Goal: Task Accomplishment & Management: Use online tool/utility

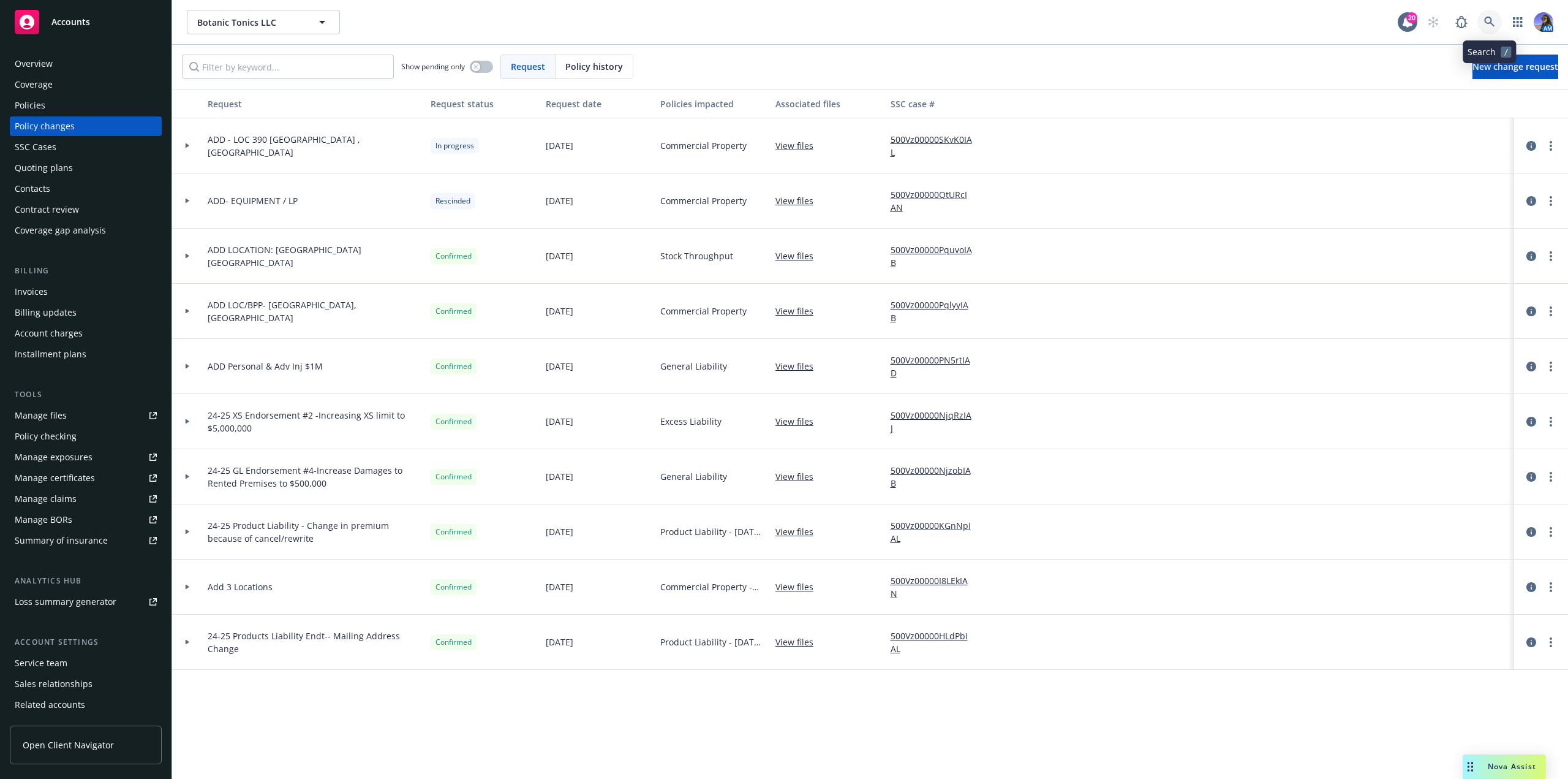
click at [1492, 16] on link at bounding box center [1489, 22] width 24 height 24
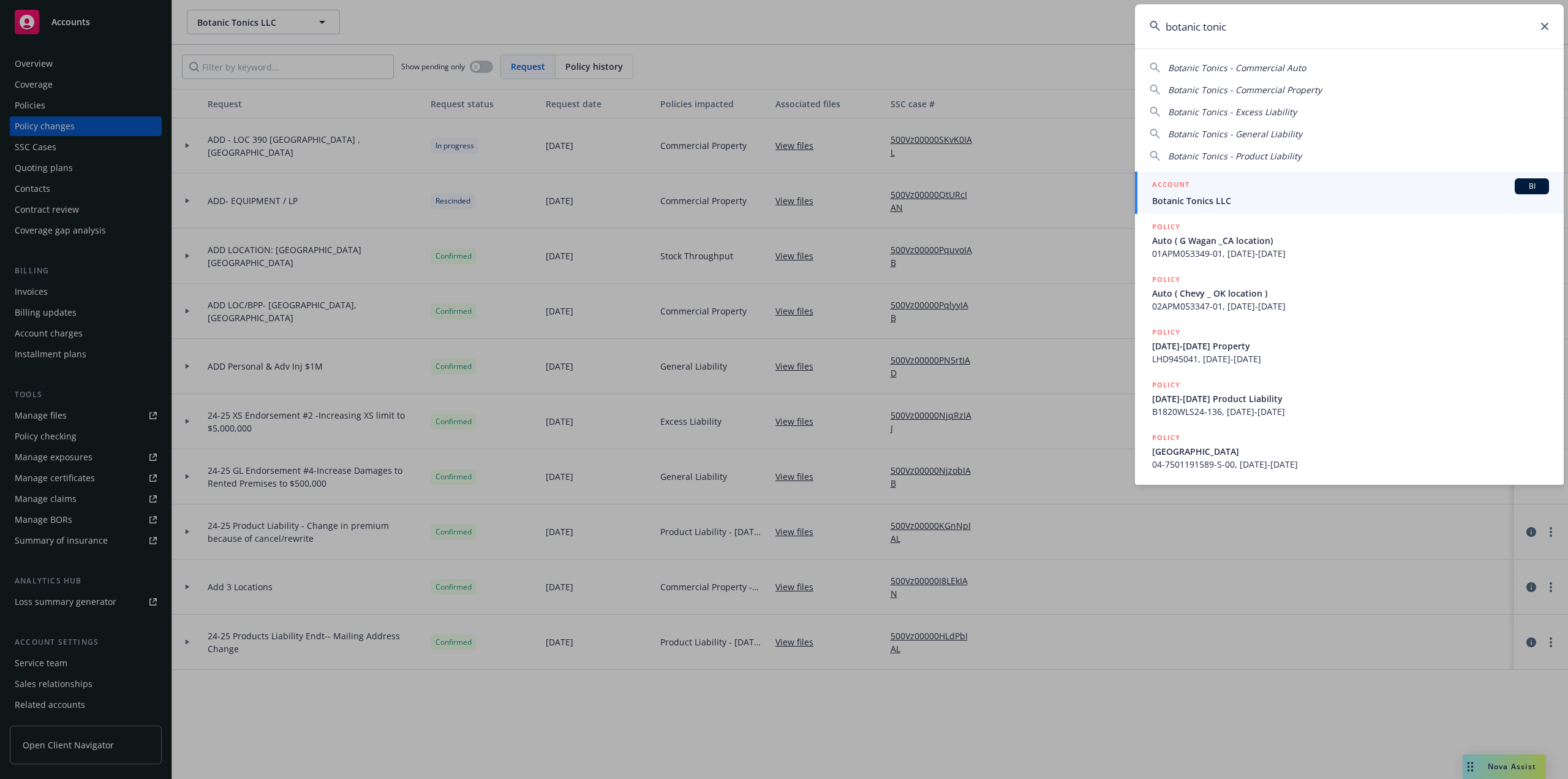
type input "botanic tonic"
click at [1296, 181] on div "ACCOUNT BI" at bounding box center [1350, 186] width 397 height 16
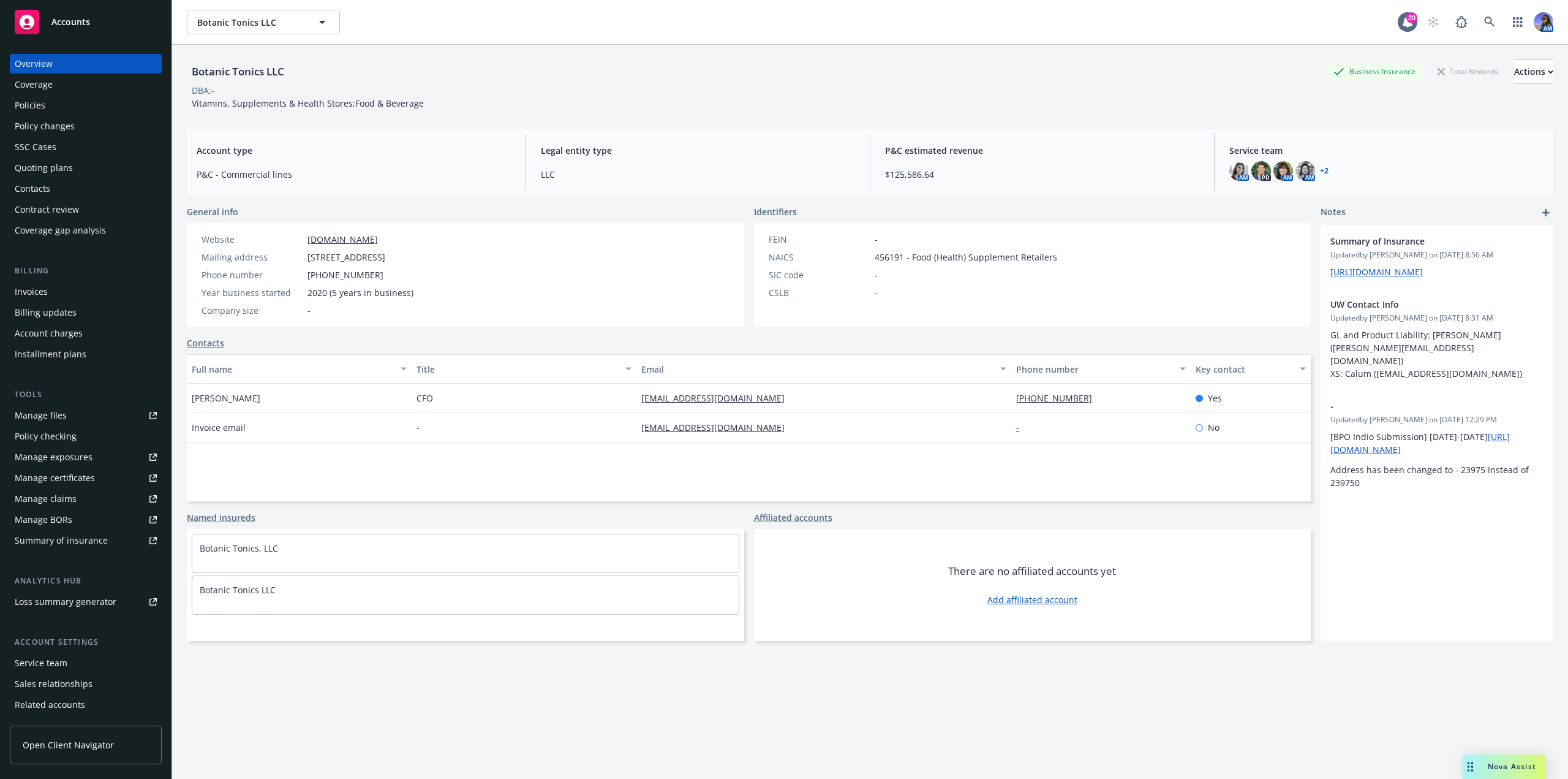
click at [34, 95] on div "Overview Coverage Policies Policy changes SSC Cases Quoting plans Contacts Cont…" at bounding box center [86, 147] width 152 height 186
click at [34, 101] on div "Policies" at bounding box center [30, 105] width 31 height 20
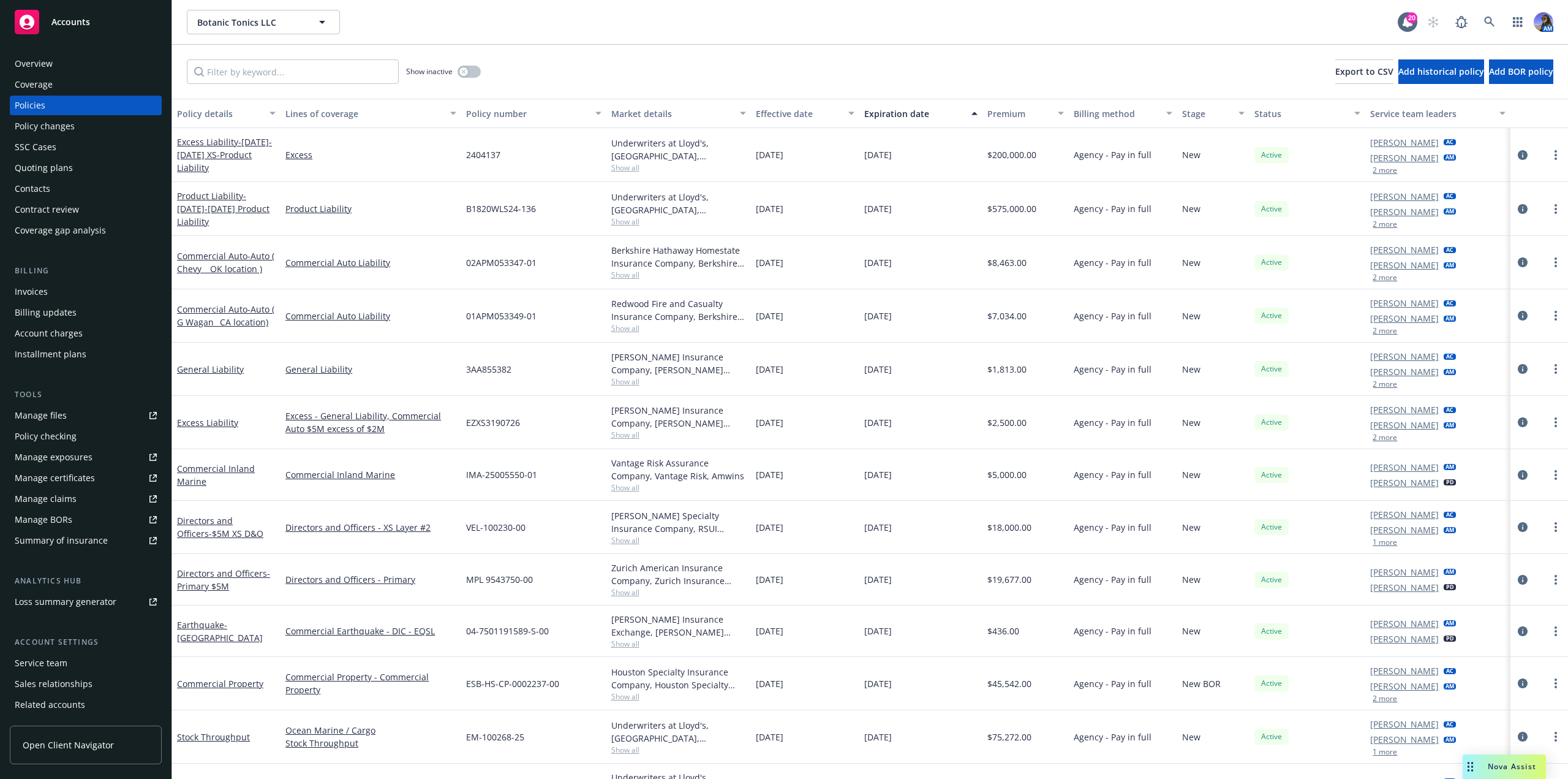
scroll to position [38, 0]
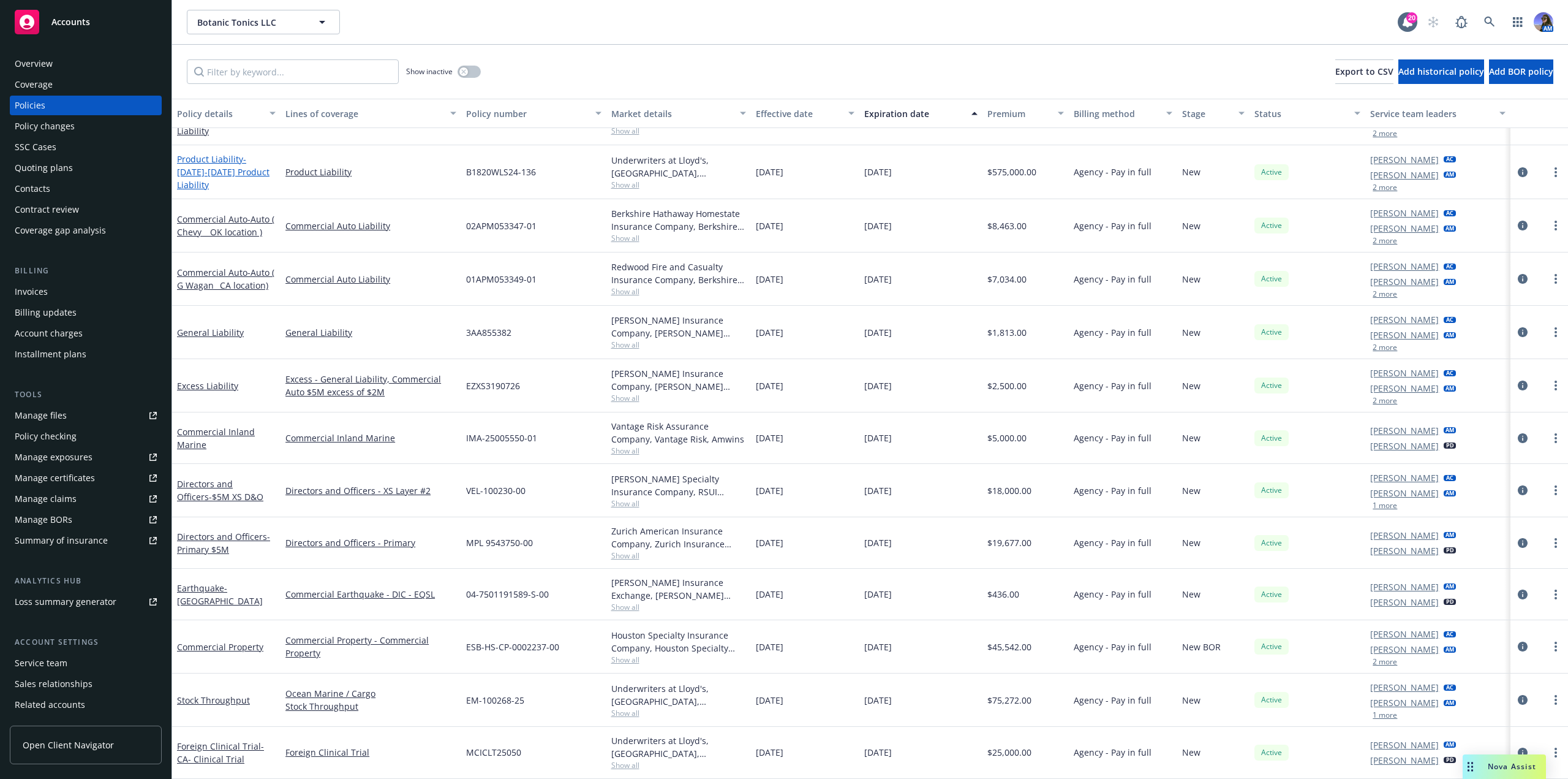
click at [222, 166] on link "Product Liability - 2024-2025 Product Liability" at bounding box center [223, 172] width 92 height 37
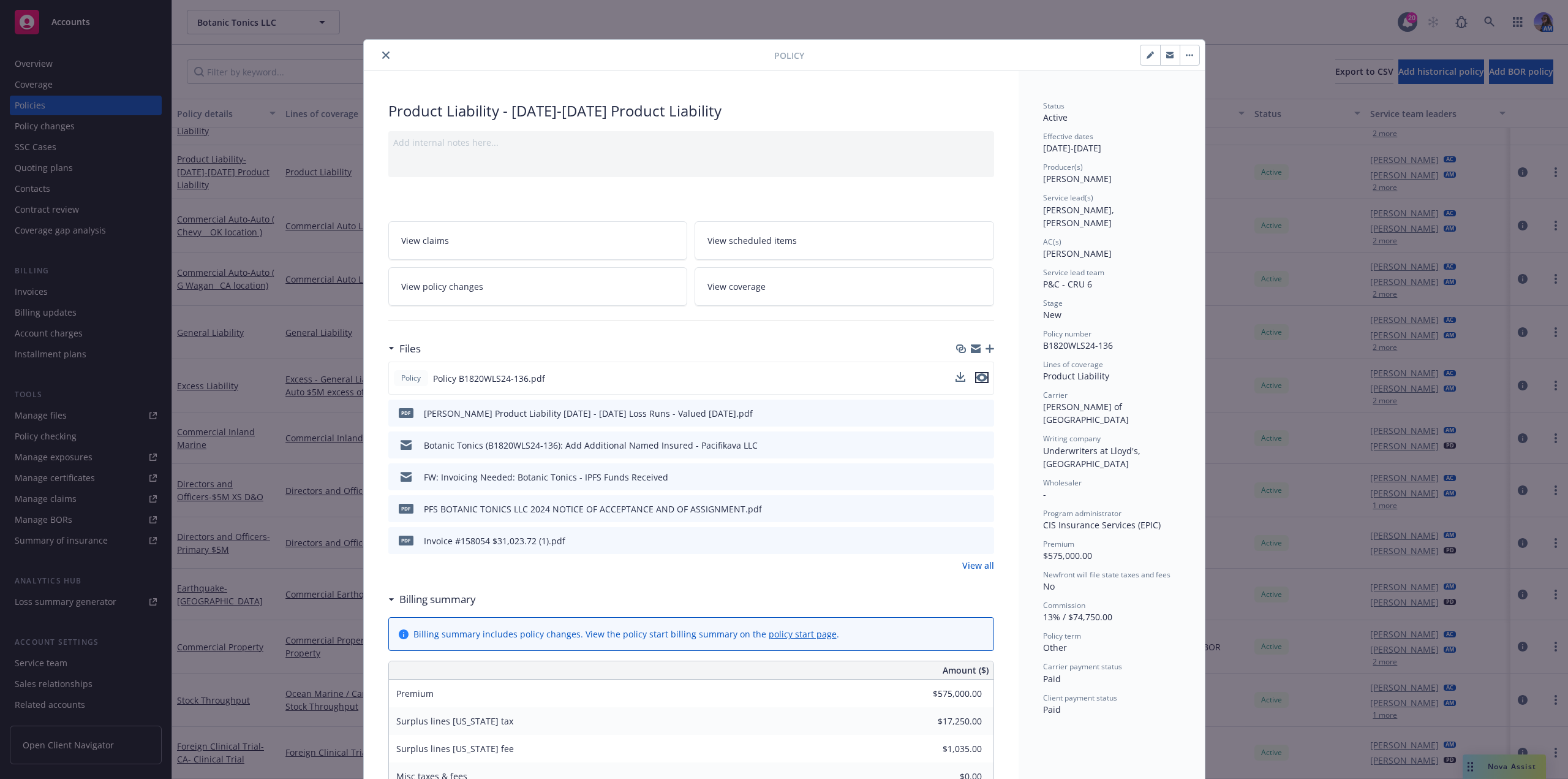
click at [976, 377] on icon "preview file" at bounding box center [982, 377] width 11 height 9
click at [382, 56] on icon "close" at bounding box center [386, 55] width 7 height 7
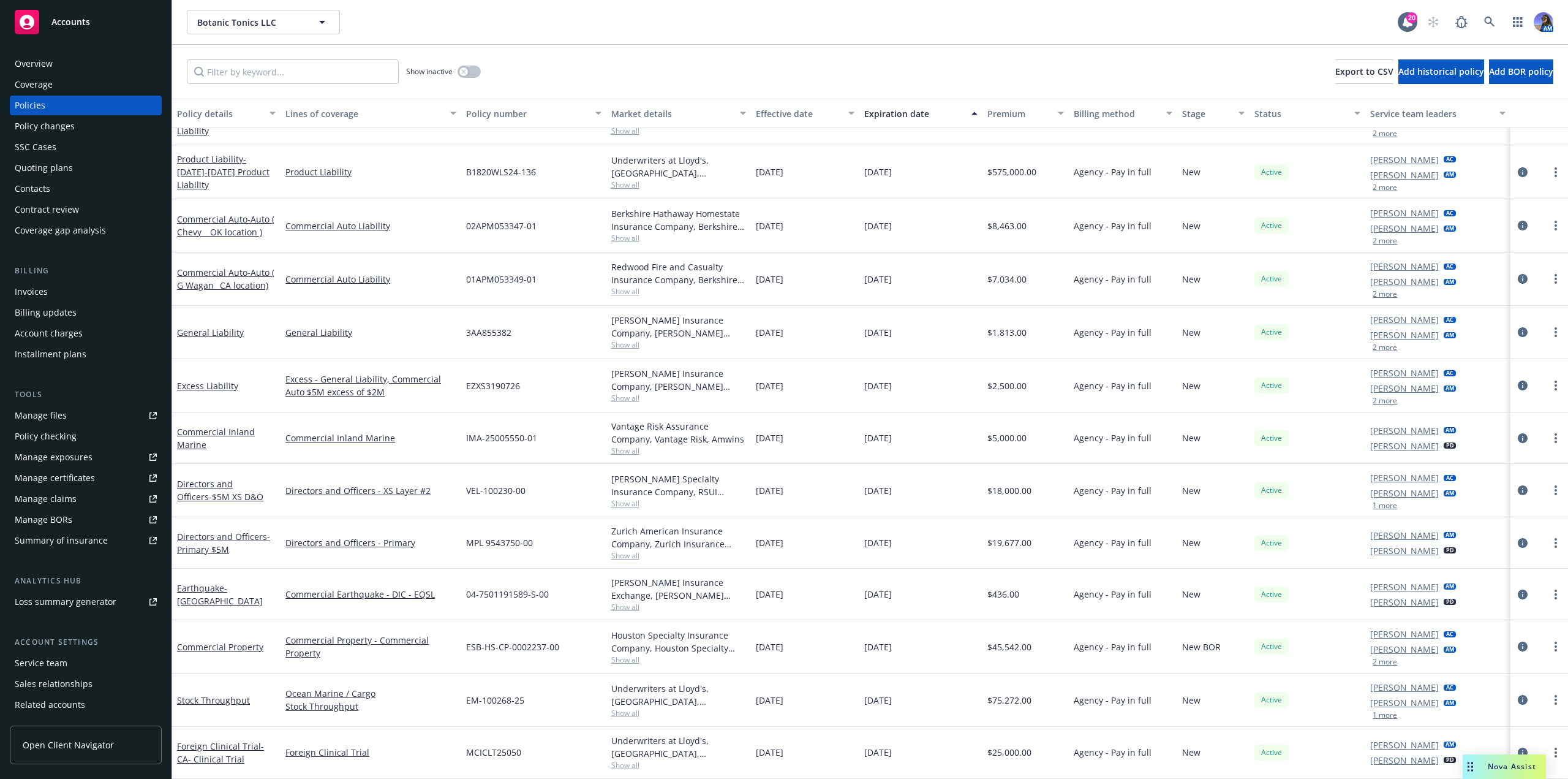
click at [71, 146] on div "SSC Cases" at bounding box center [86, 147] width 142 height 20
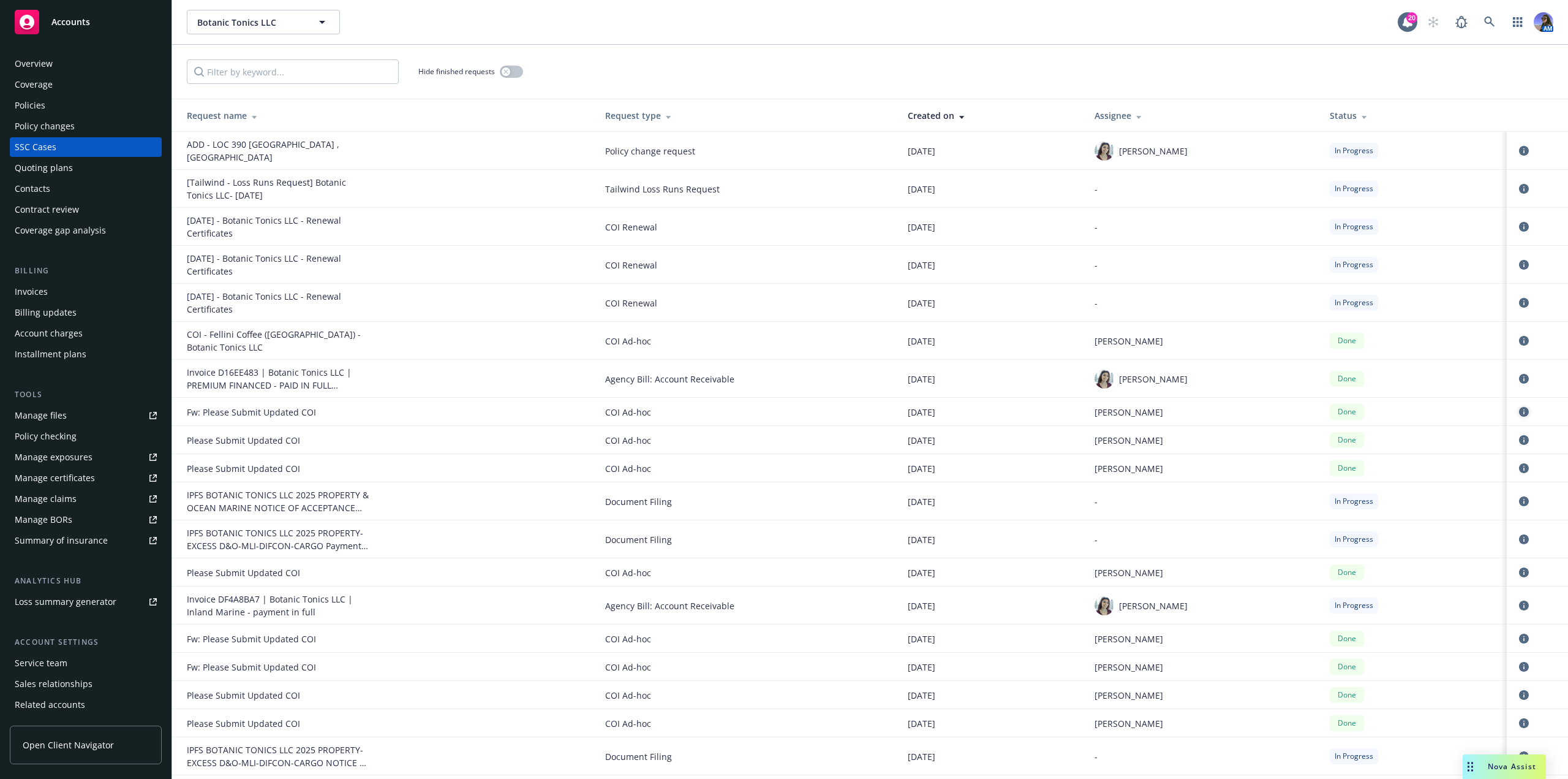
click at [1518, 410] on icon "circleInformation" at bounding box center [1523, 412] width 10 height 10
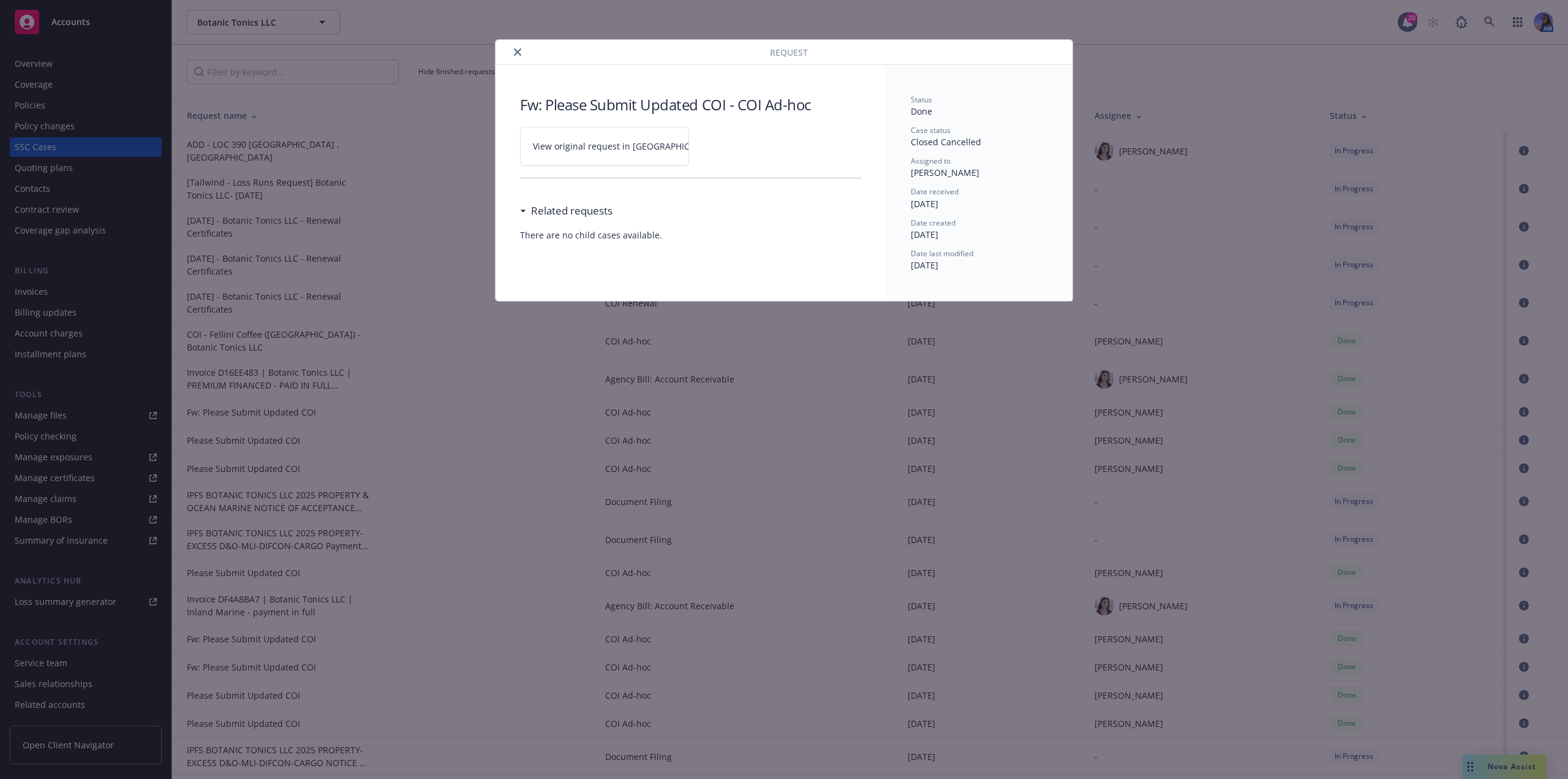
click at [585, 153] on link "View original request in SSC" at bounding box center [604, 146] width 169 height 39
click at [586, 153] on link "View original request in SSC" at bounding box center [604, 146] width 169 height 39
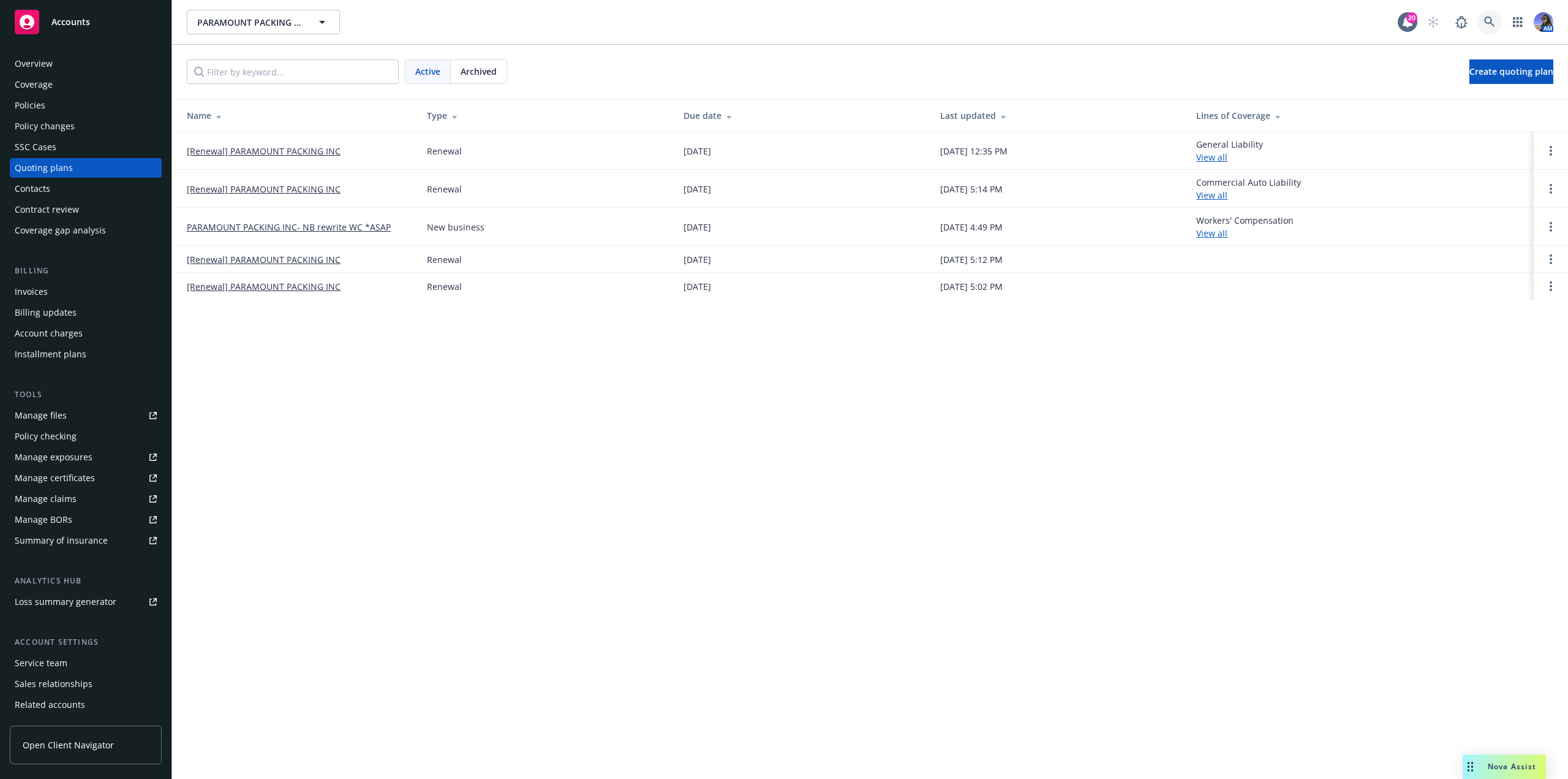
click at [1493, 28] on link at bounding box center [1489, 22] width 24 height 24
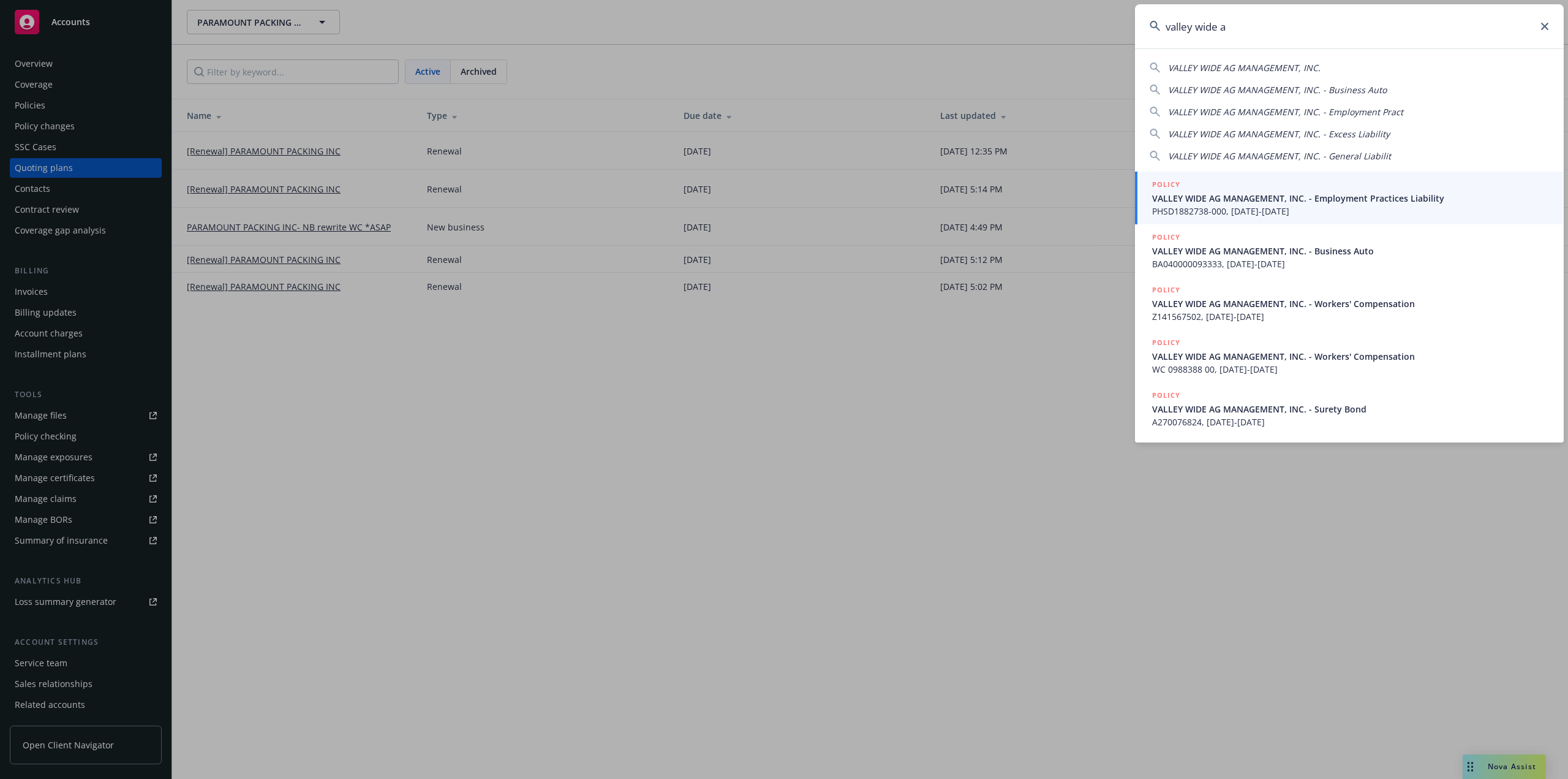
click at [1253, 69] on span "VALLEY WIDE AG MANAGEMENT, INC." at bounding box center [1244, 67] width 153 height 12
type input "VALLEY WIDE AG MANAGEMENT, INC."
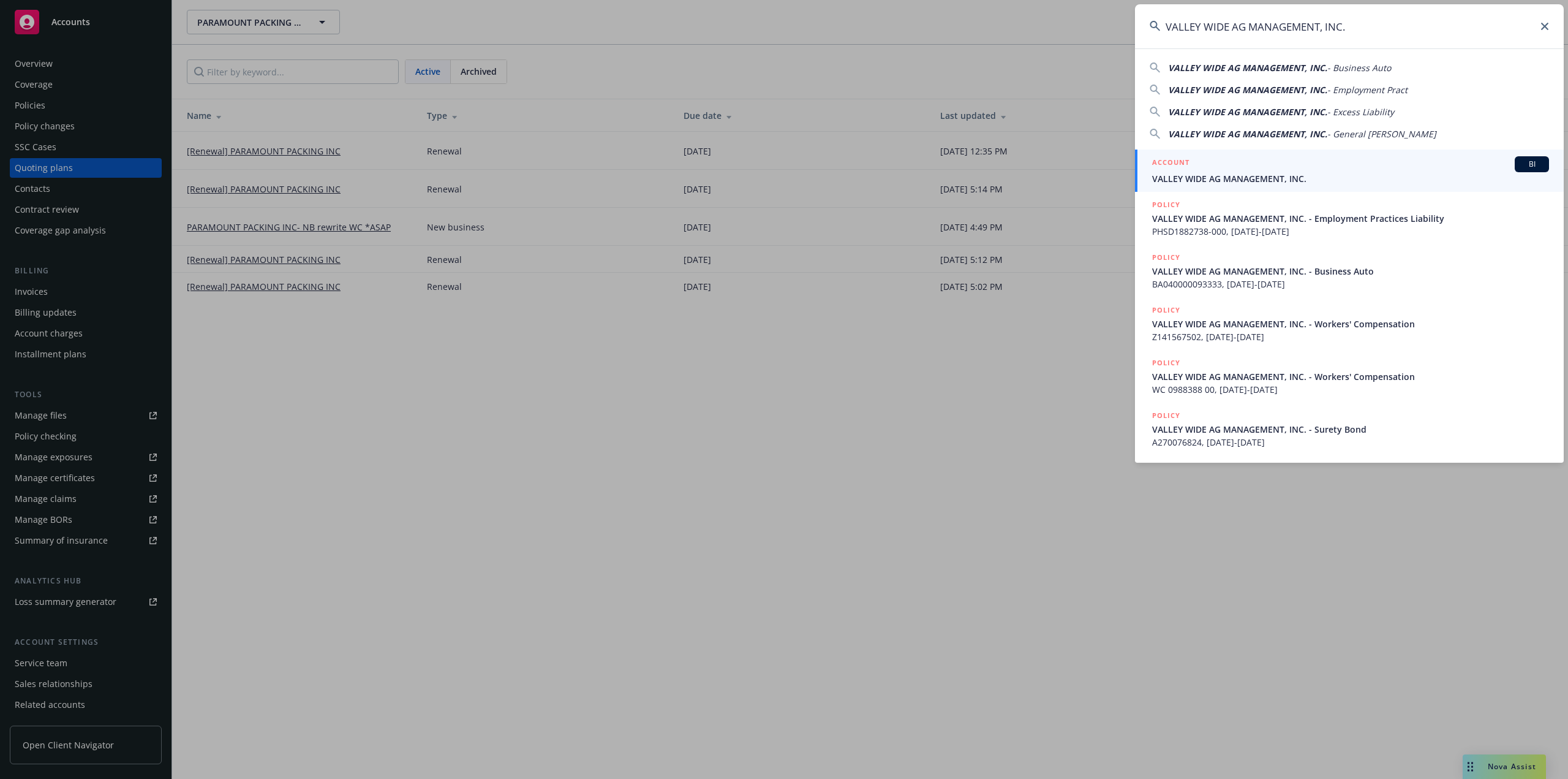
click at [1245, 165] on div "ACCOUNT BI" at bounding box center [1350, 164] width 397 height 16
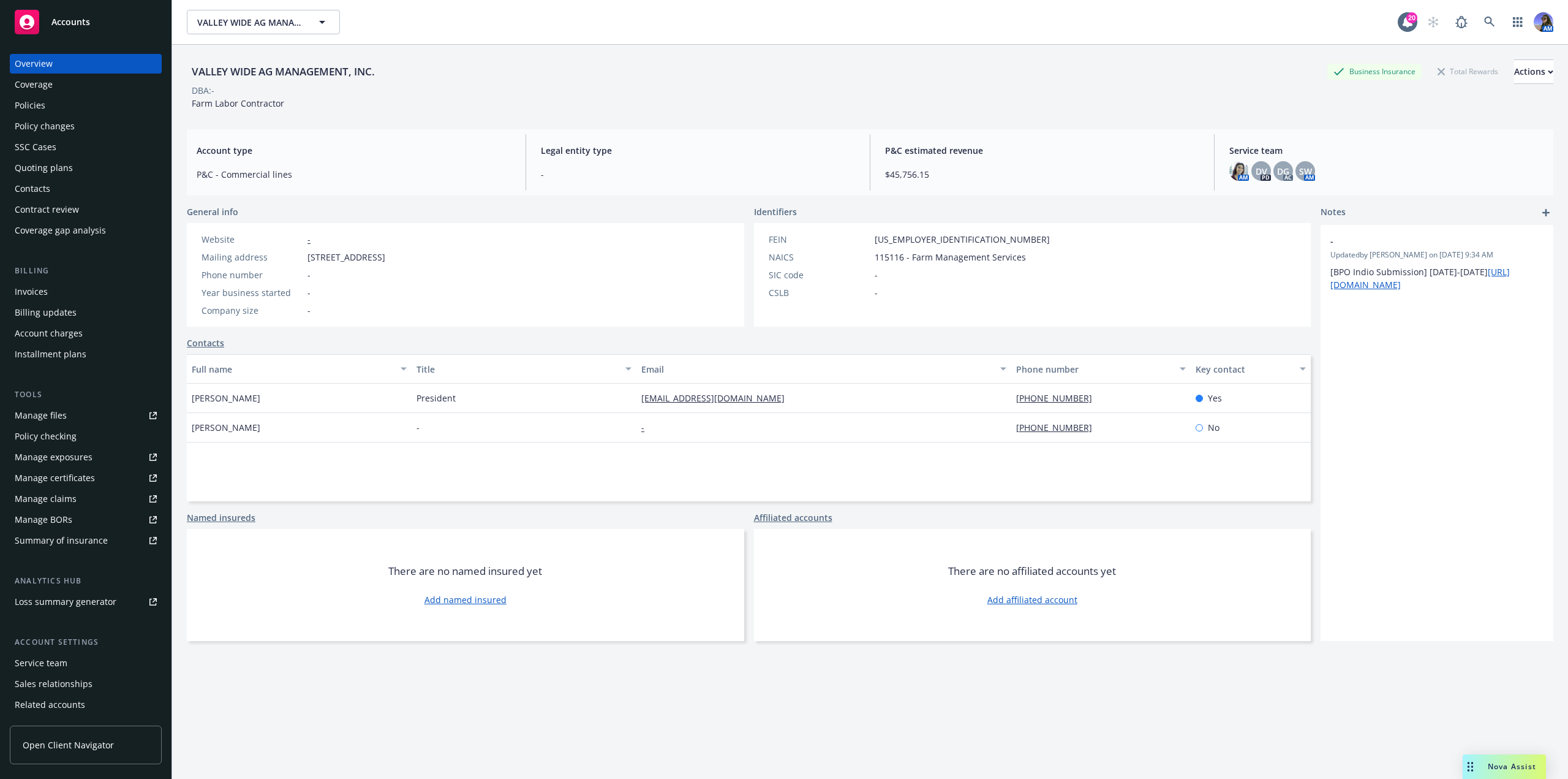
click at [60, 163] on div "Quoting plans" at bounding box center [44, 168] width 58 height 20
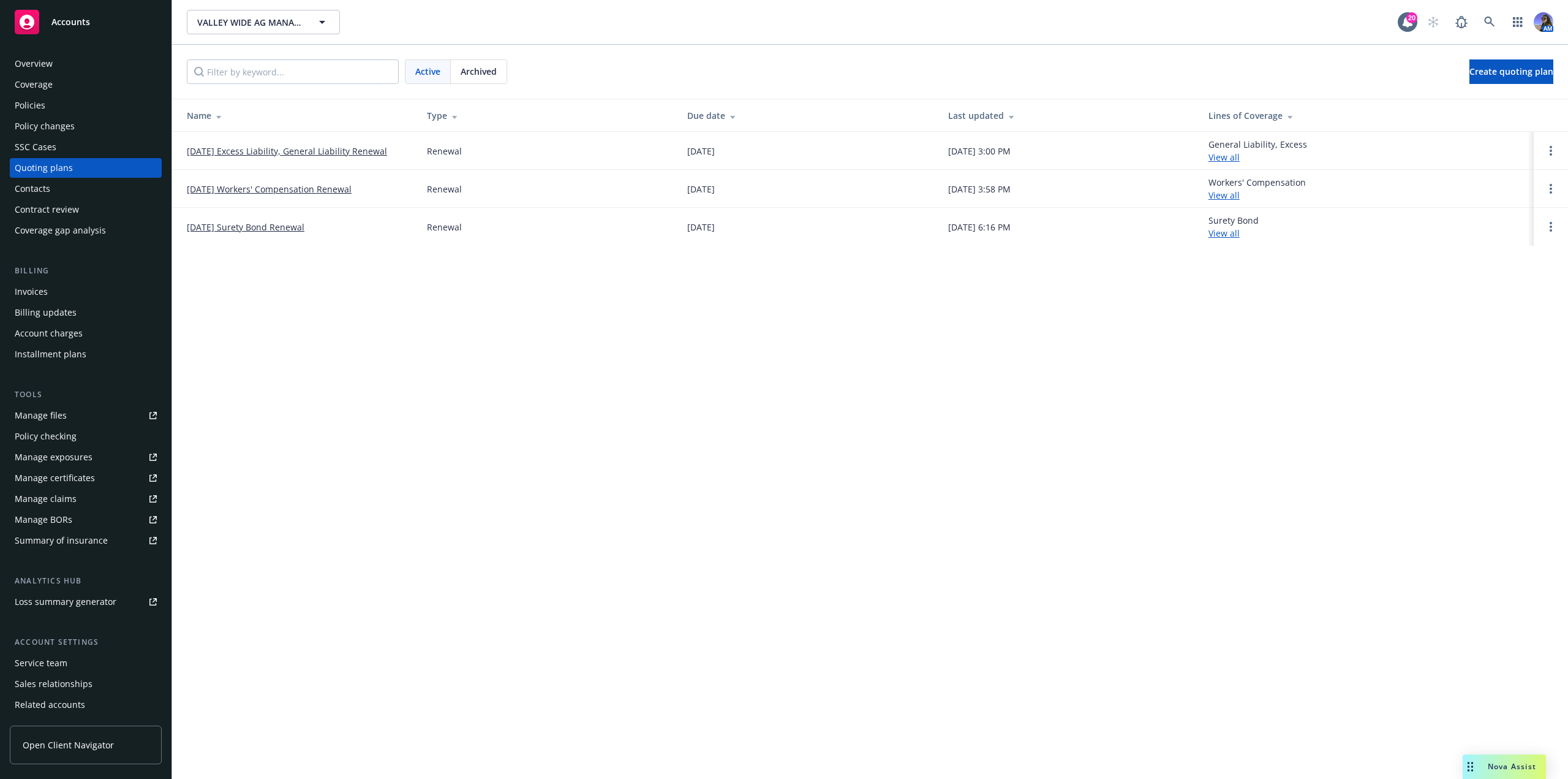
click at [244, 189] on link "12/05/25 Workers' Compensation Renewal" at bounding box center [269, 189] width 165 height 13
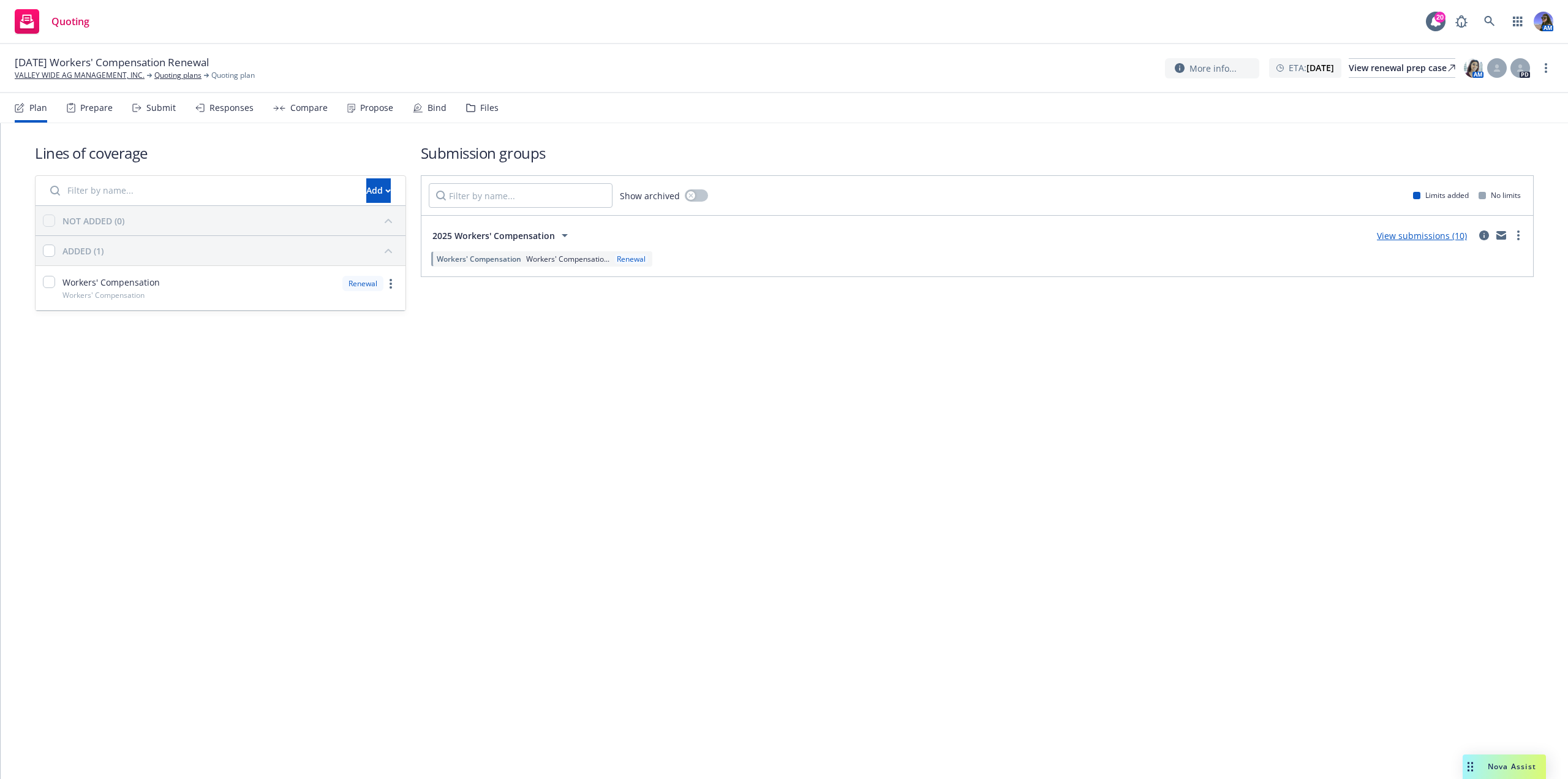
click at [485, 113] on div "Files" at bounding box center [483, 107] width 33 height 29
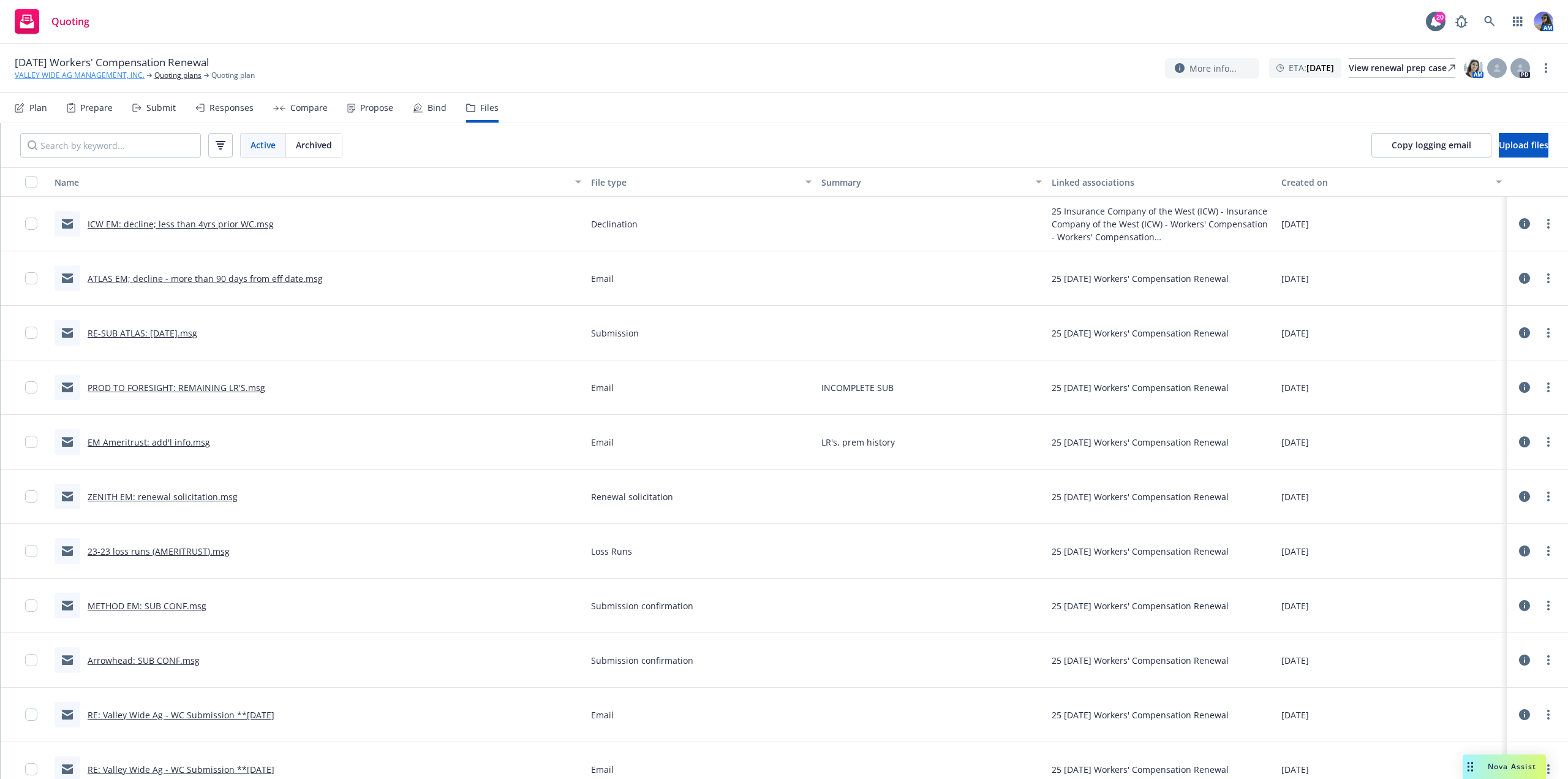
click at [76, 79] on link "VALLEY WIDE AG MANAGEMENT, INC." at bounding box center [79, 75] width 130 height 11
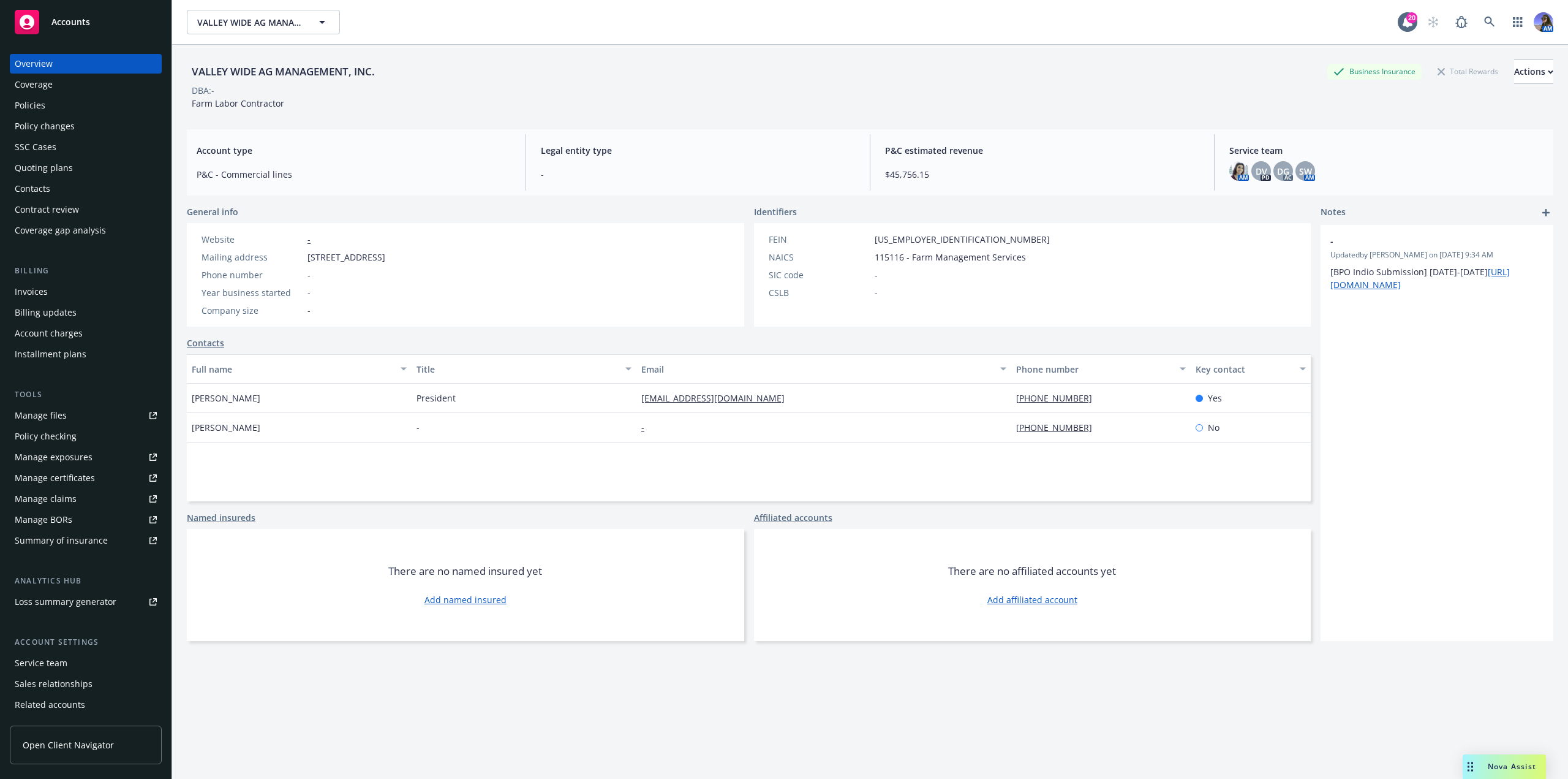
click at [67, 165] on div "Quoting plans" at bounding box center [44, 168] width 58 height 20
click at [104, 105] on div "Policies" at bounding box center [86, 105] width 142 height 20
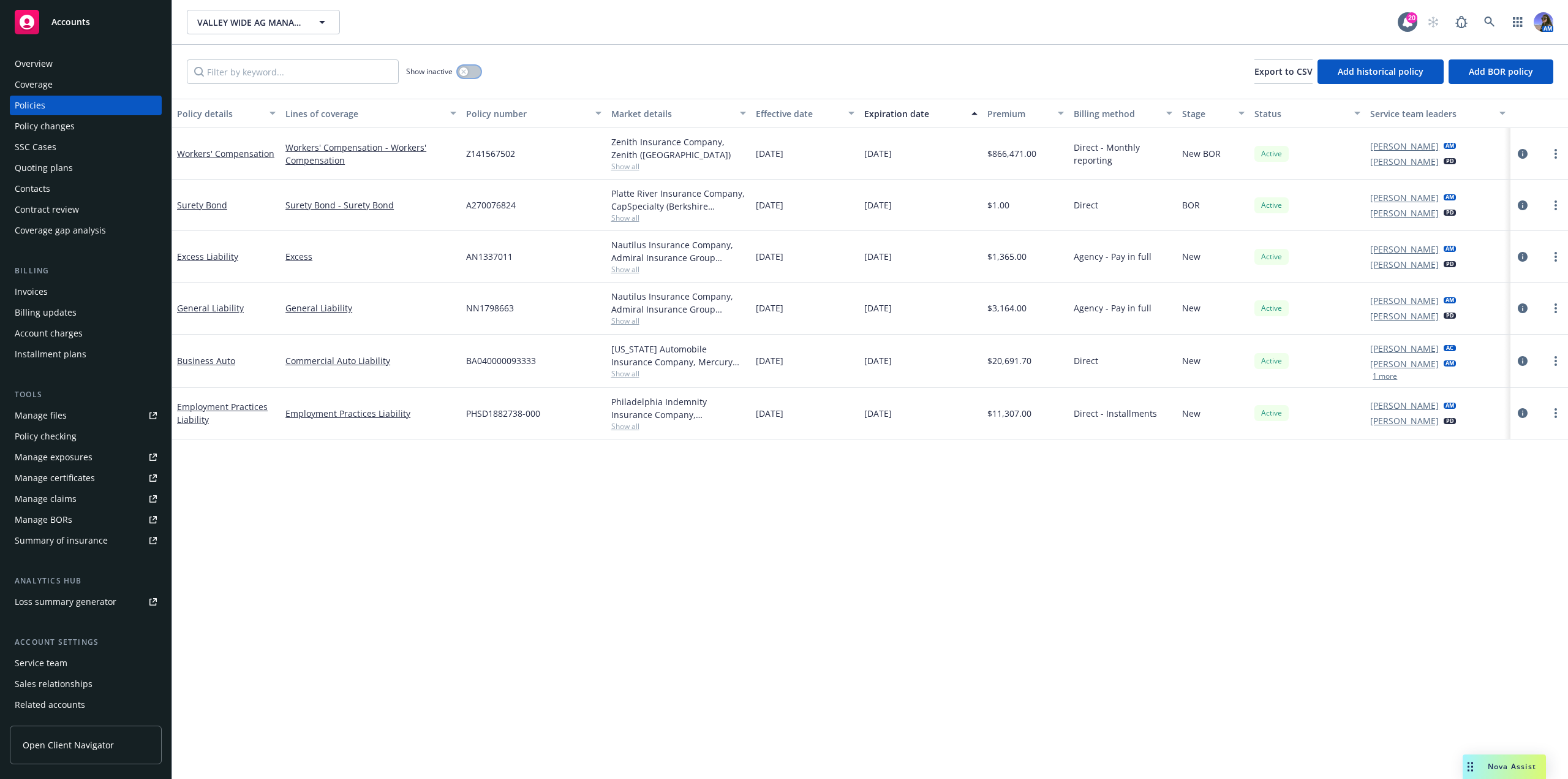
click at [476, 73] on button "button" at bounding box center [469, 72] width 23 height 12
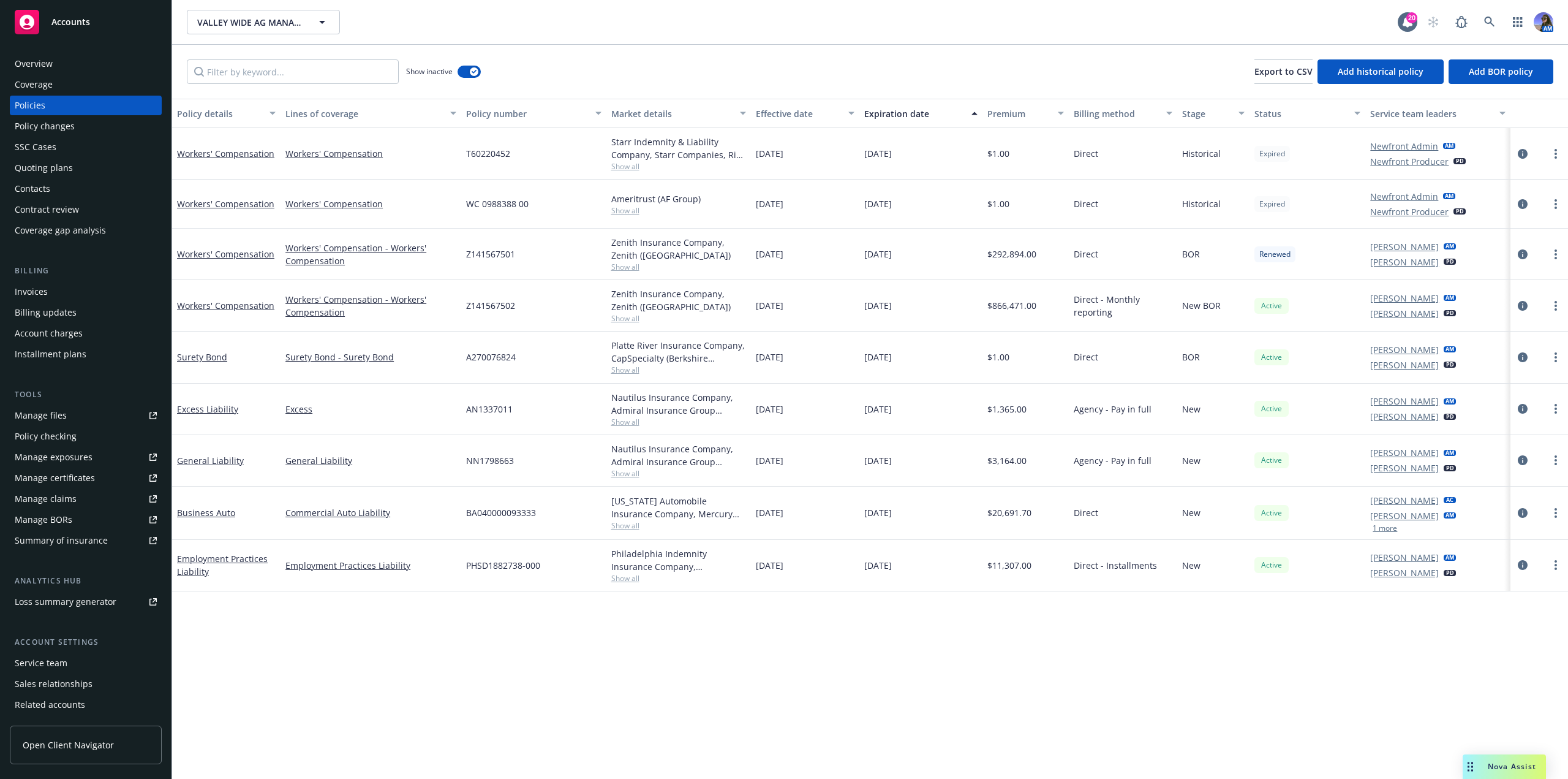
click at [622, 164] on span "Show all" at bounding box center [678, 166] width 134 height 10
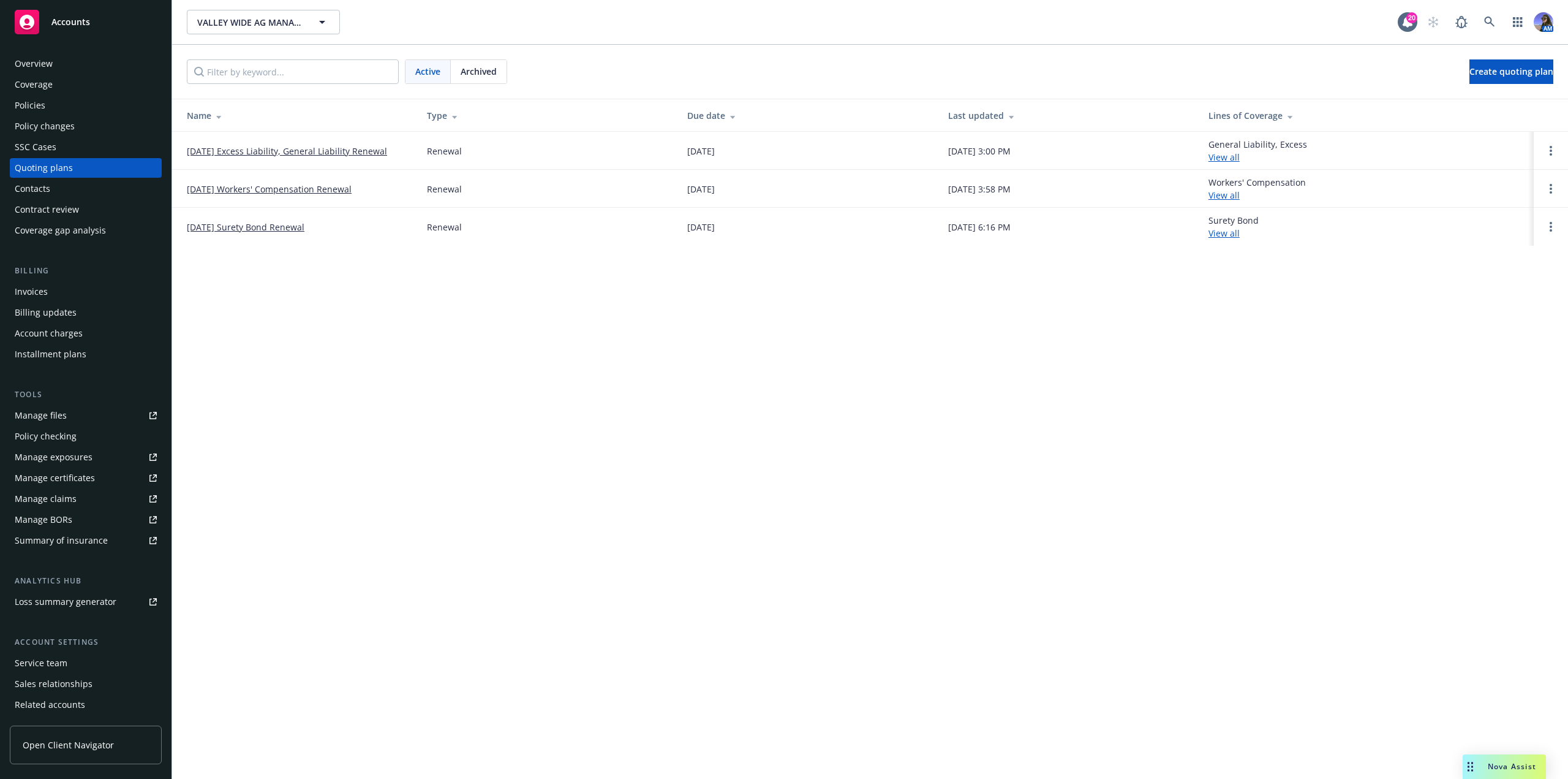
click at [275, 185] on link "[DATE] Workers' Compensation Renewal" at bounding box center [269, 189] width 165 height 13
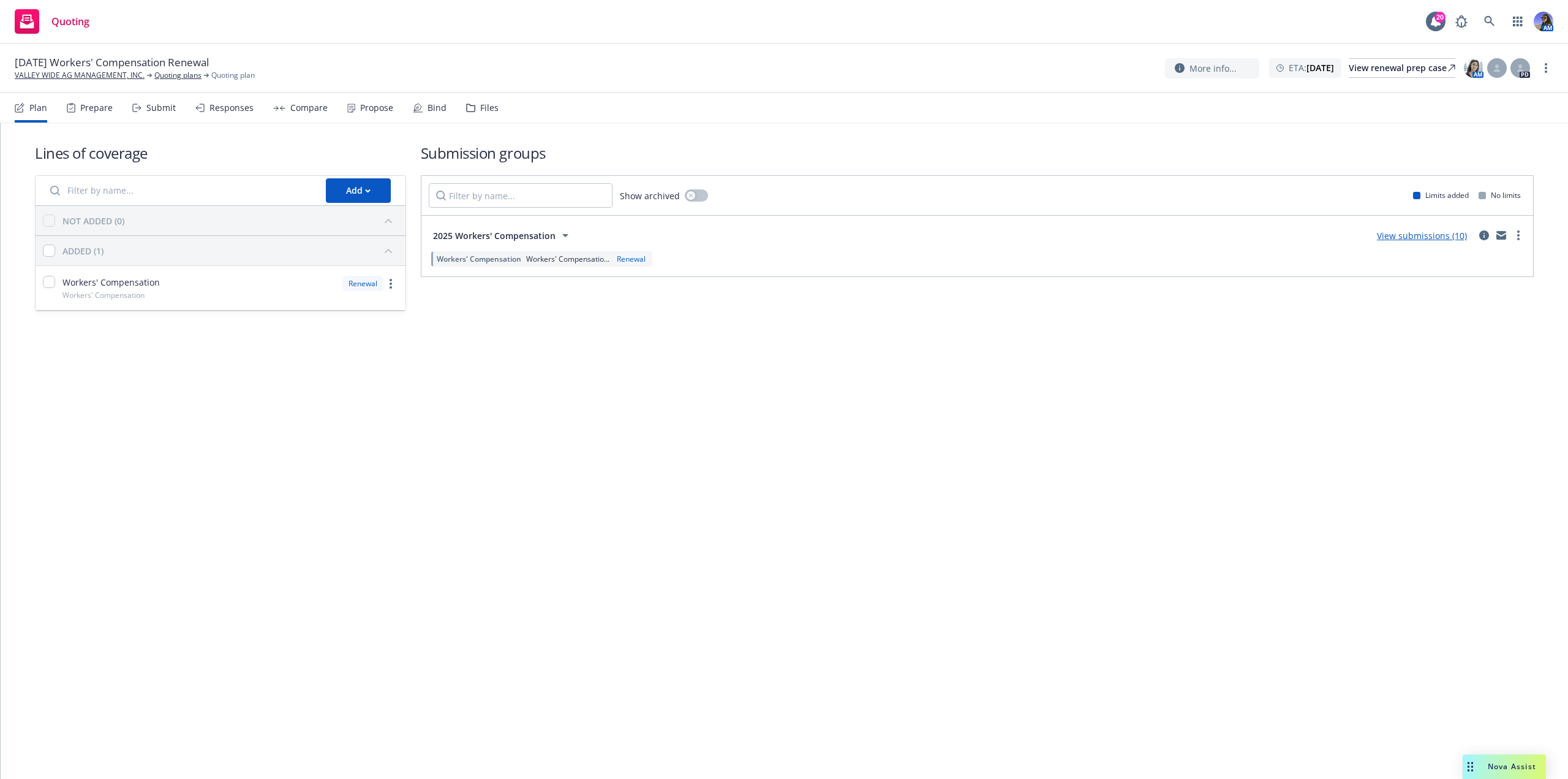
click at [472, 113] on div "Files" at bounding box center [483, 107] width 33 height 29
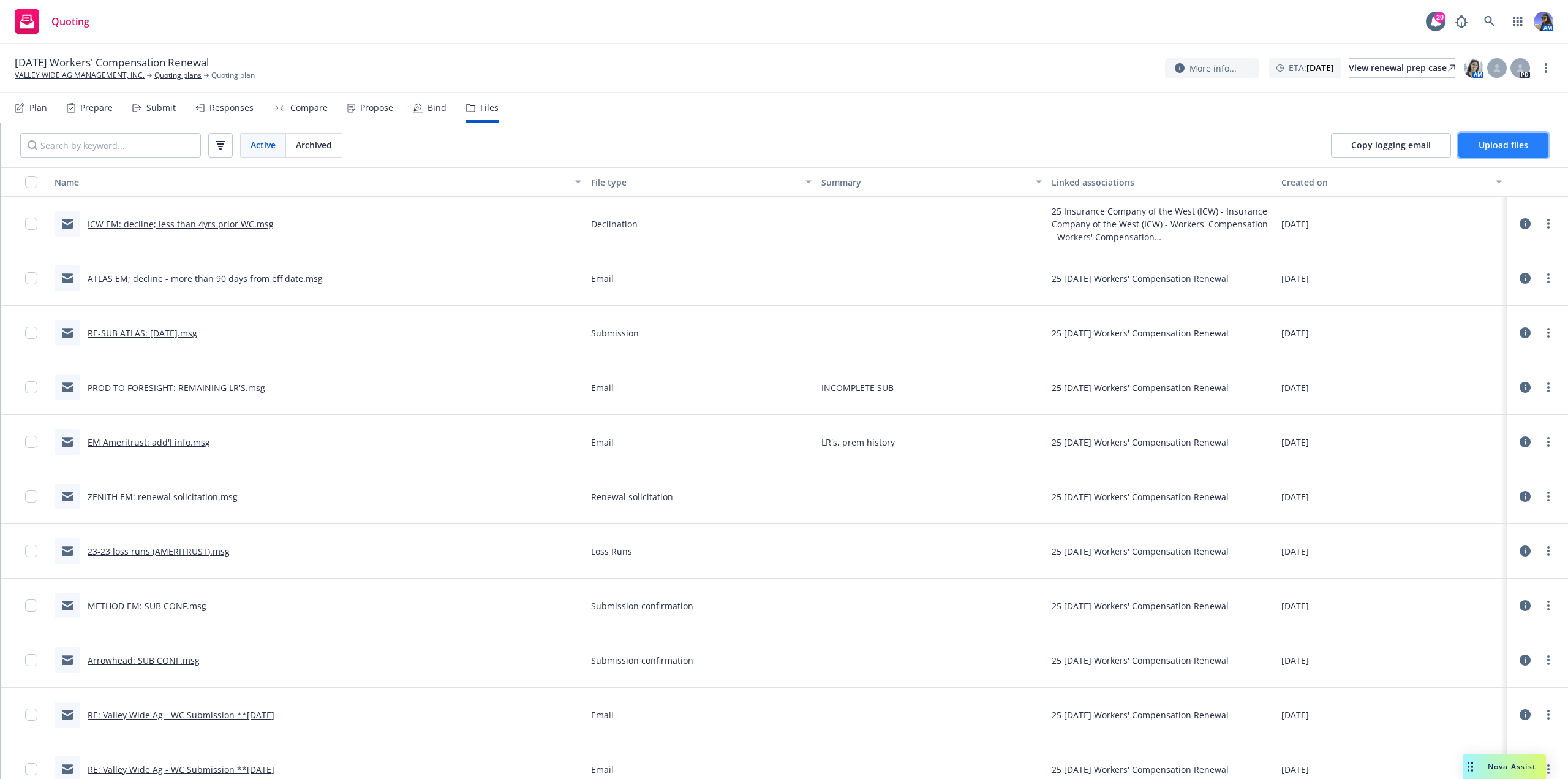
click at [1493, 141] on span "Upload files" at bounding box center [1503, 145] width 50 height 12
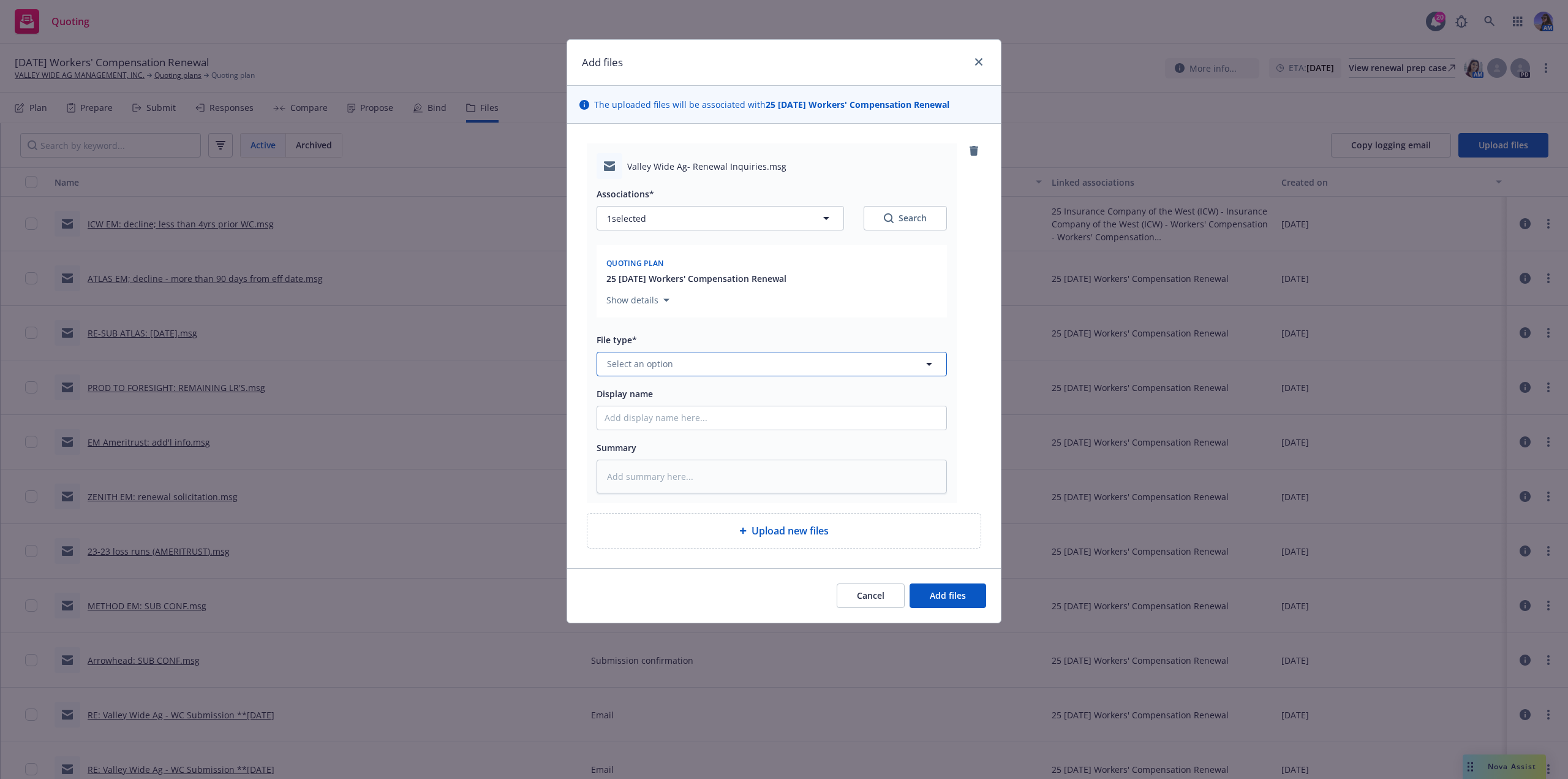
click at [665, 361] on span "Select an option" at bounding box center [639, 363] width 66 height 13
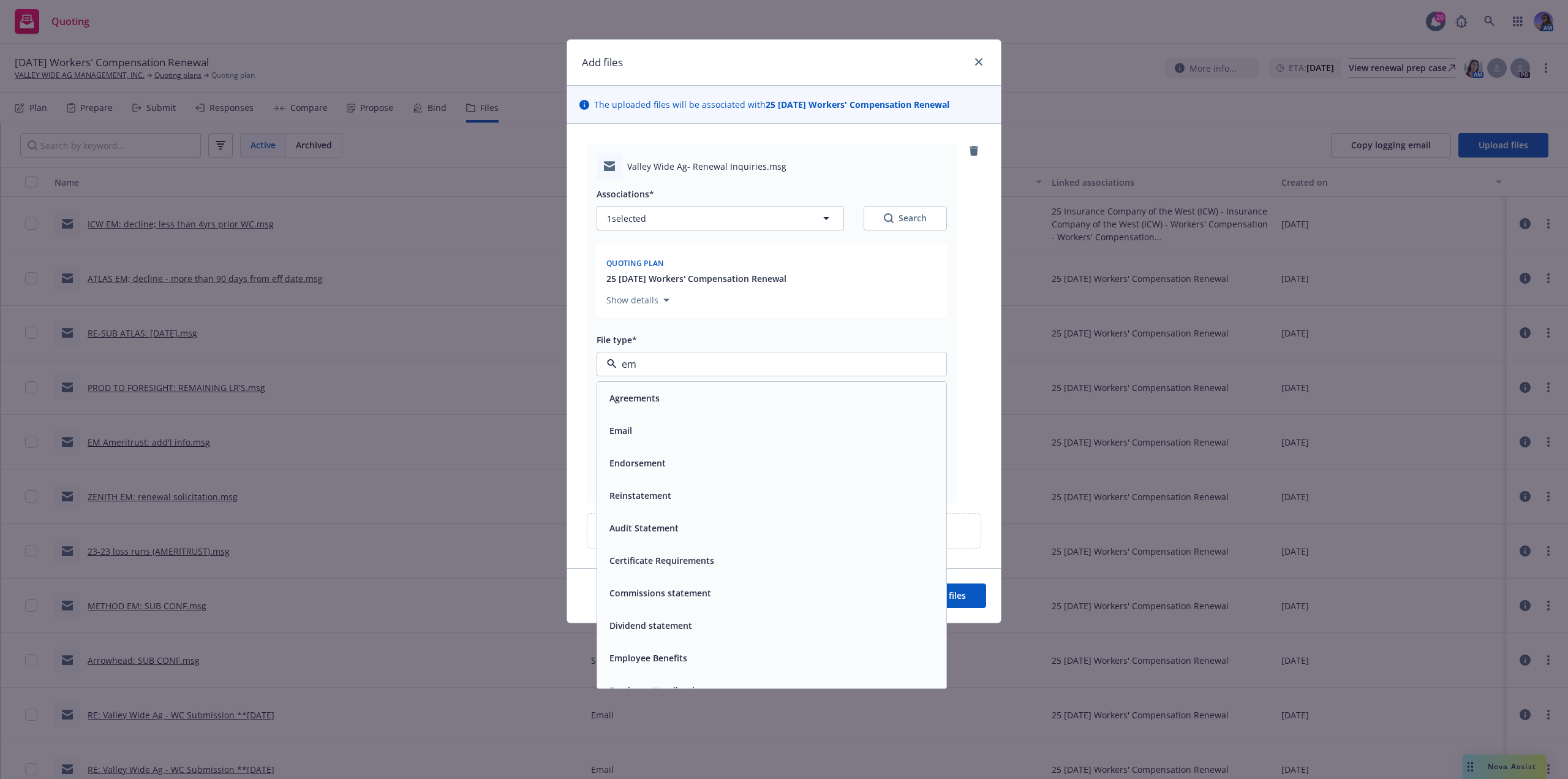
type input "ema"
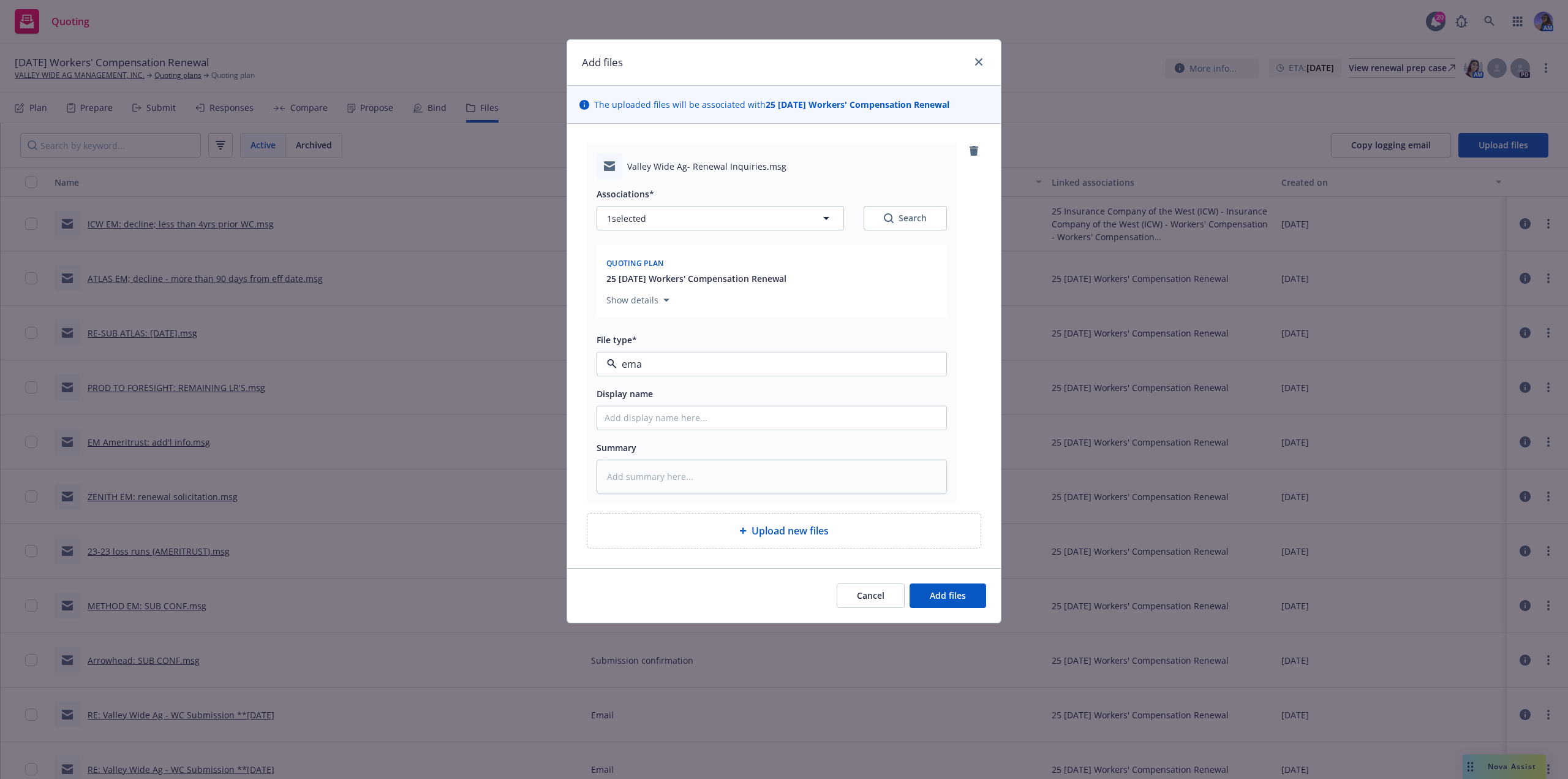
type textarea "x"
type input "M"
type textarea "x"
type input "Me"
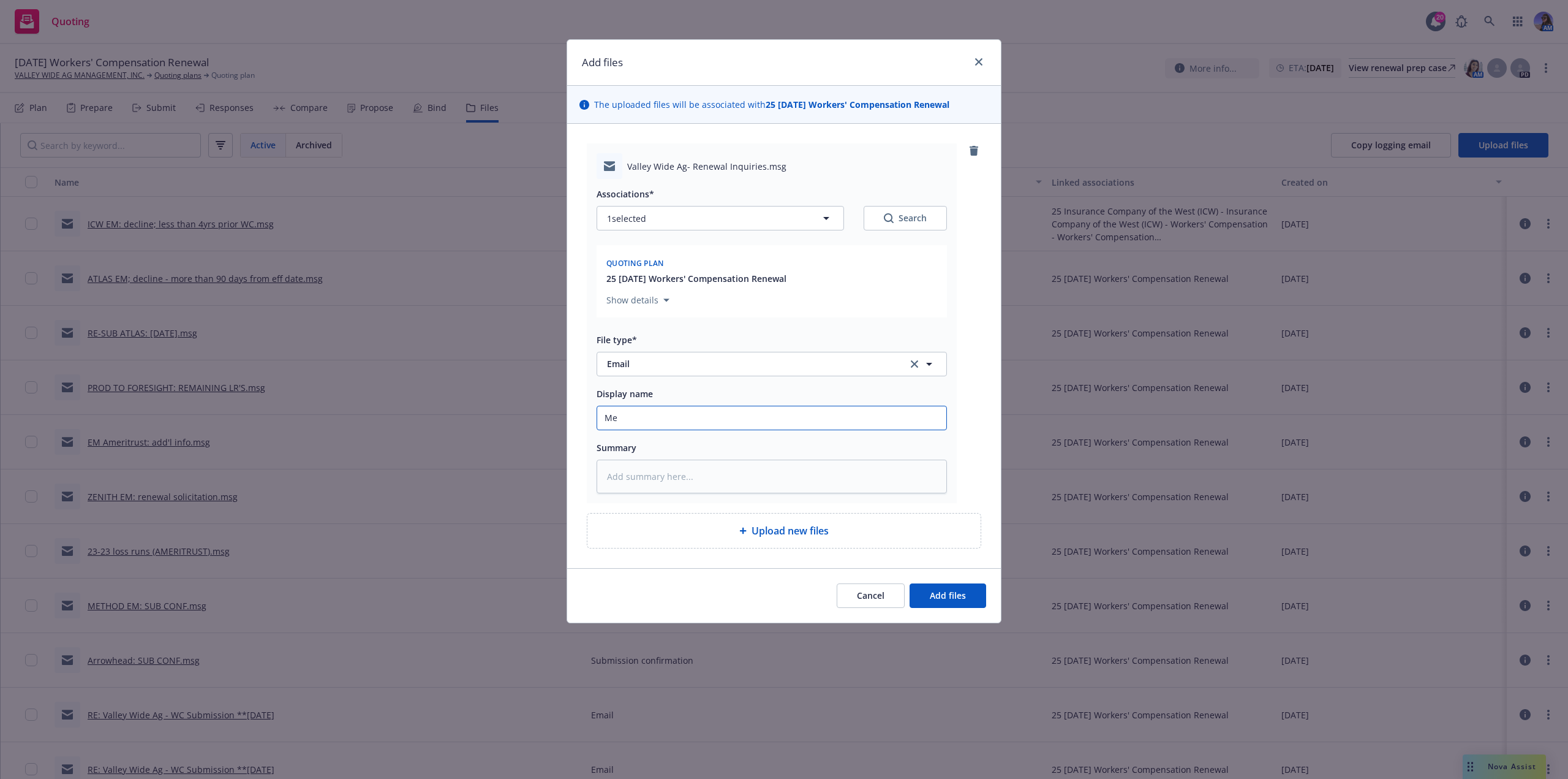
type textarea "x"
type input "Met"
type textarea "x"
type input "Meth"
type textarea "x"
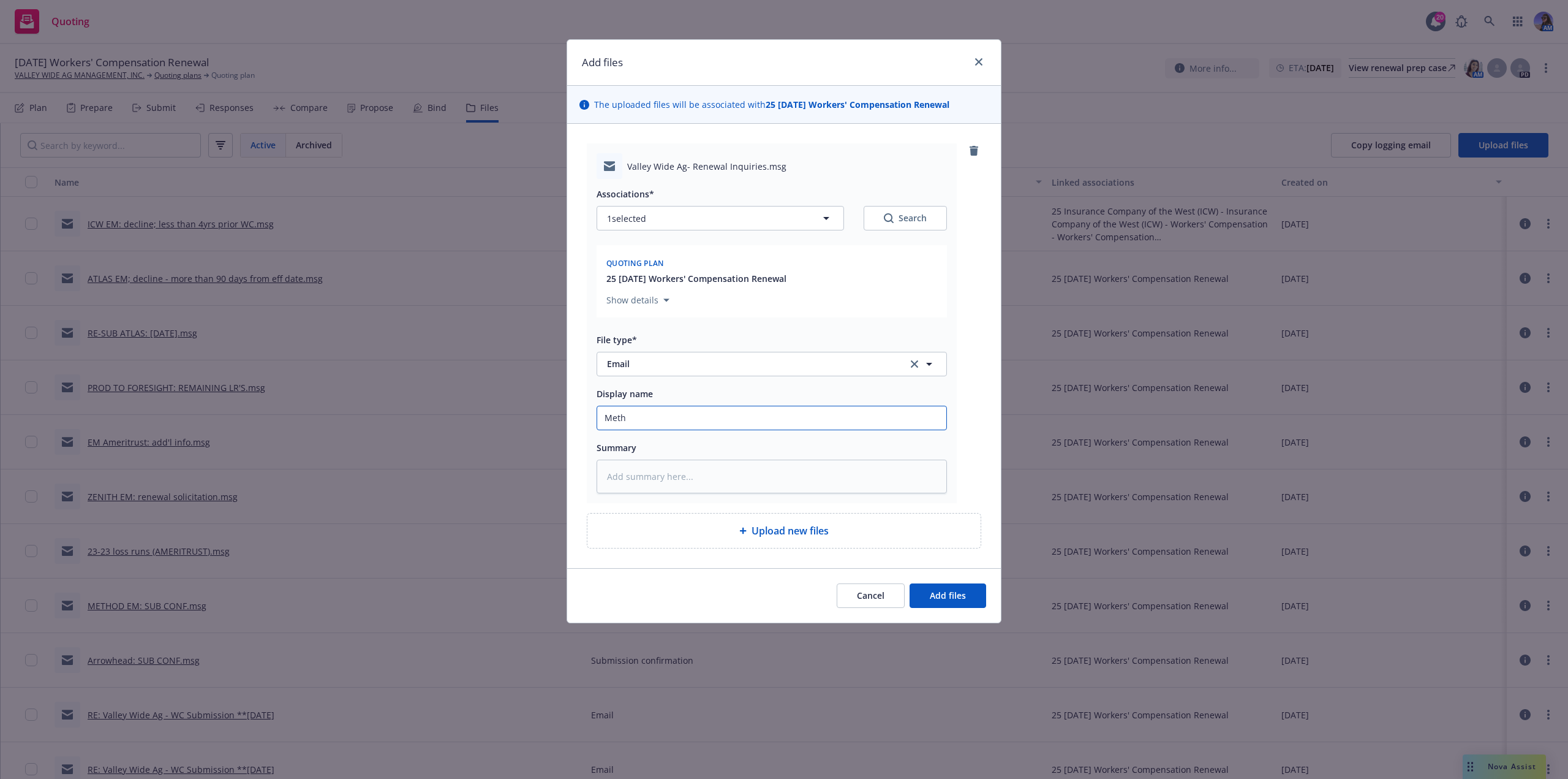
type input "Metho"
type textarea "x"
type input "Method"
type textarea "x"
type input "Method"
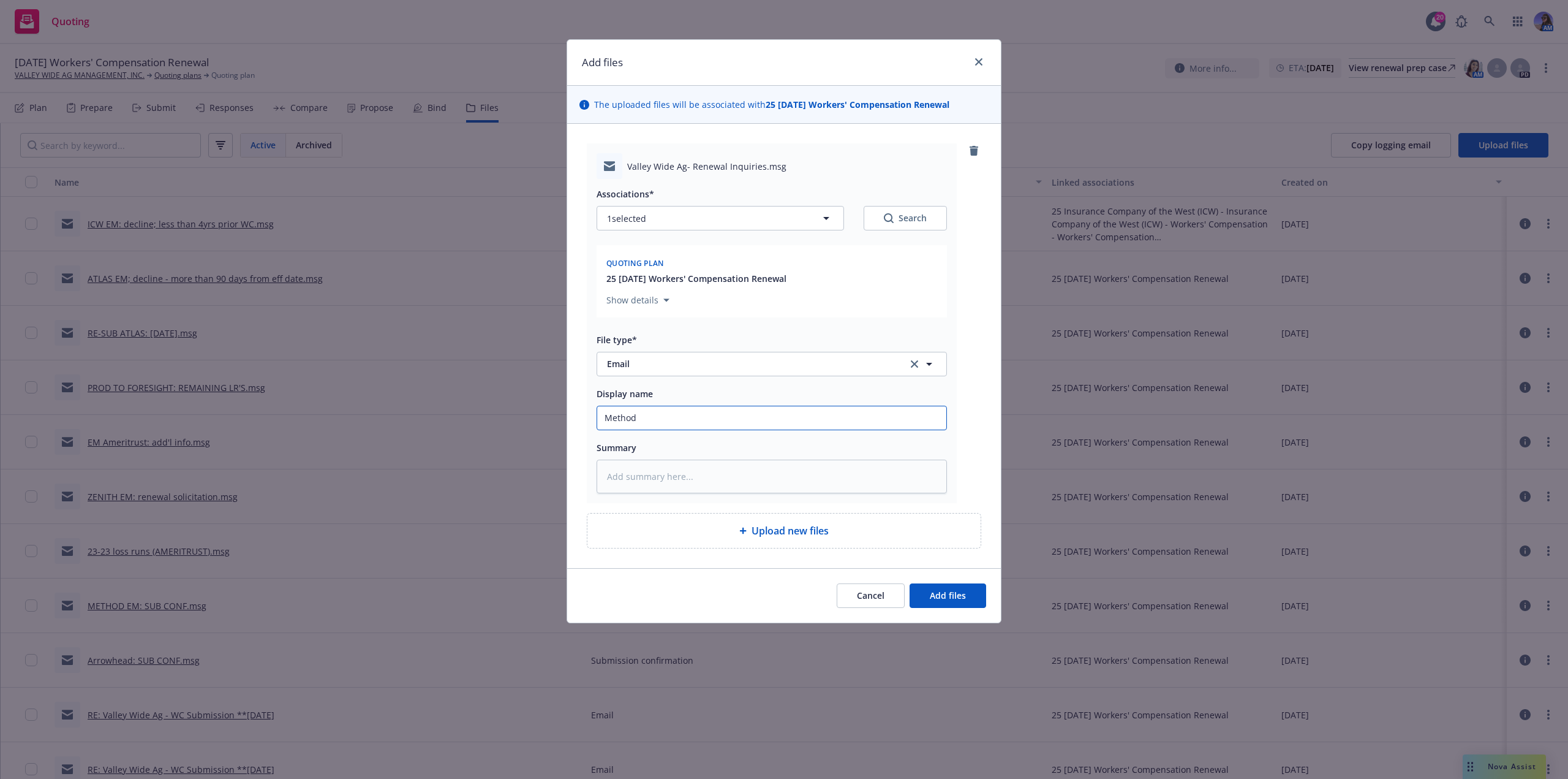
type textarea "x"
type input "Method E"
type textarea "x"
type input "Method EM"
type textarea "x"
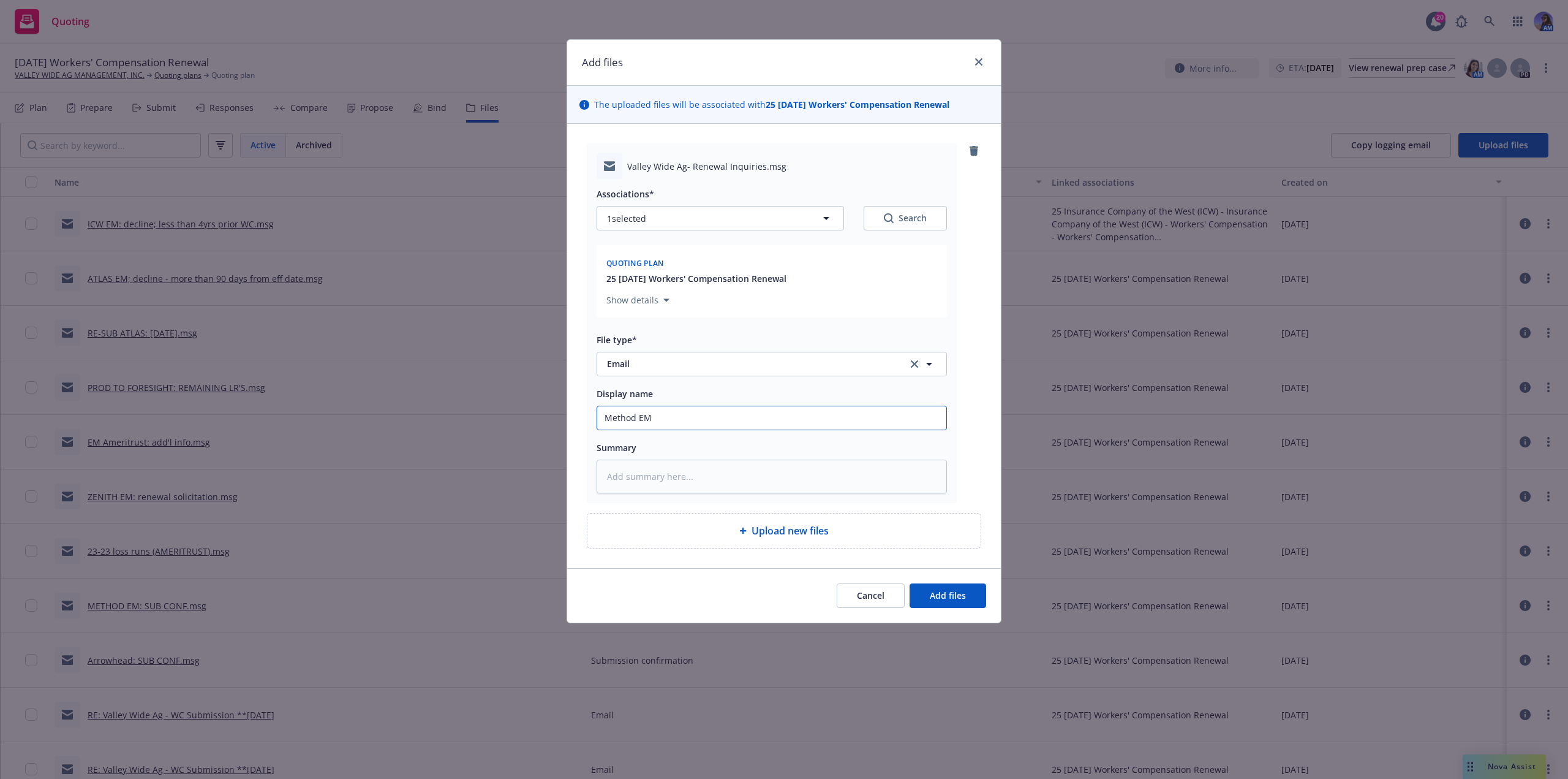
type input "Method EM:"
type textarea "x"
type input "Method EM:"
type textarea "x"
type input "Method EM: r"
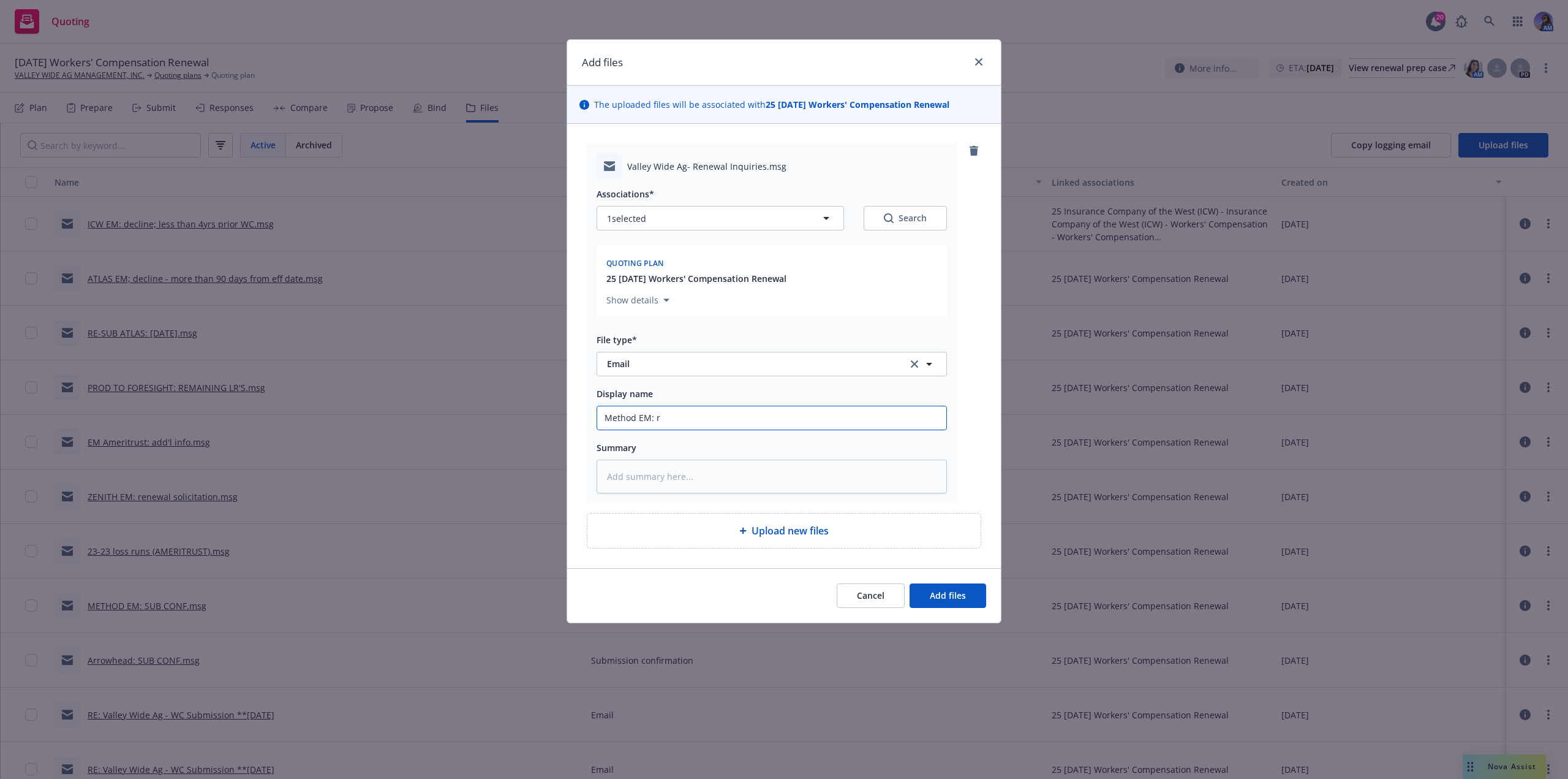
type textarea "x"
type input "Method EM: re"
type textarea "x"
type input "Method EM: req"
type textarea "x"
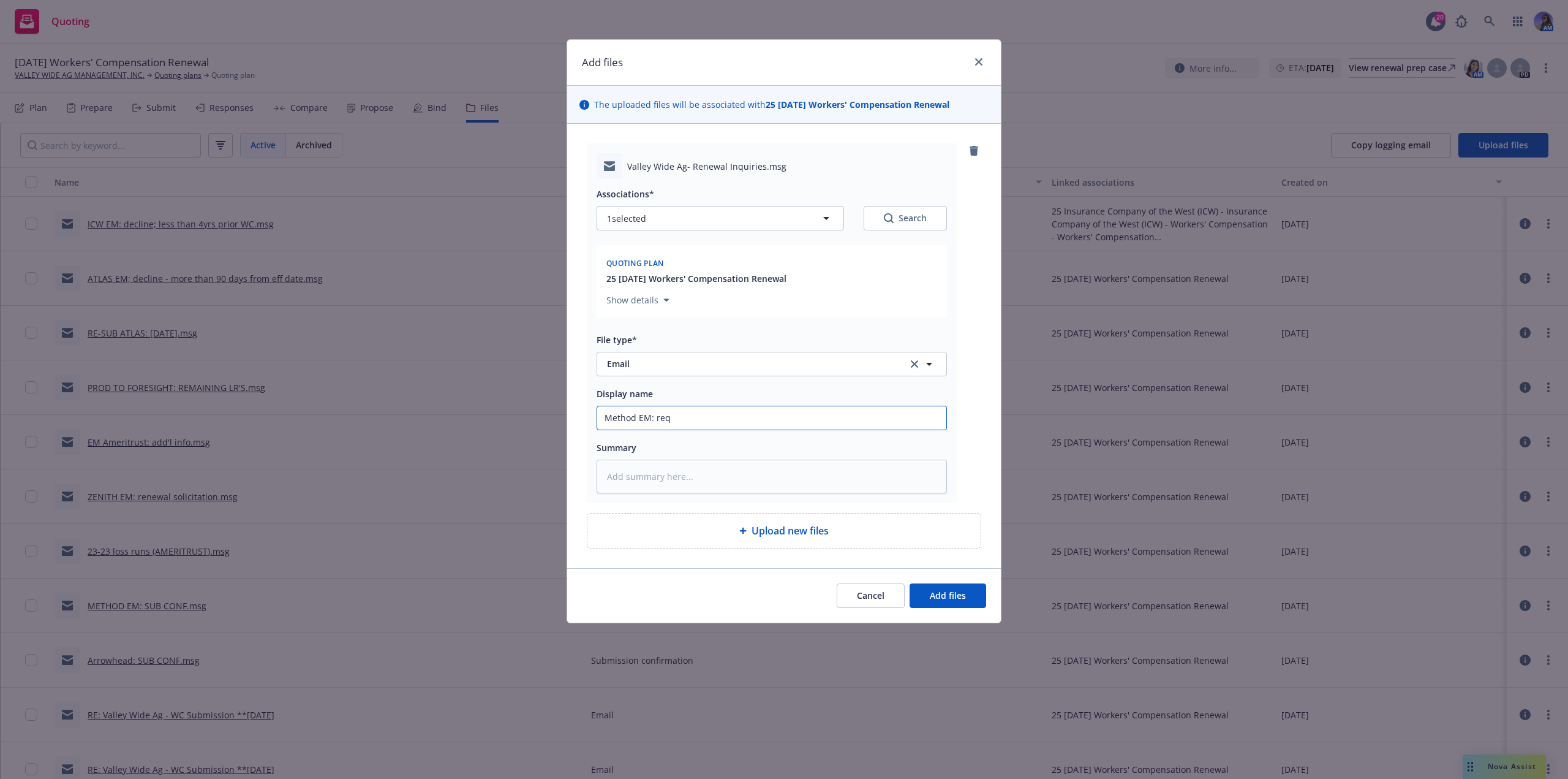
type input "Method EM: req"
type textarea "x"
type input "Method EM: req f"
type textarea "x"
type input "Method EM: req fo"
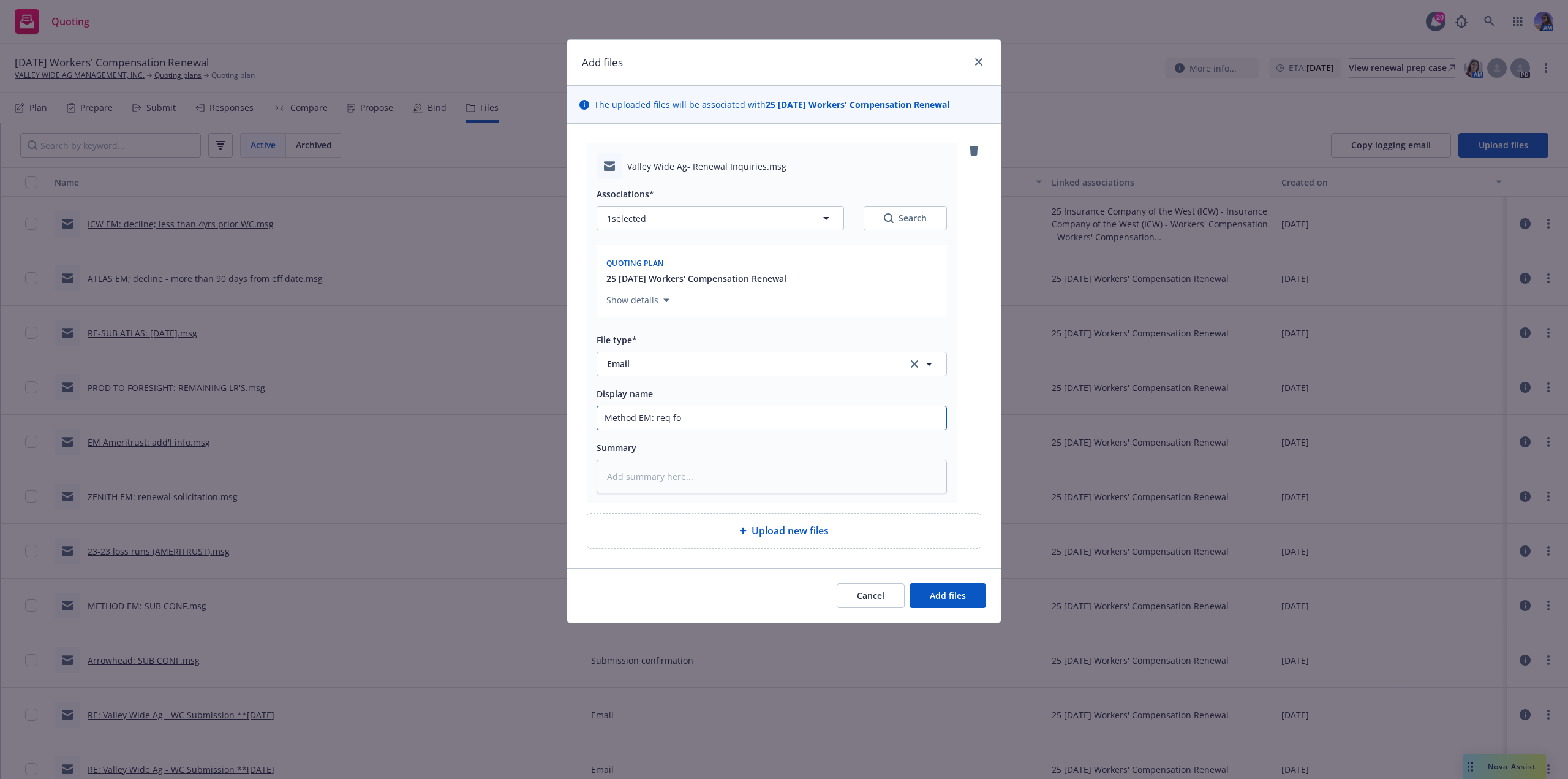
type textarea "x"
type input "Method EM: req for"
type textarea "x"
type input "Method EM: req for"
type textarea "x"
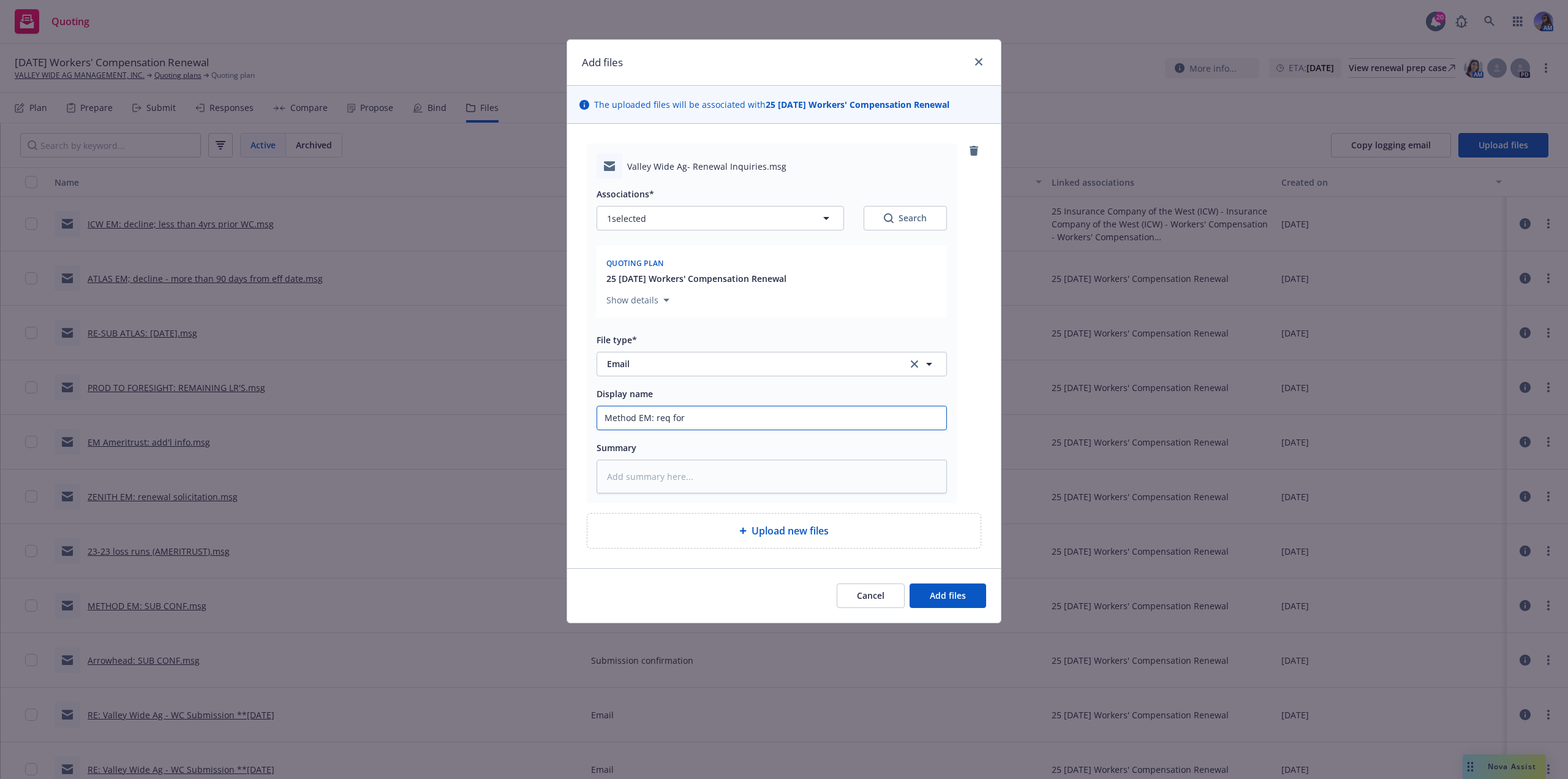
type input "Method EM: req for a"
type textarea "x"
type input "Method EM: req for ad"
type textarea "x"
type input "Method EM: req for add"
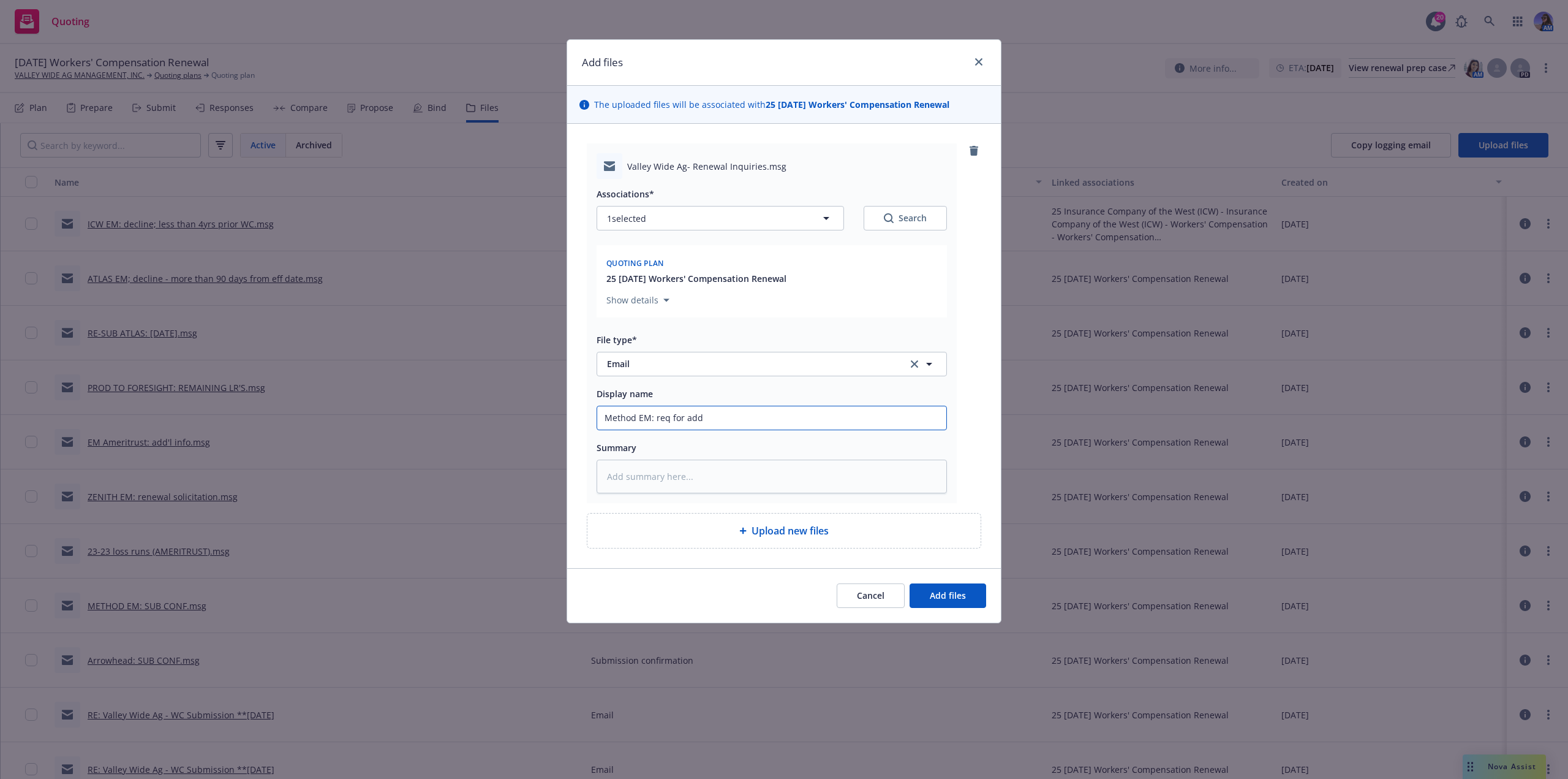
type textarea "x"
type input "Method EM: req for add'"
type textarea "x"
type input "Method EM: req for add'l"
type textarea "x"
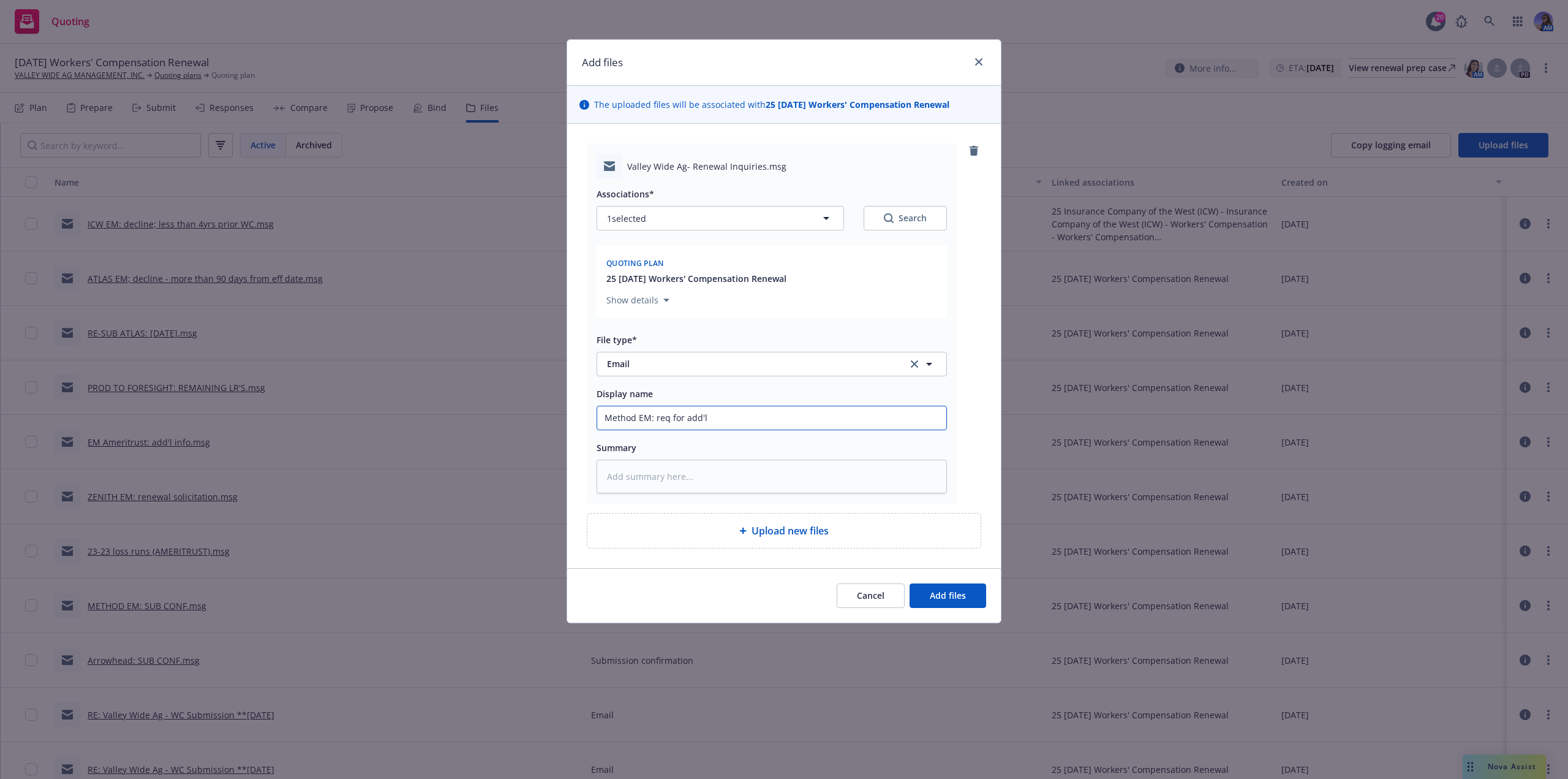
type input "Method EM: req for add'l"
type textarea "x"
type input "Method EM: req for add'l i"
type textarea "x"
type input "Method EM: req for add'l in"
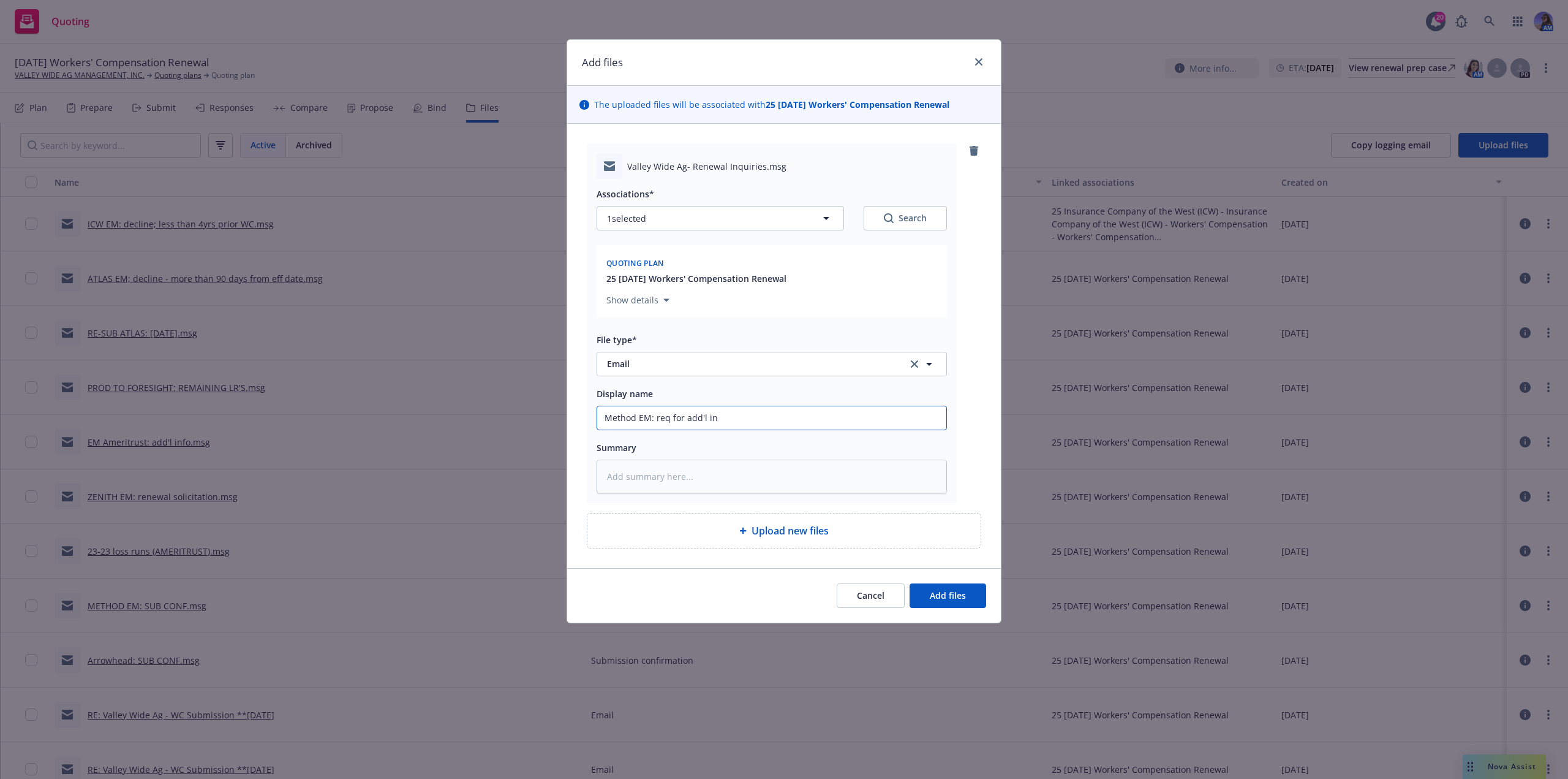
type textarea "x"
type input "Method EM: req for add'l inf"
type textarea "x"
type input "Method EM: req for add'l info"
type textarea "x"
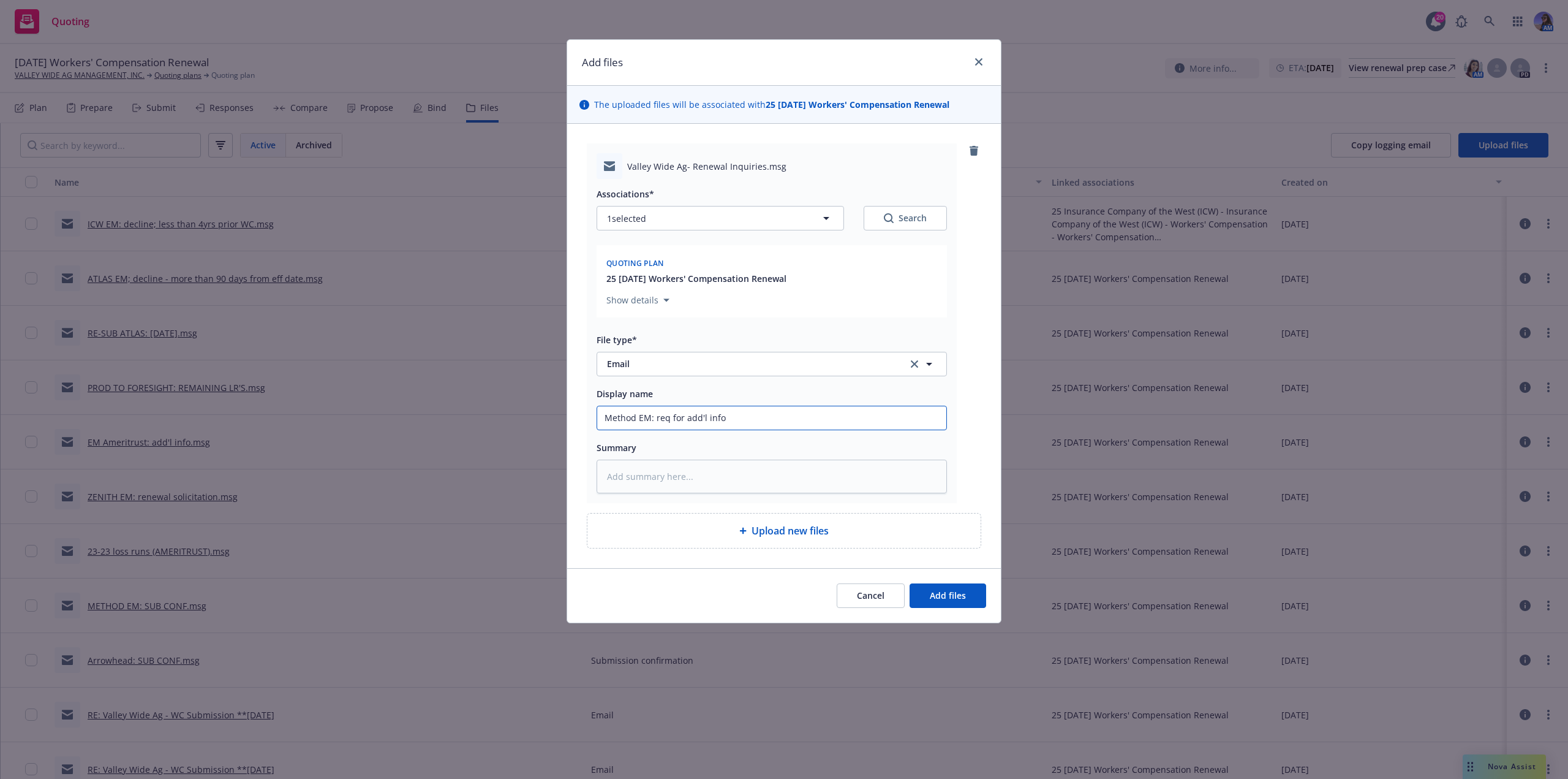
type input "Method EM: req for add'l infor"
type textarea "x"
type input "Method EM: req for add'l inform"
type textarea "x"
type input "Method EM: req for add'l informa"
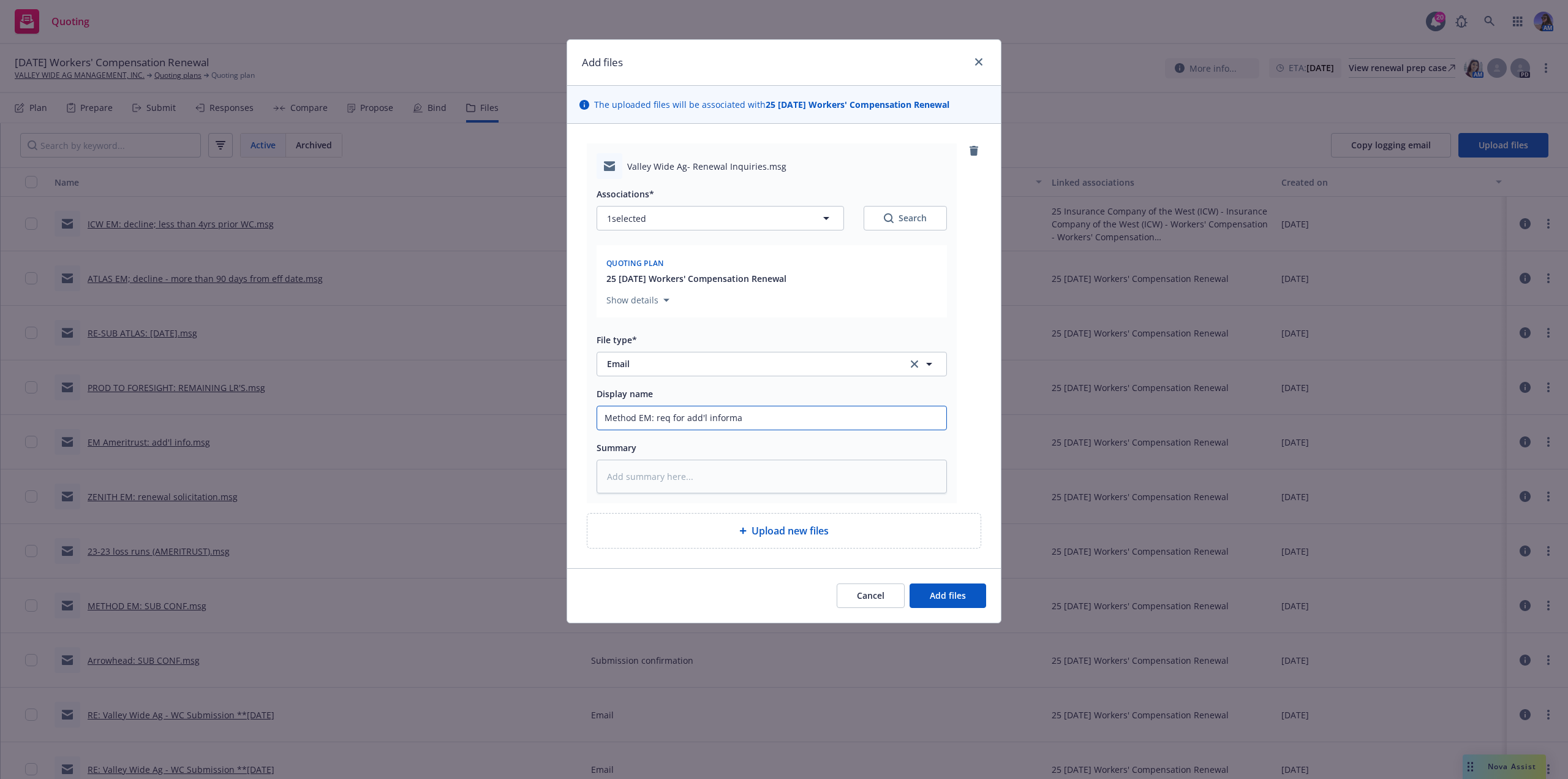
type textarea "x"
type input "Method EM: req for add'l informat"
type textarea "x"
type input "Method EM: req for add'l informati"
type textarea "x"
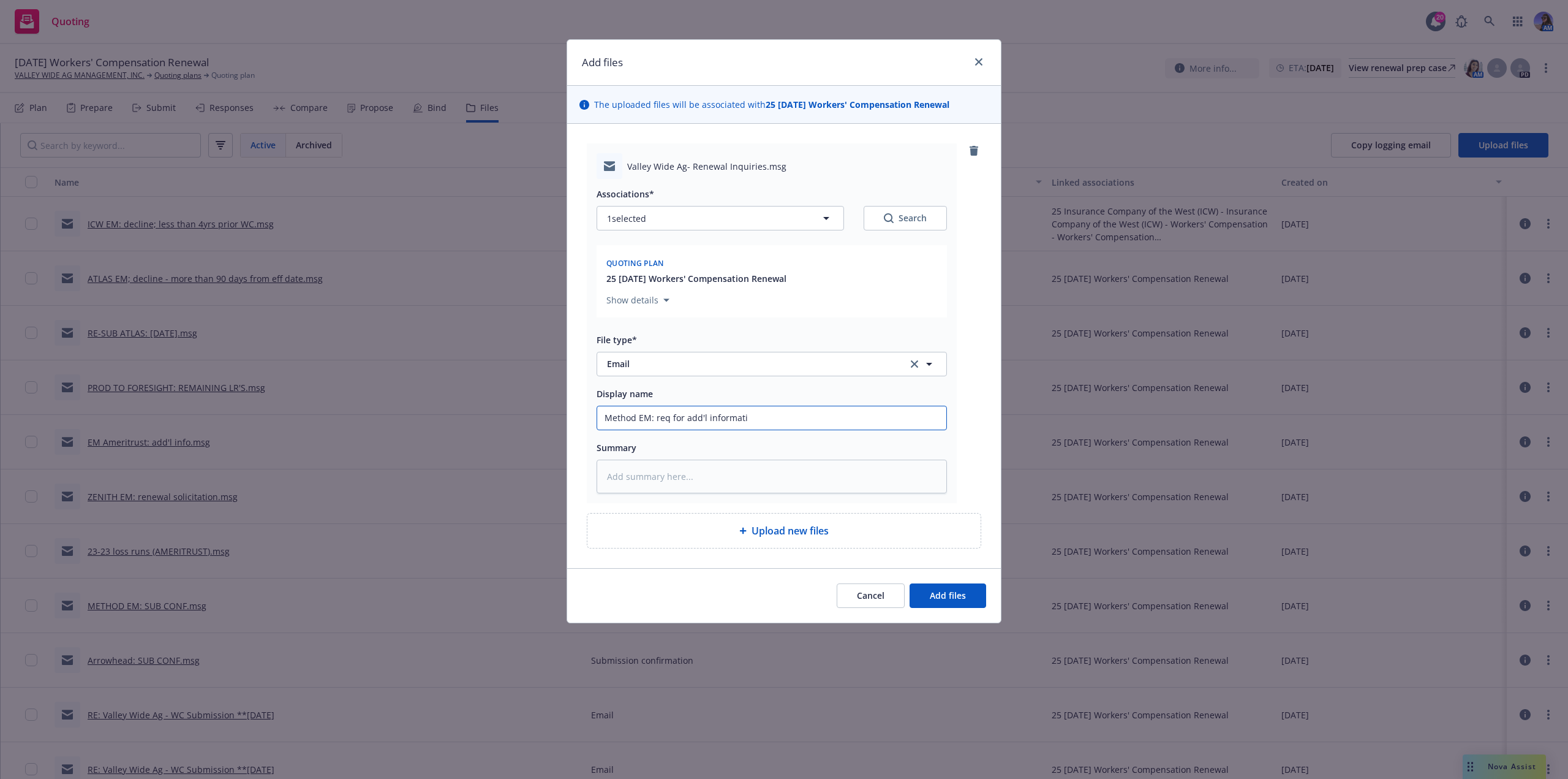
type input "Method EM: req for add'l informatio"
type textarea "x"
type input "Method EM: req for add'l information"
drag, startPoint x: 645, startPoint y: 418, endPoint x: 569, endPoint y: 410, distance: 76.4
click at [569, 410] on div "Valley Wide Ag- Renewal Inquiries.msg Associations* 1 selected Search Quoting p…" at bounding box center [783, 346] width 434 height 444
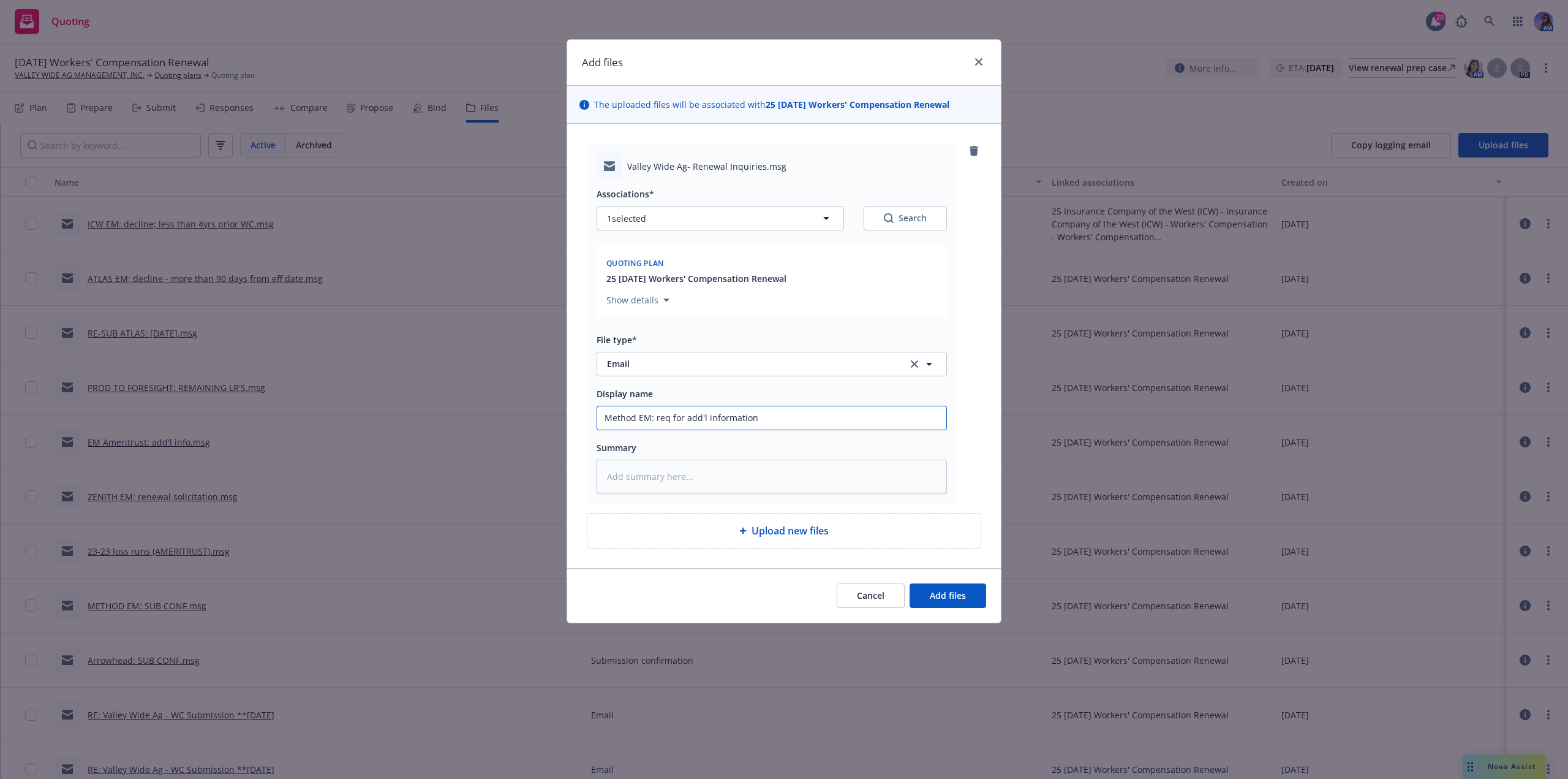
type textarea "x"
type input "e: req for add'l information"
type textarea "x"
type input "em: req for add'l information"
type textarea "x"
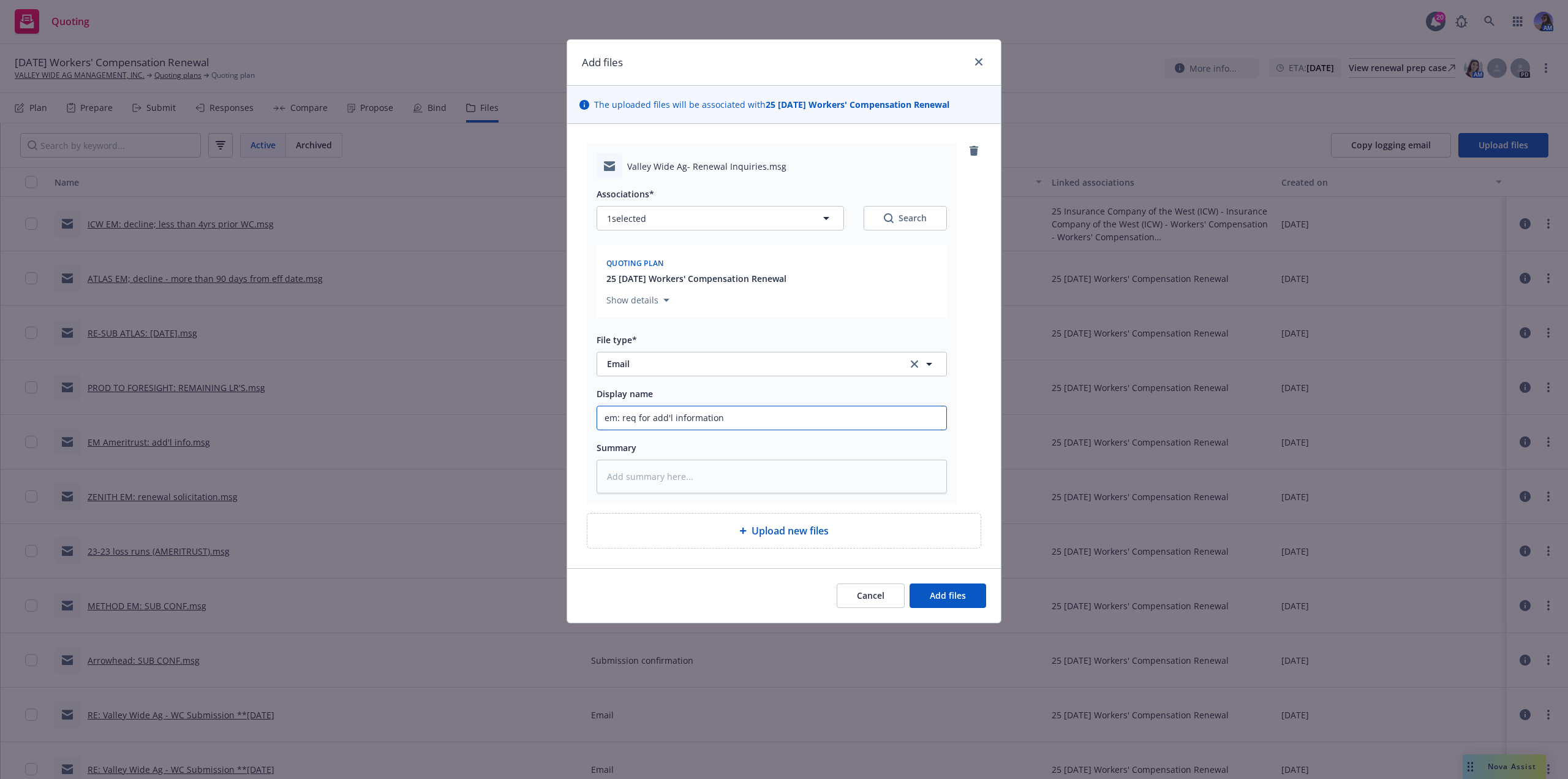
type input "em : req for add'l information"
type textarea "x"
type input "em: req for add'l information"
type textarea "x"
type input "e: req for add'l information"
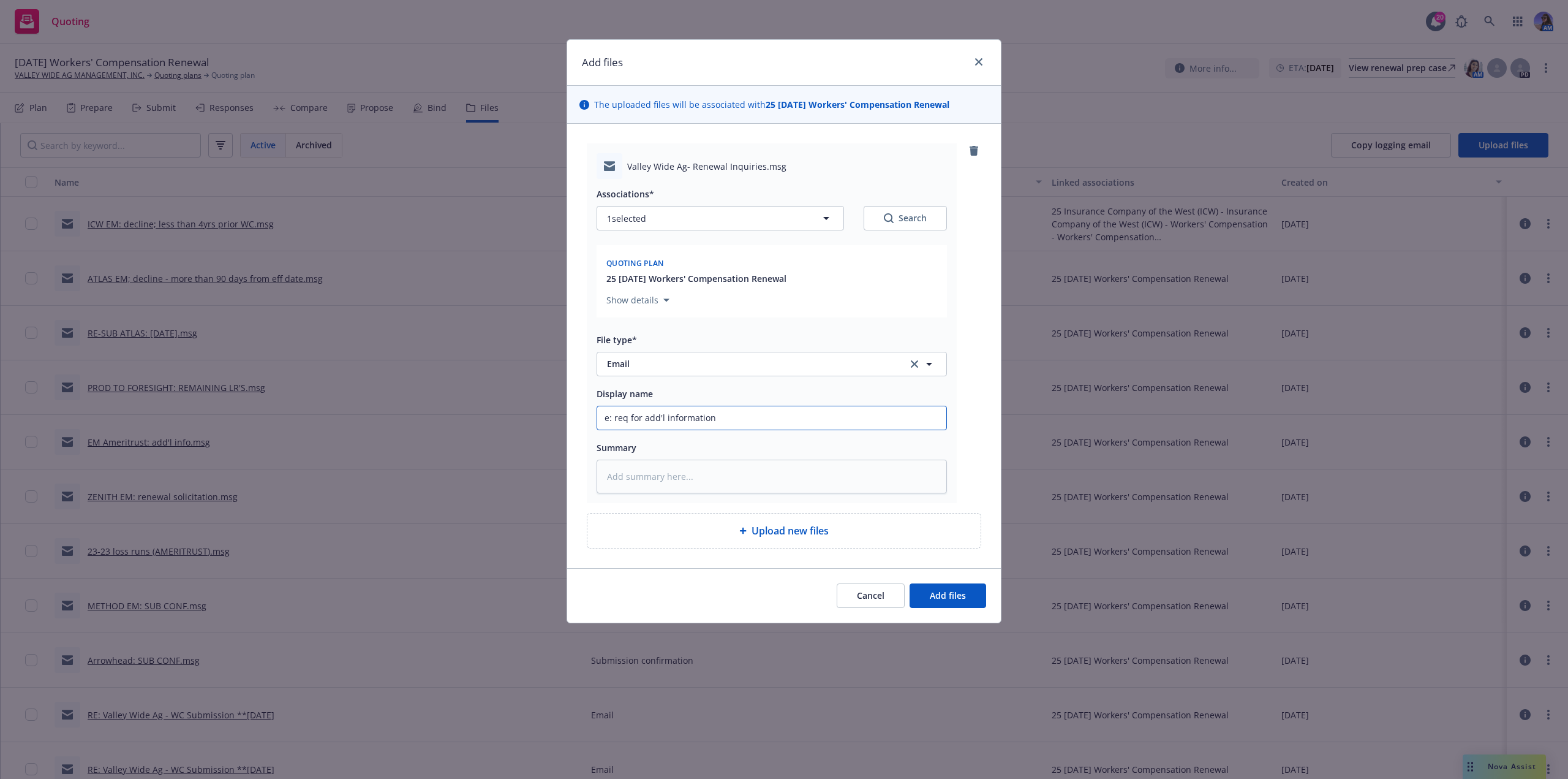
type textarea "x"
type input ": req for add'l information"
type textarea "x"
type input "E: req for add'l information"
type textarea "x"
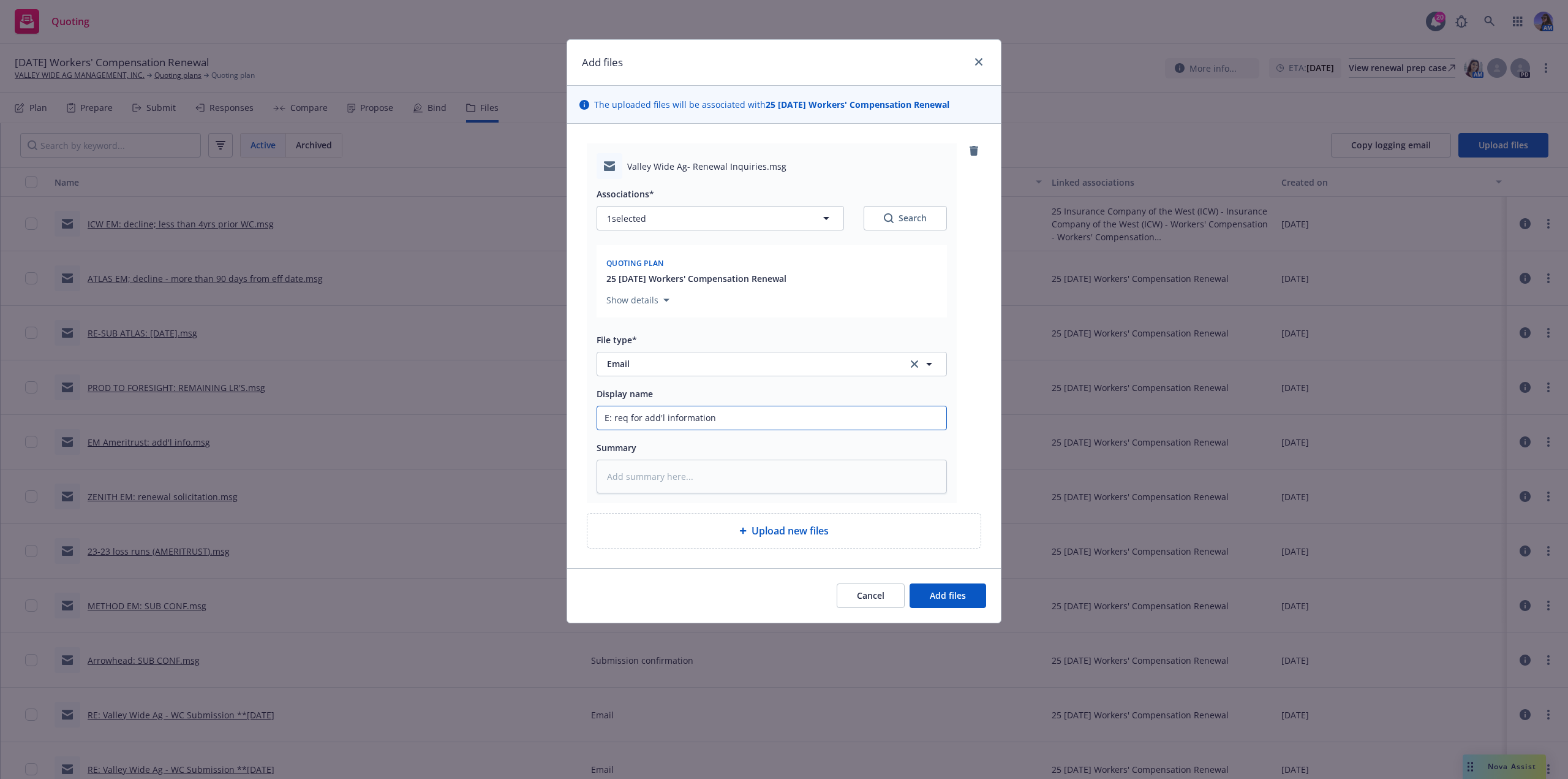
type input "EM: req for add'l information"
type textarea "x"
type input "EM : req for add'l information"
type textarea "x"
type input "EM T: req for add'l information"
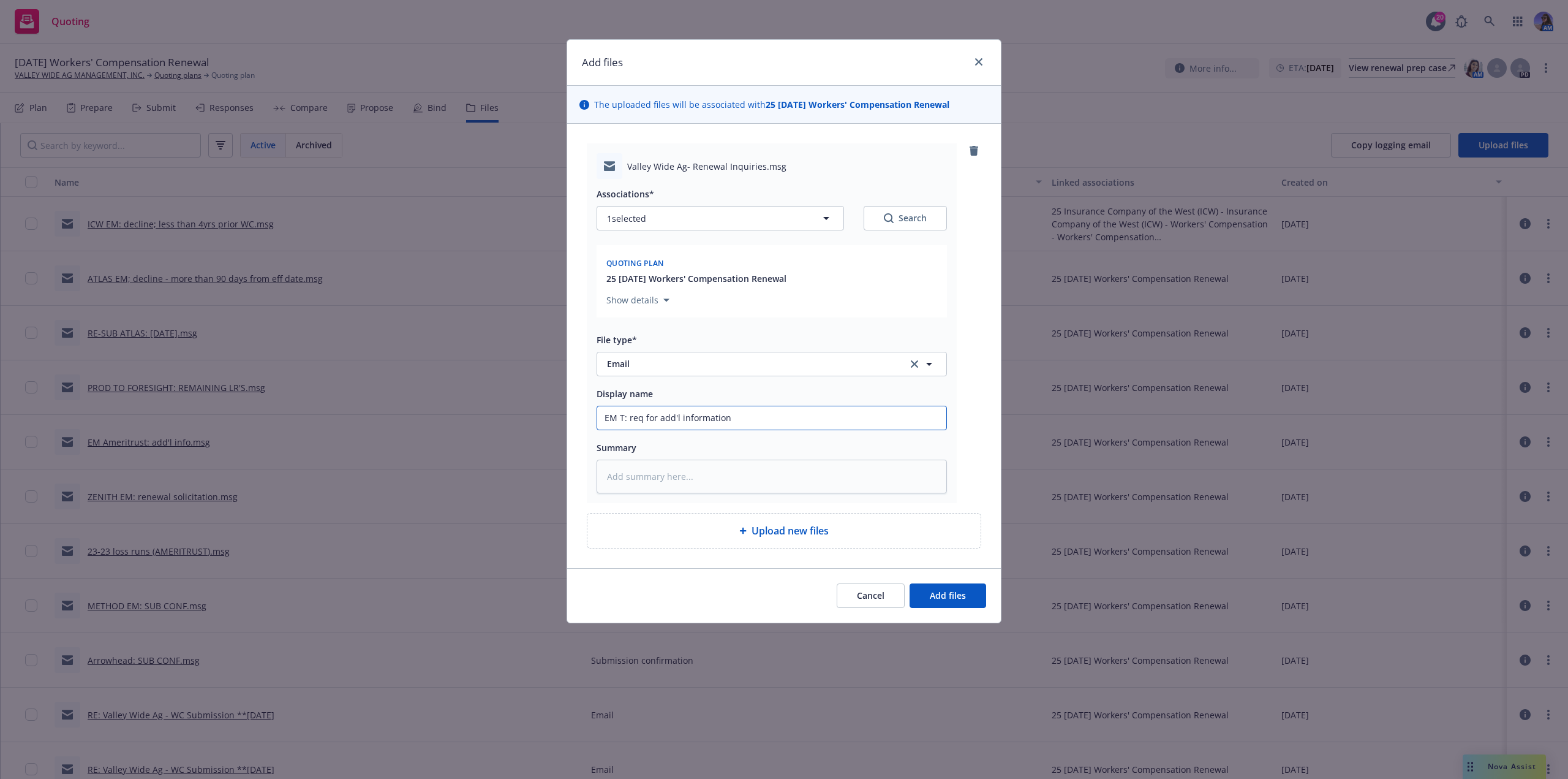
type textarea "x"
type input "EM TO: req for add'l information"
type textarea "x"
type input "EM TO : req for add'l information"
type textarea "x"
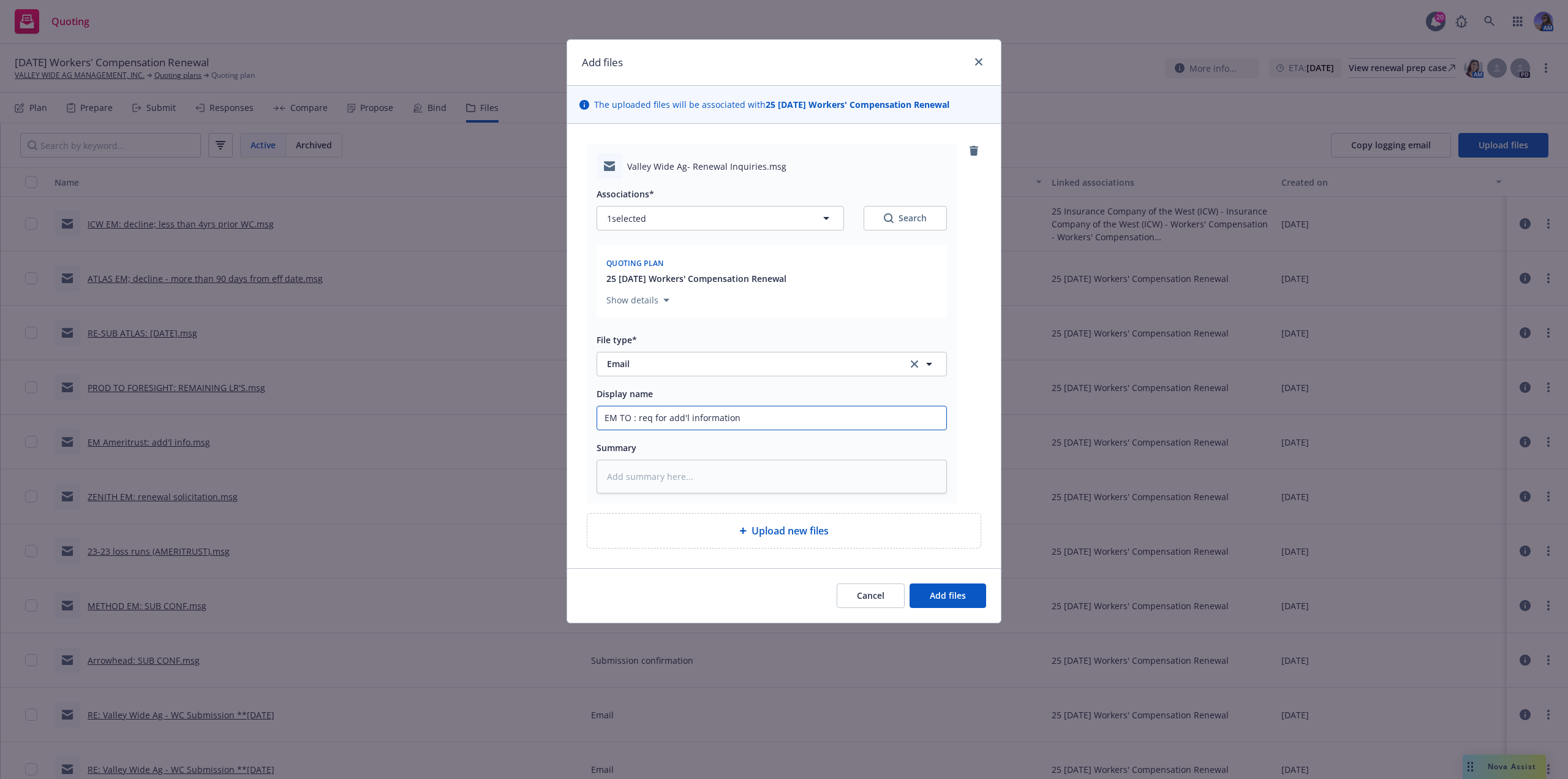
type input "EM TO C: req for add'l information"
type textarea "x"
type input "EM TO CL: req for add'l information"
type textarea "x"
type input "EM TO CLI: req for add'l information"
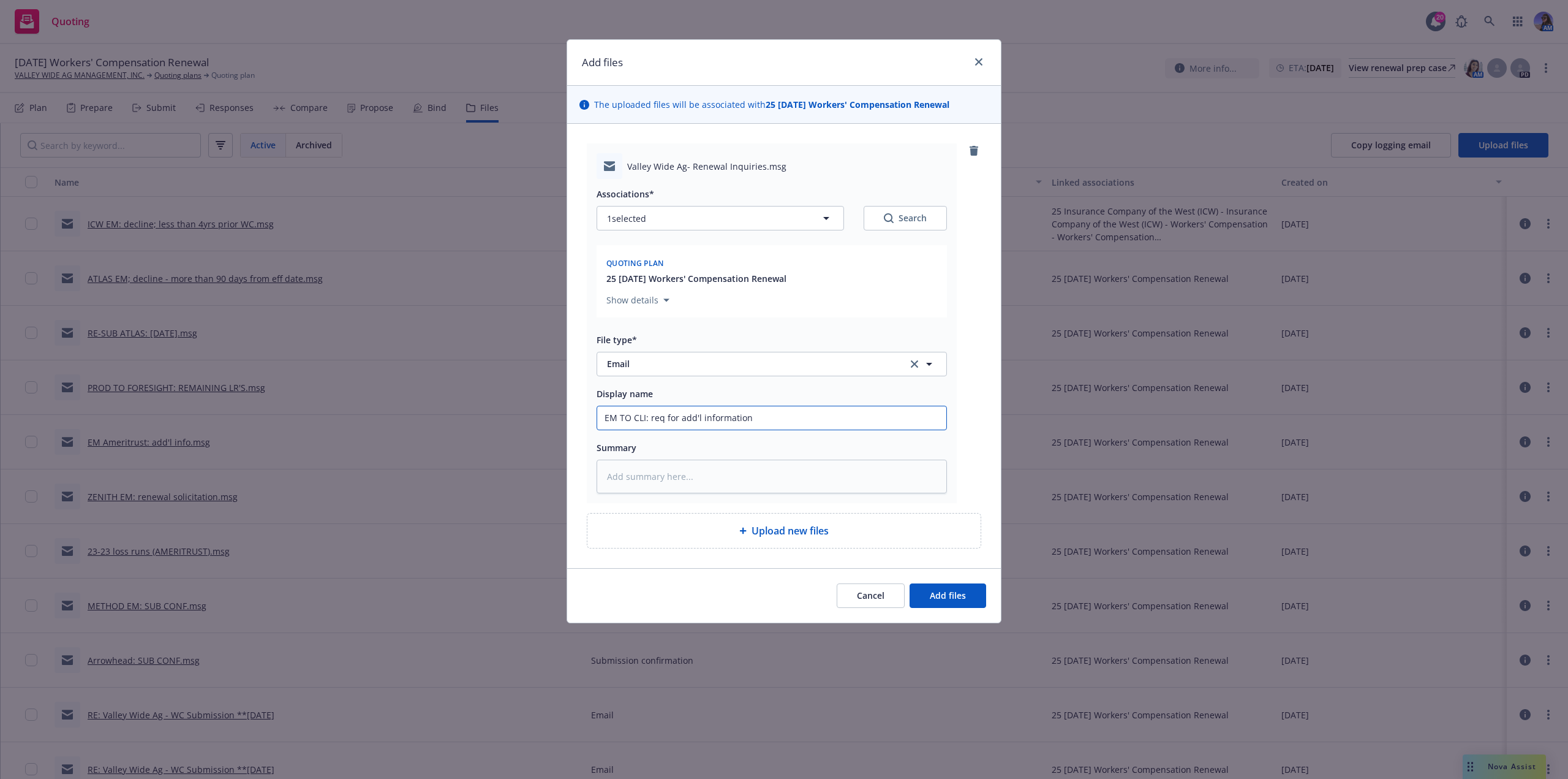
type textarea "x"
type input "EM TO CLIE: req for add'l information"
type textarea "x"
type input "EM TO CLIEN: req for add'l information"
type textarea "x"
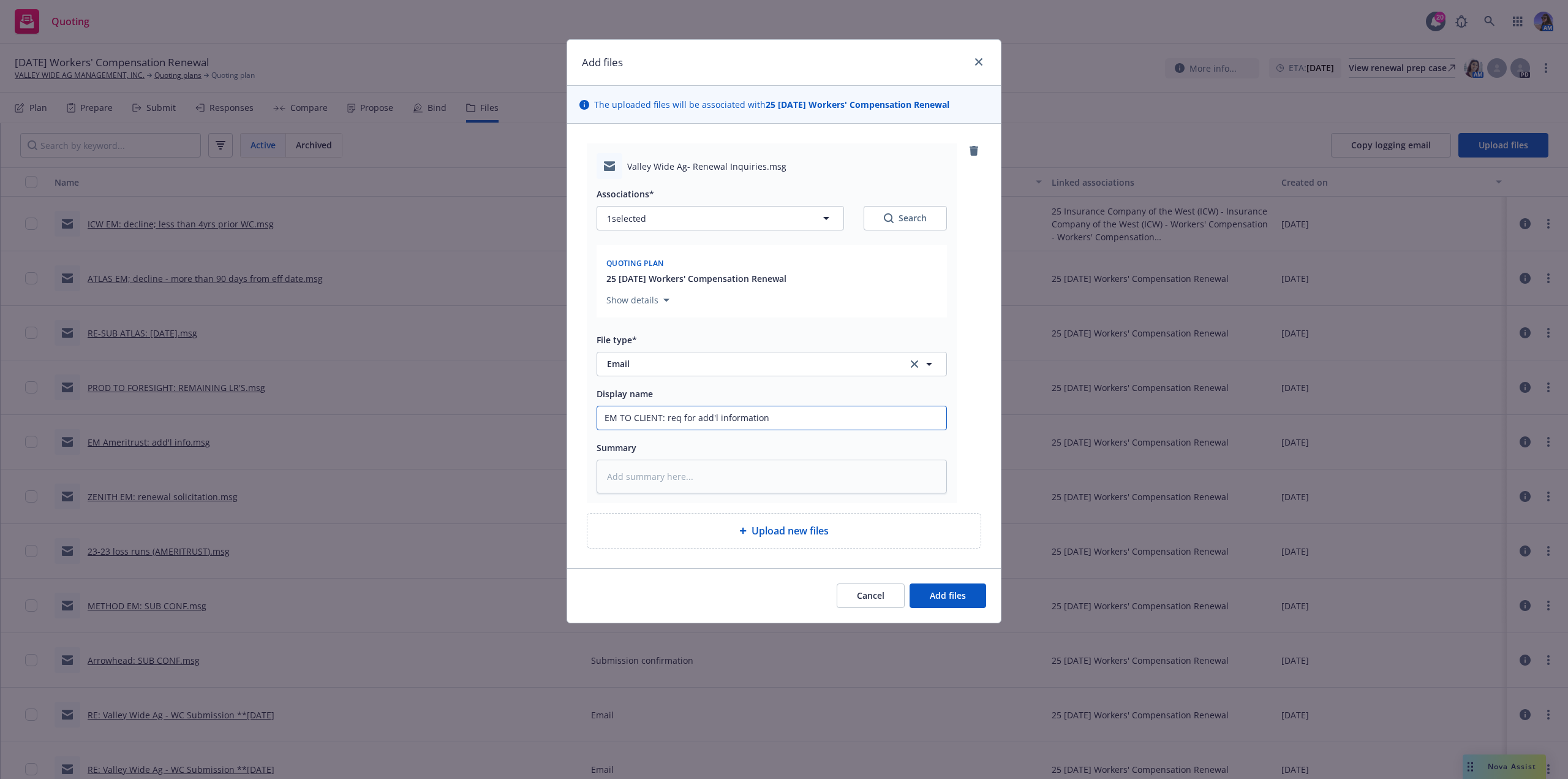
type input "EM TO CLIENT: req for add'l information"
type textarea "x"
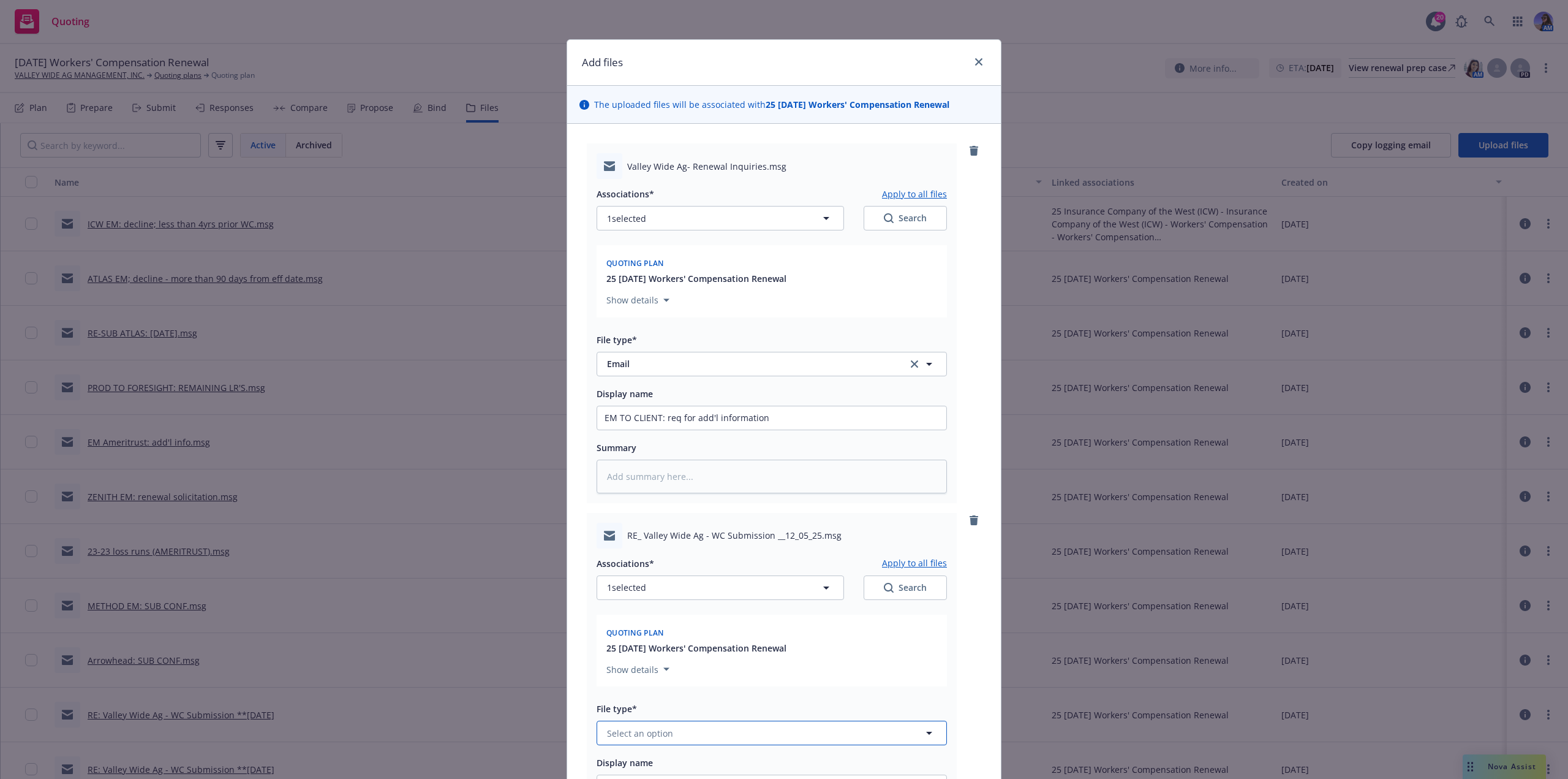
click at [656, 737] on span "Select an option" at bounding box center [639, 733] width 66 height 13
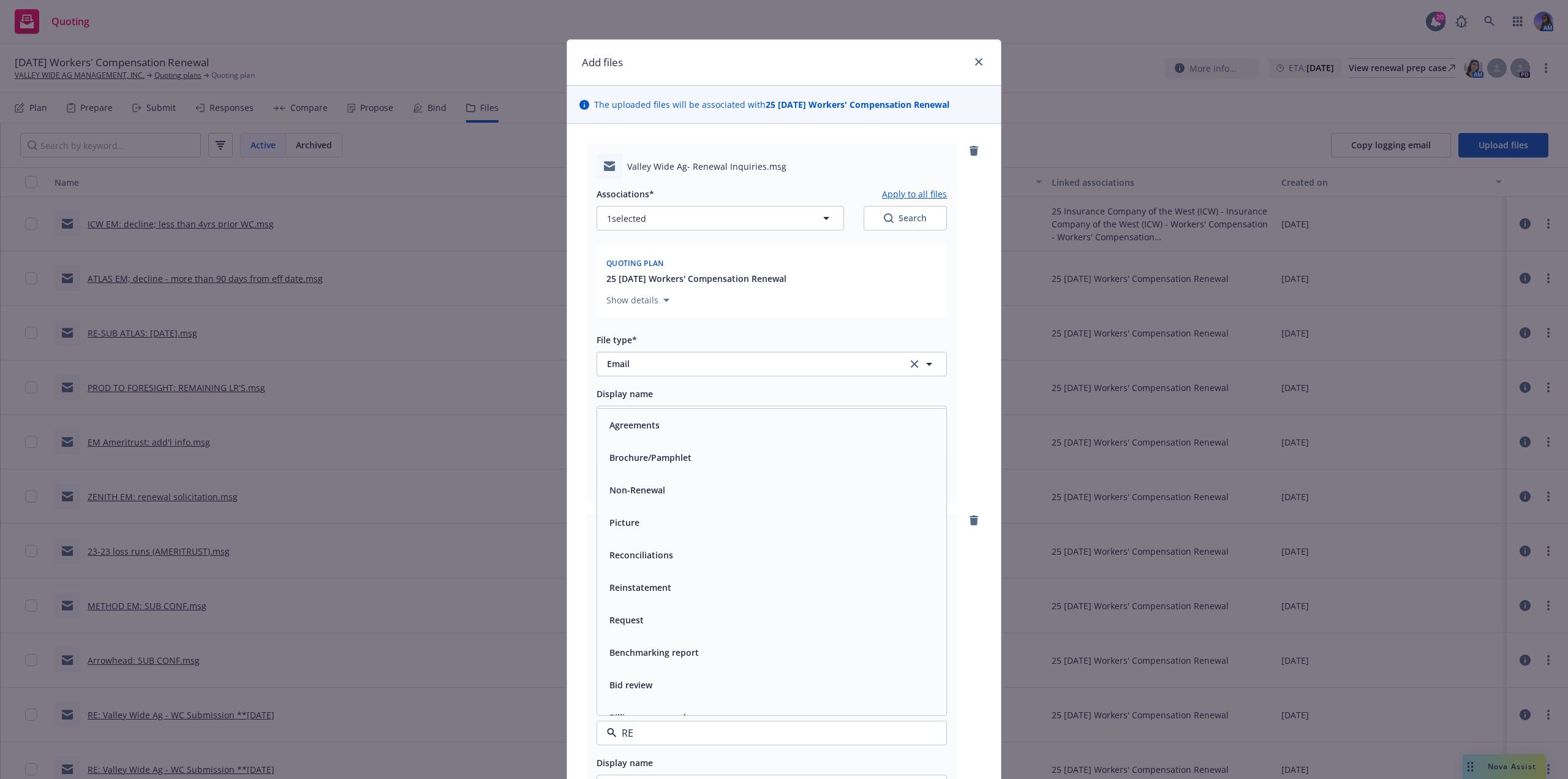
type input "R"
type input "EMA"
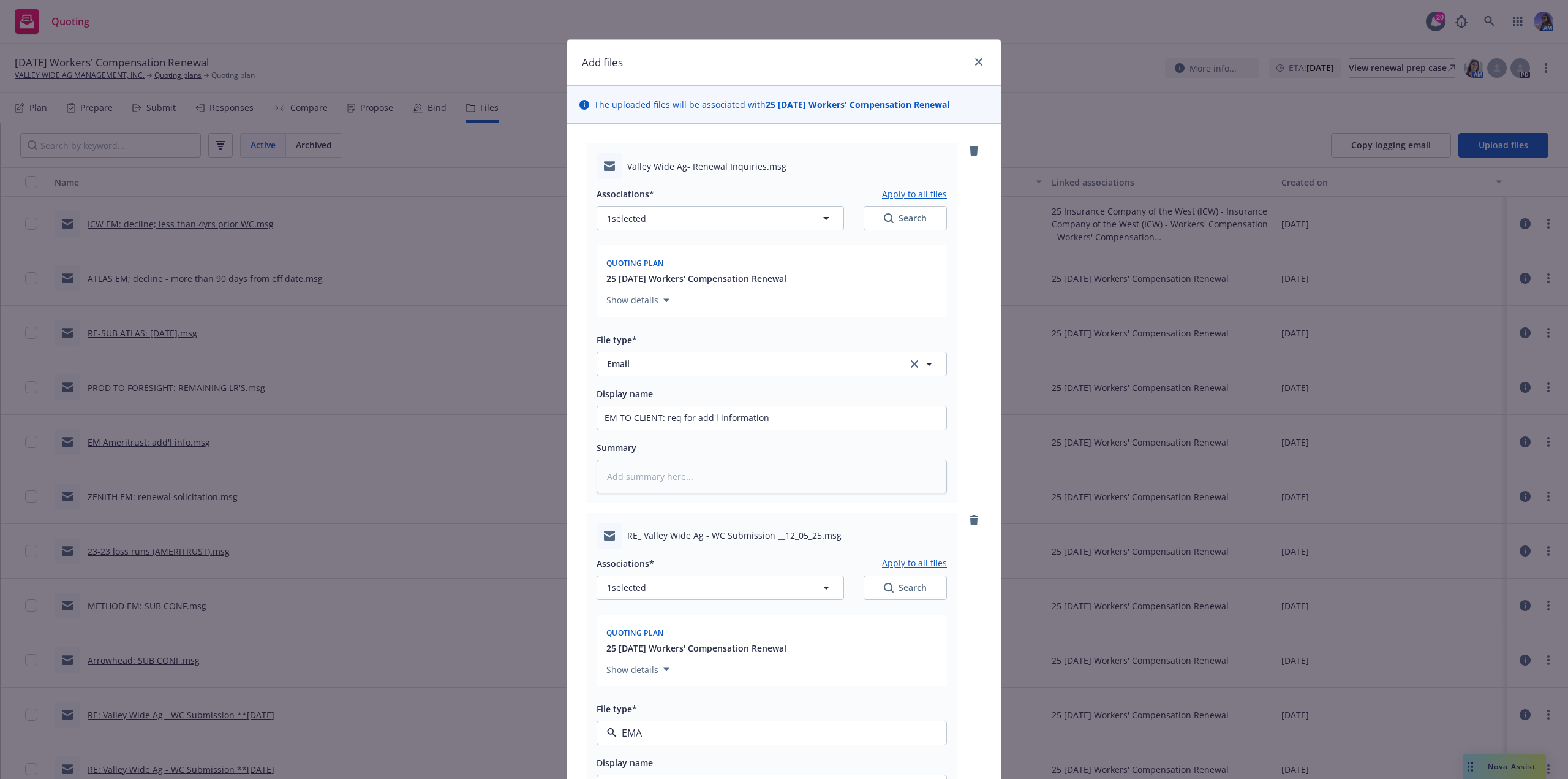
type textarea "x"
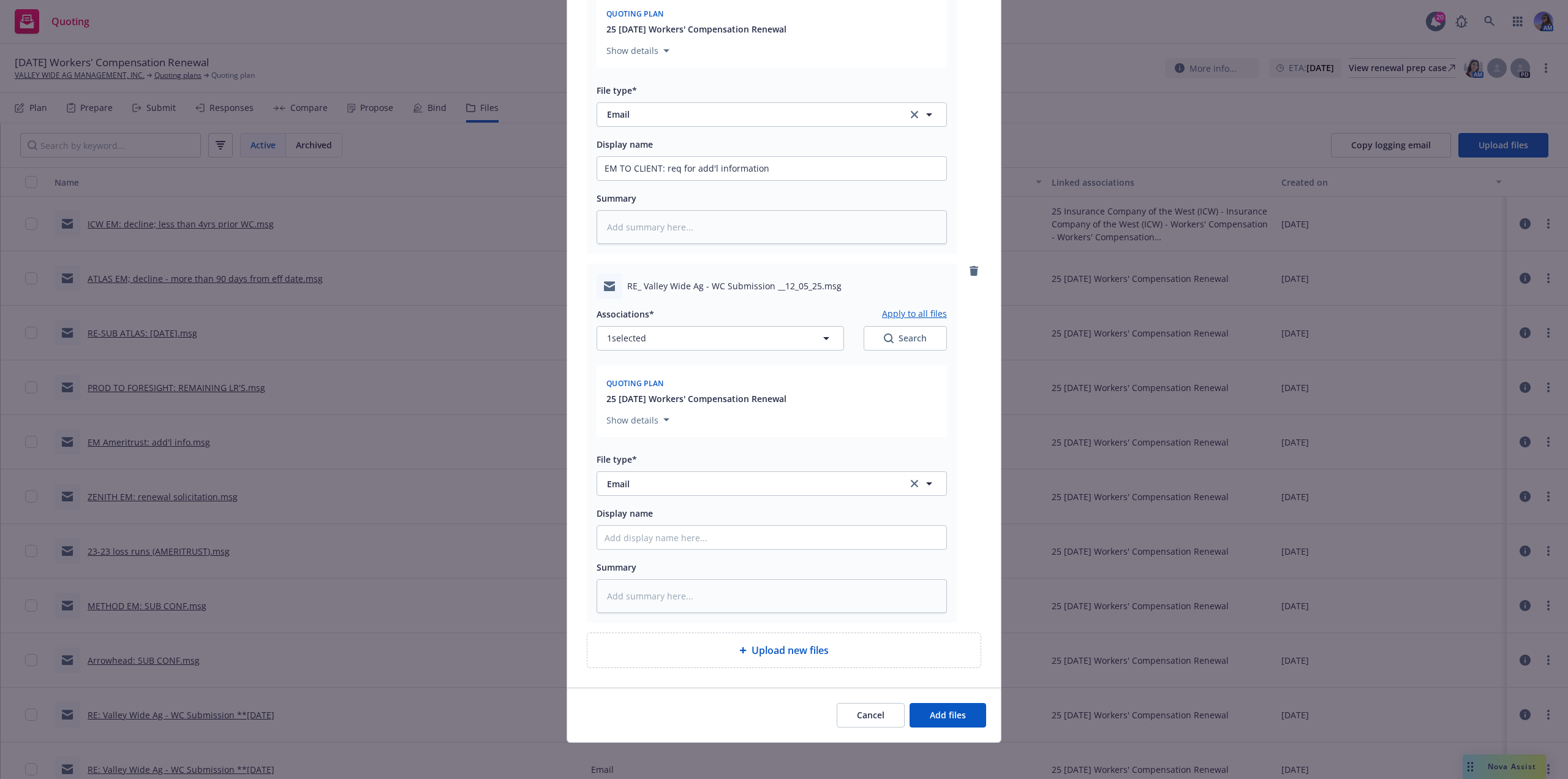
scroll to position [253, 0]
click at [614, 539] on input "Display name" at bounding box center [772, 535] width 349 height 23
type textarea "x"
type input "e"
type textarea "x"
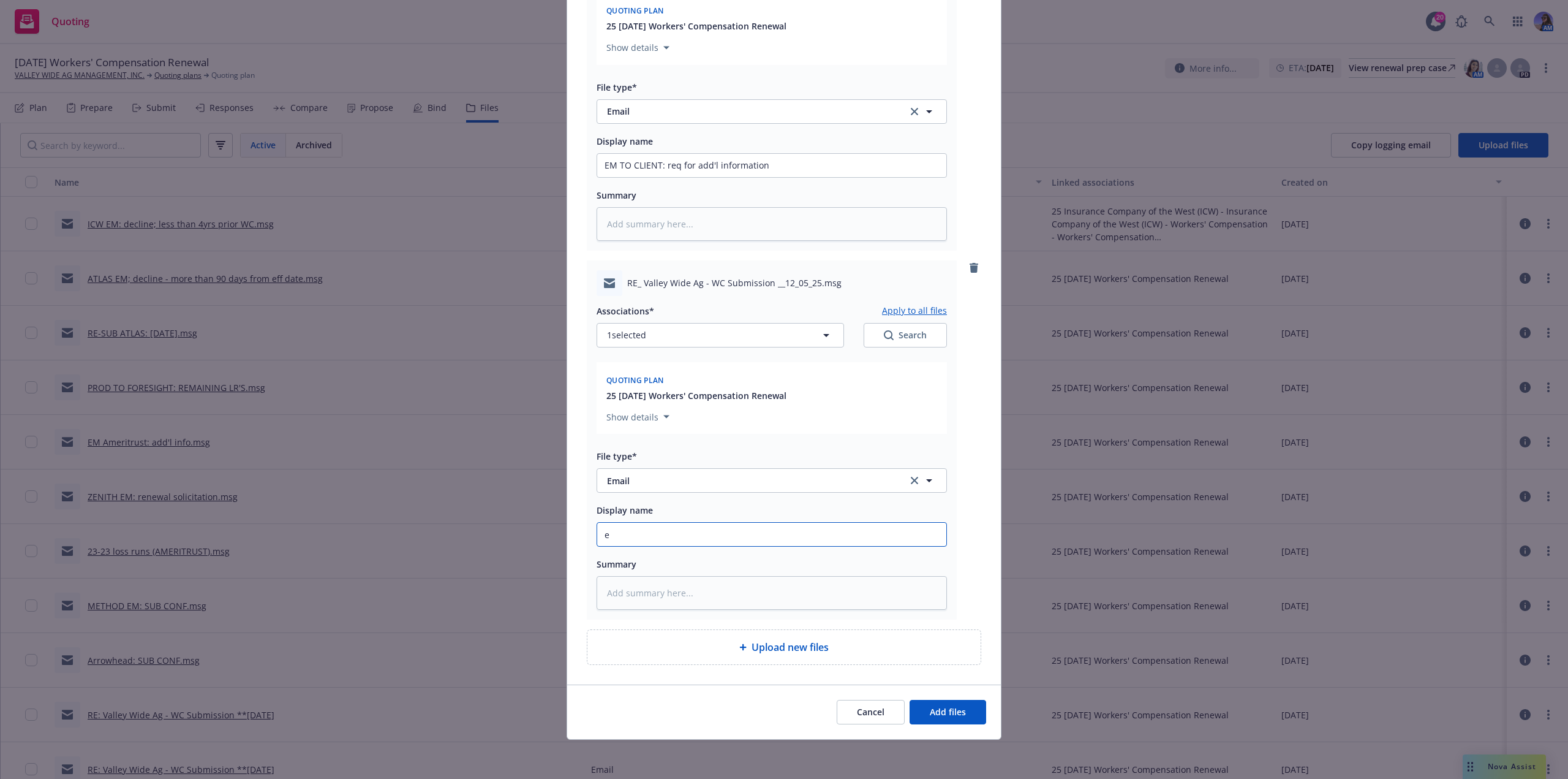
type input "em"
type textarea "x"
type input "e"
type textarea "x"
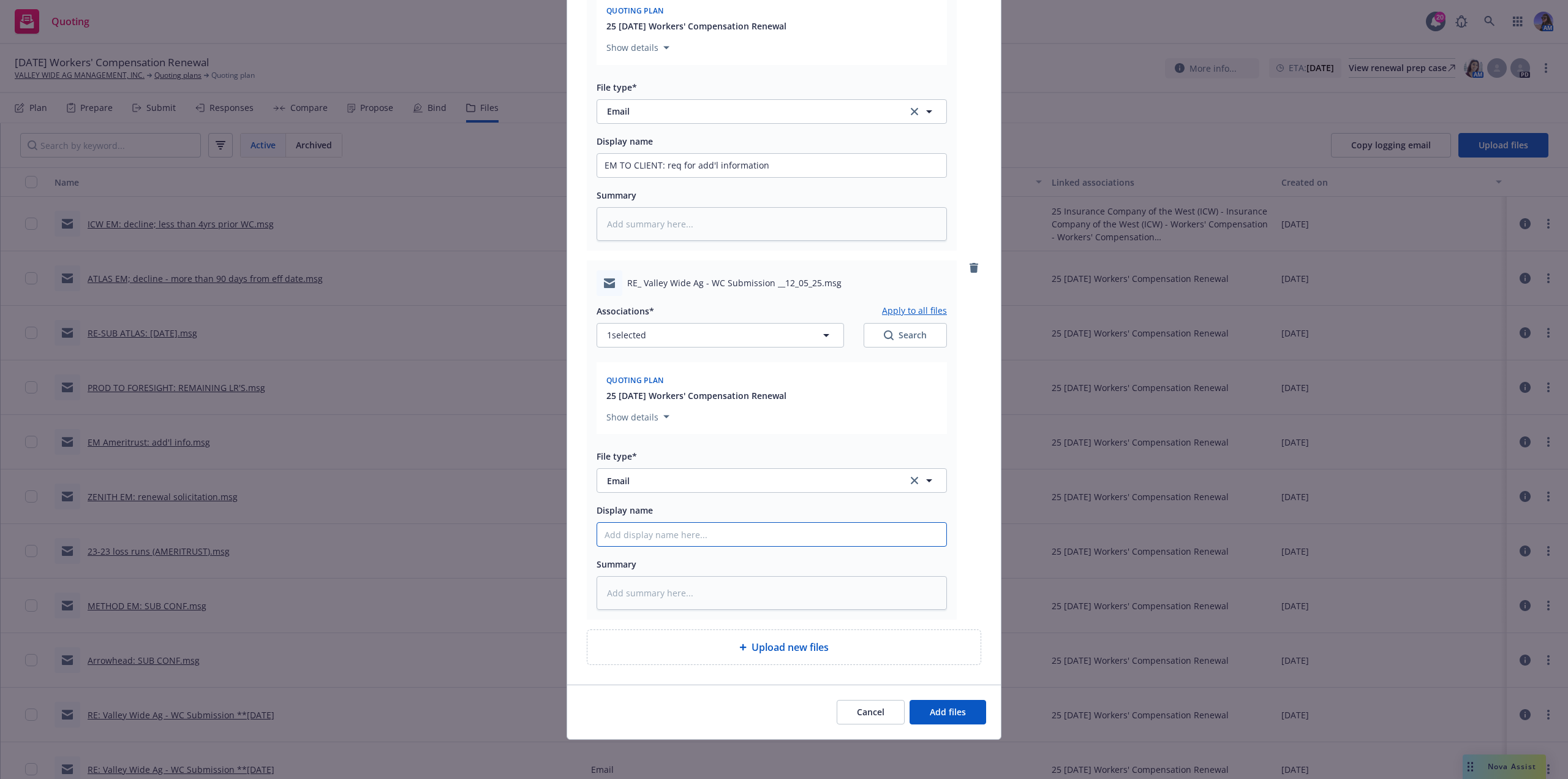
type input "M"
type textarea "x"
type input "ME"
type textarea "x"
type input "MET"
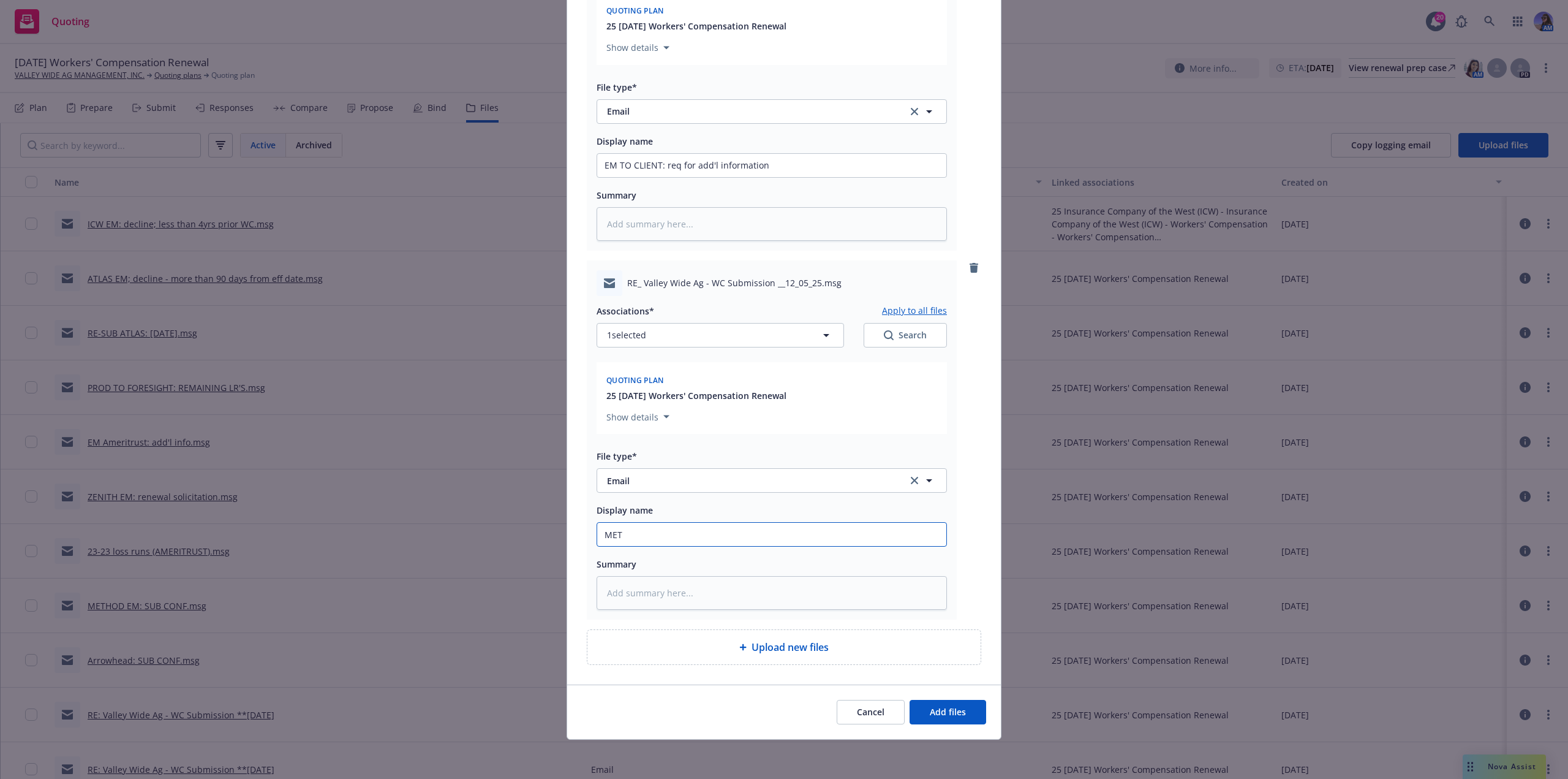
type textarea "x"
type input "METH"
type textarea "x"
type input "METHO"
type textarea "x"
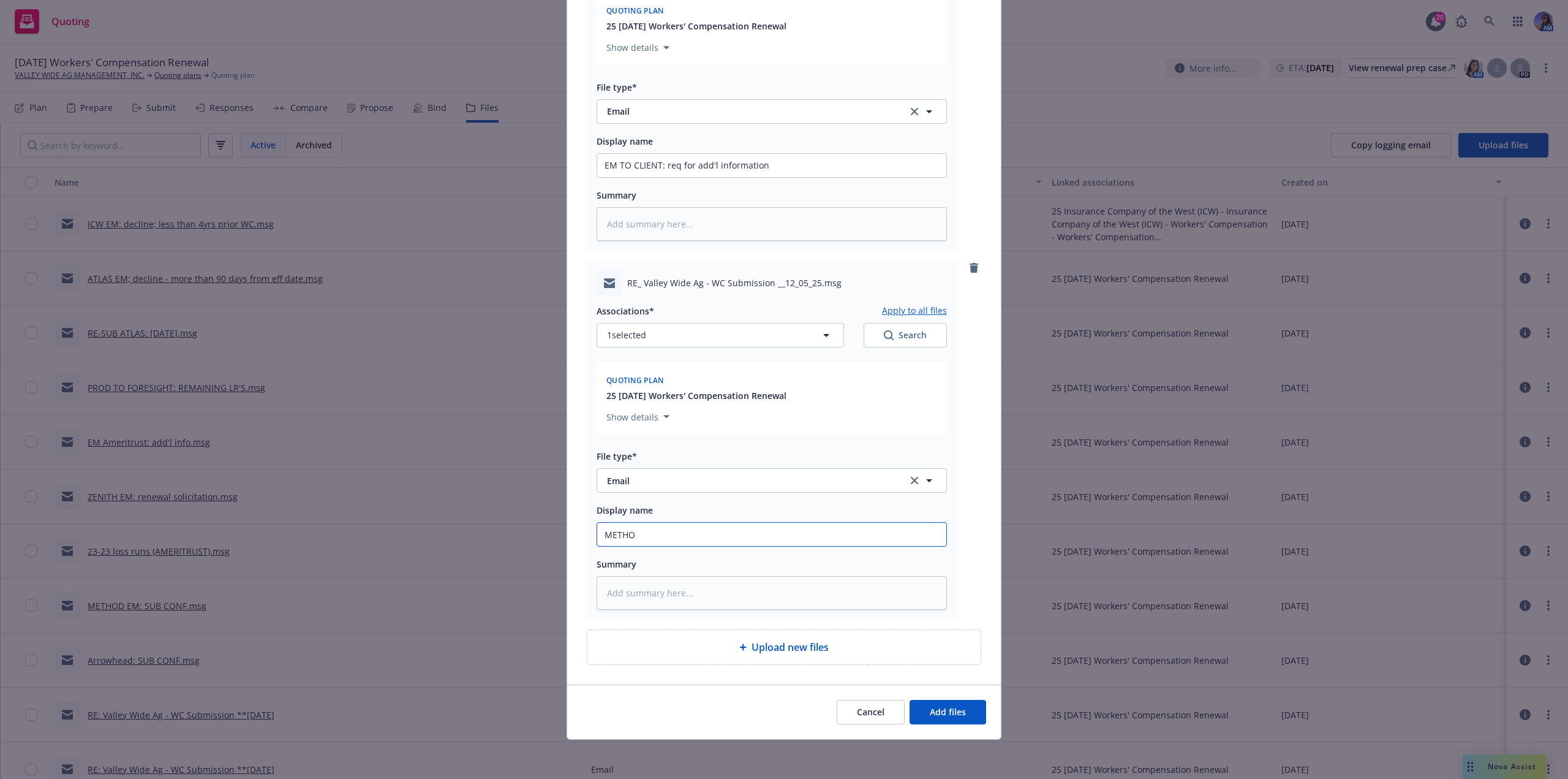
type input "METHOD"
type textarea "x"
type input "METHOD"
type textarea "x"
type input "METHOD E"
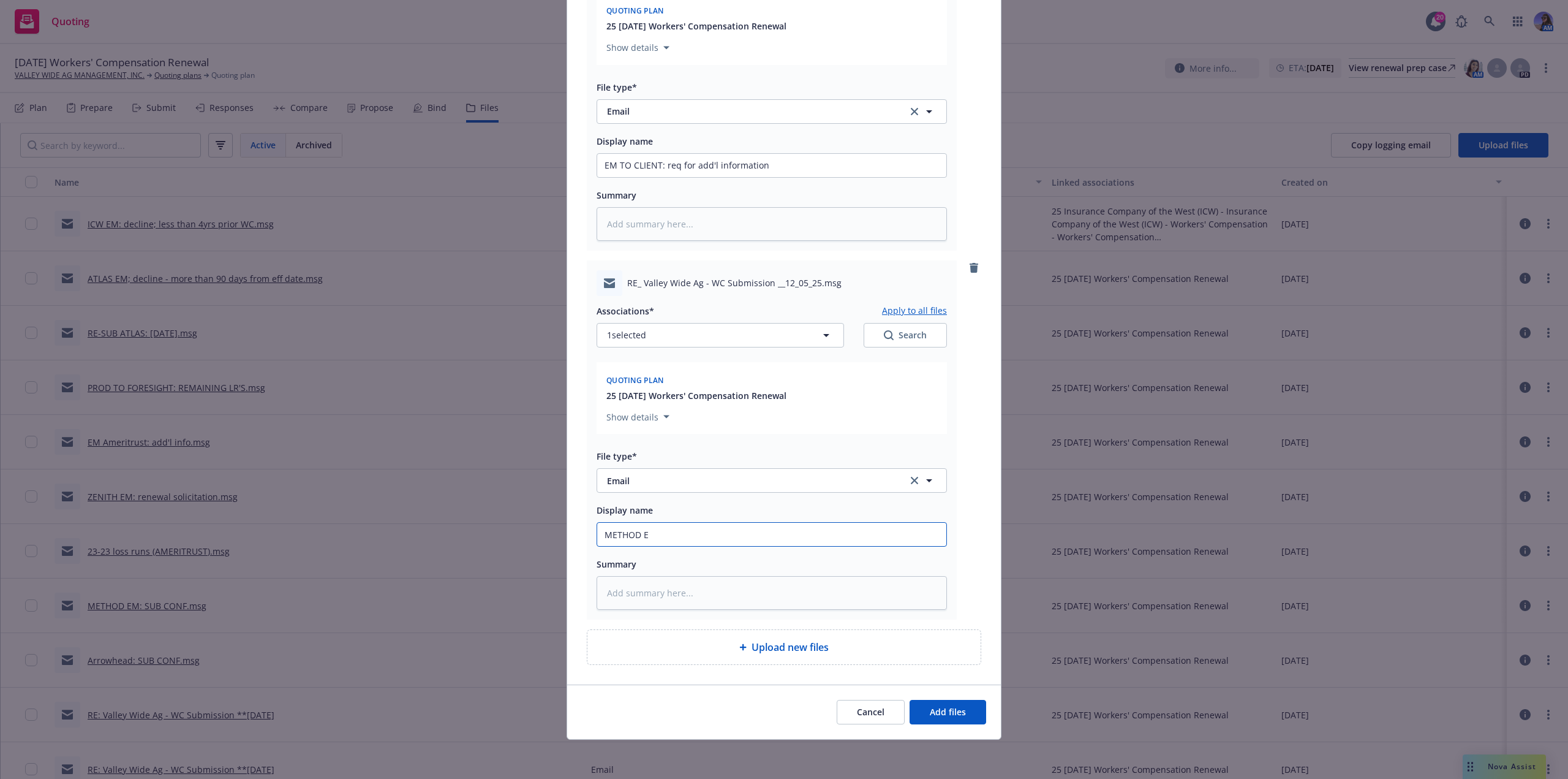
type textarea "x"
type input "METHOD EM"
type textarea "x"
type input "METHOD EM:"
type textarea "x"
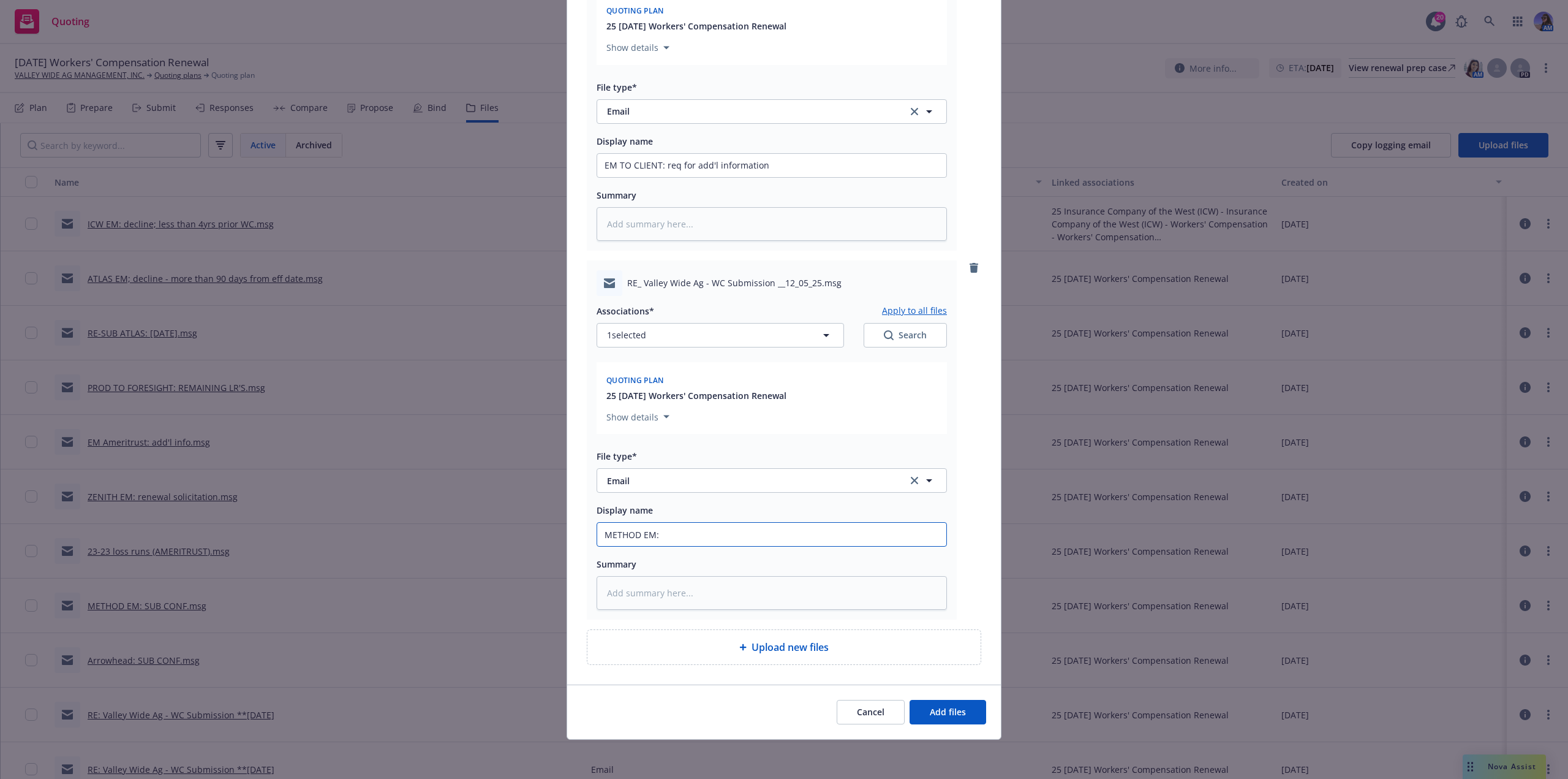
type input "METHOD EM:"
type textarea "x"
type input "METHOD EM: r"
type textarea "x"
type input "METHOD EM: rq"
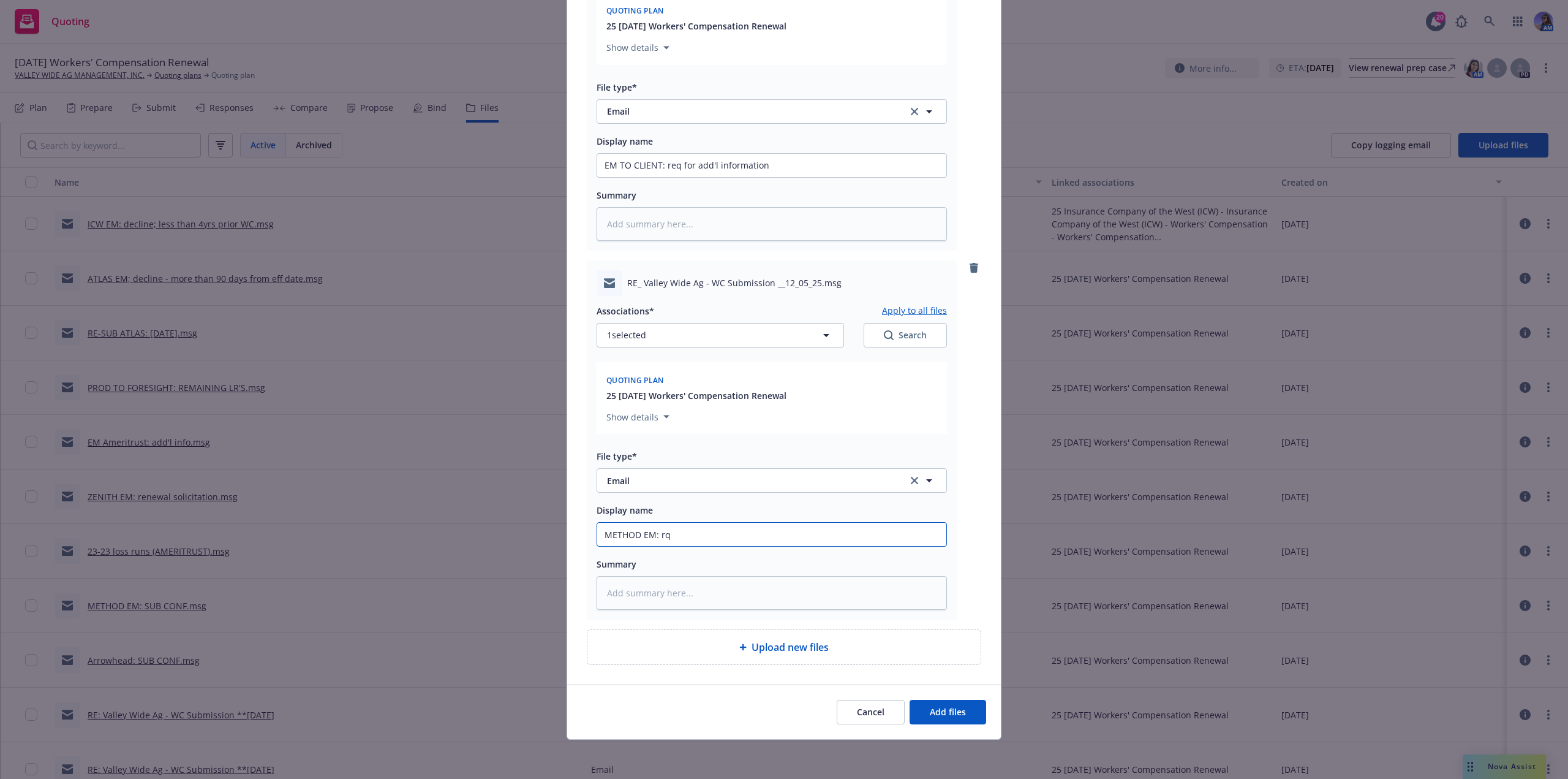
type textarea "x"
type input "METHOD EM: rq"
type textarea "x"
type input "METHOD EM: rq f"
type textarea "x"
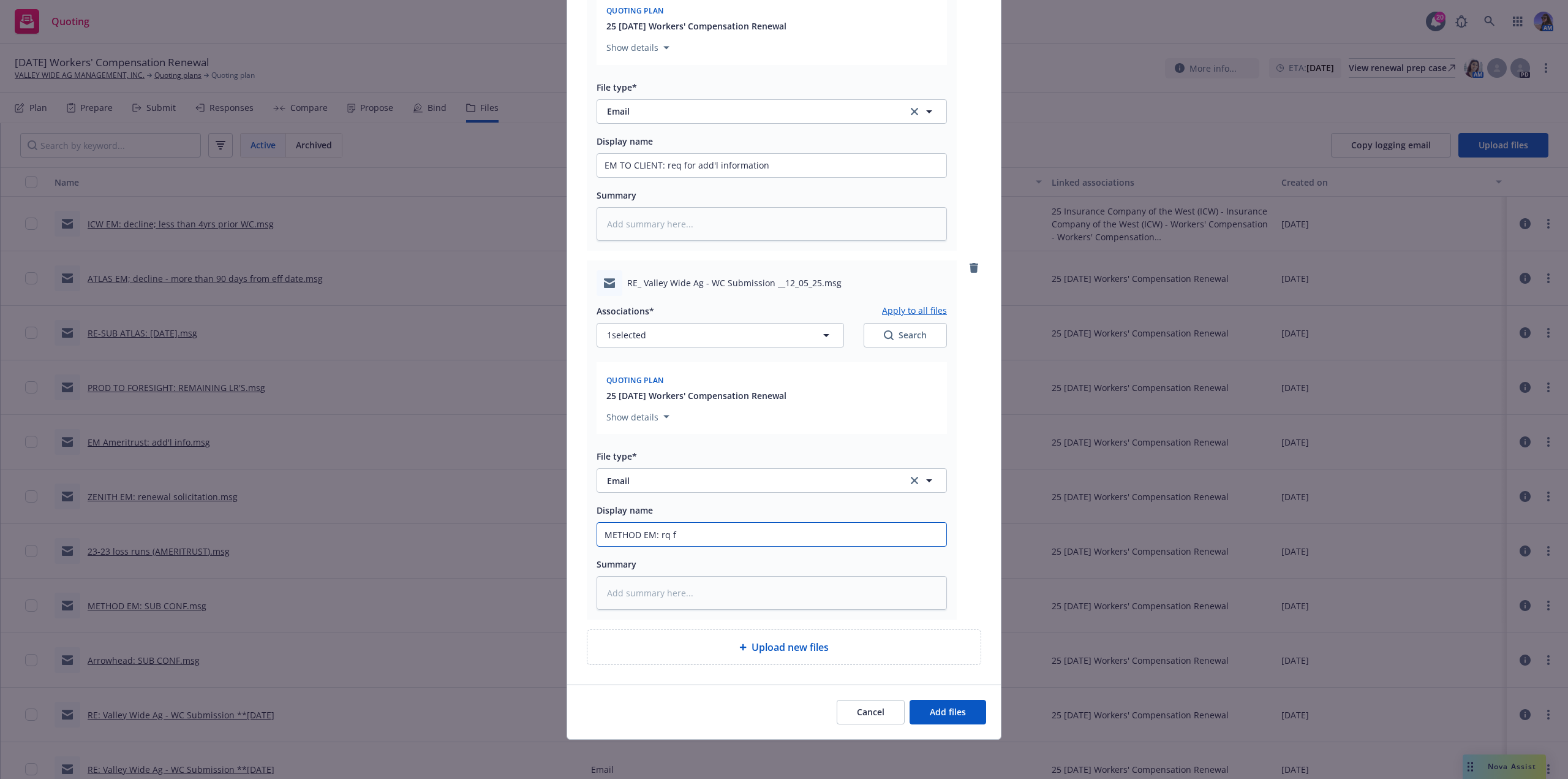
type input "METHOD EM: rq fo"
type textarea "x"
type input "METHOD EM: rq for"
type textarea "x"
type input "METHOD EM: rq for"
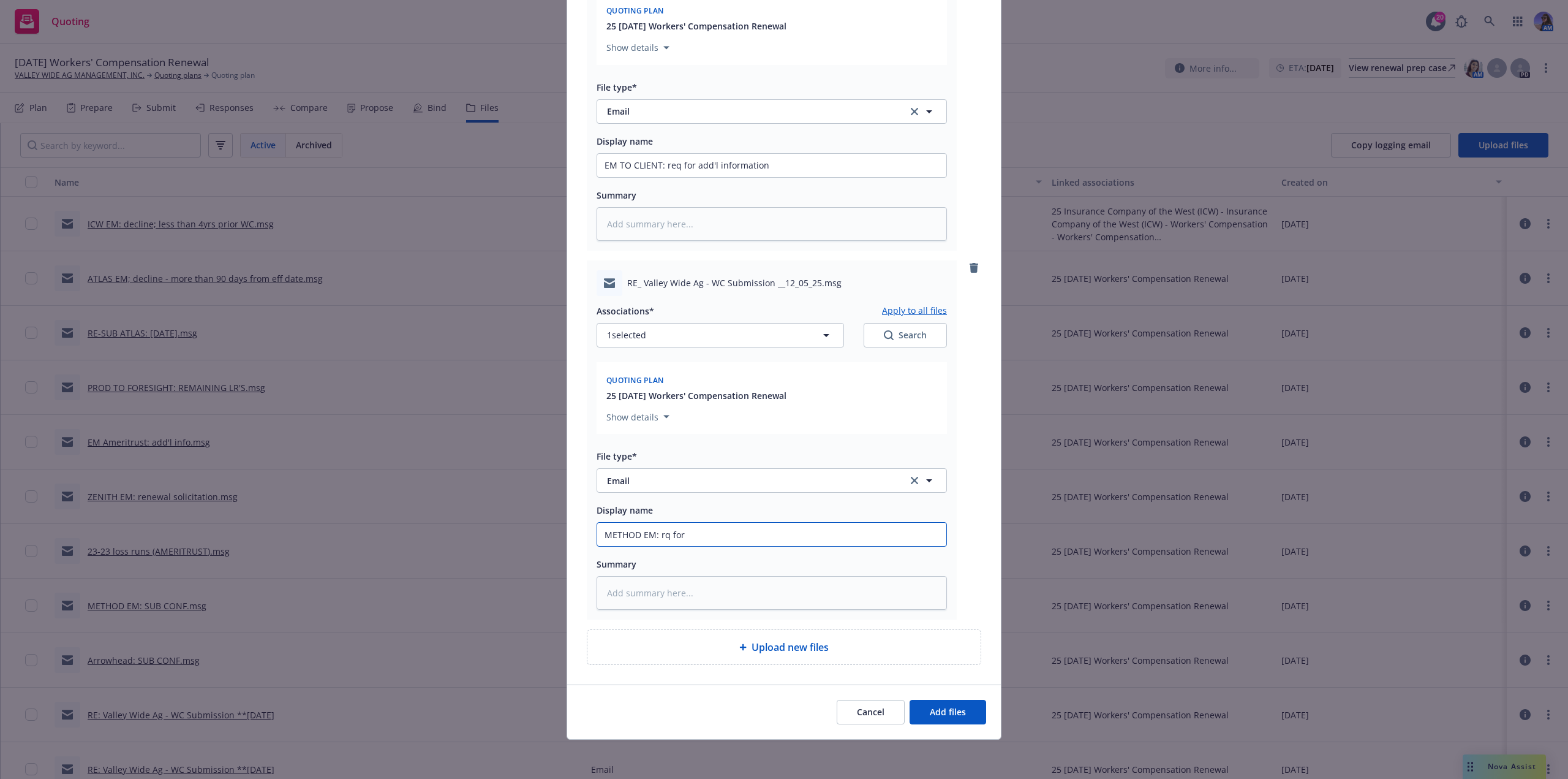
type textarea "x"
type input "METHOD EM: rq for a"
type textarea "x"
type input "METHOD EM: rq for ad"
type textarea "x"
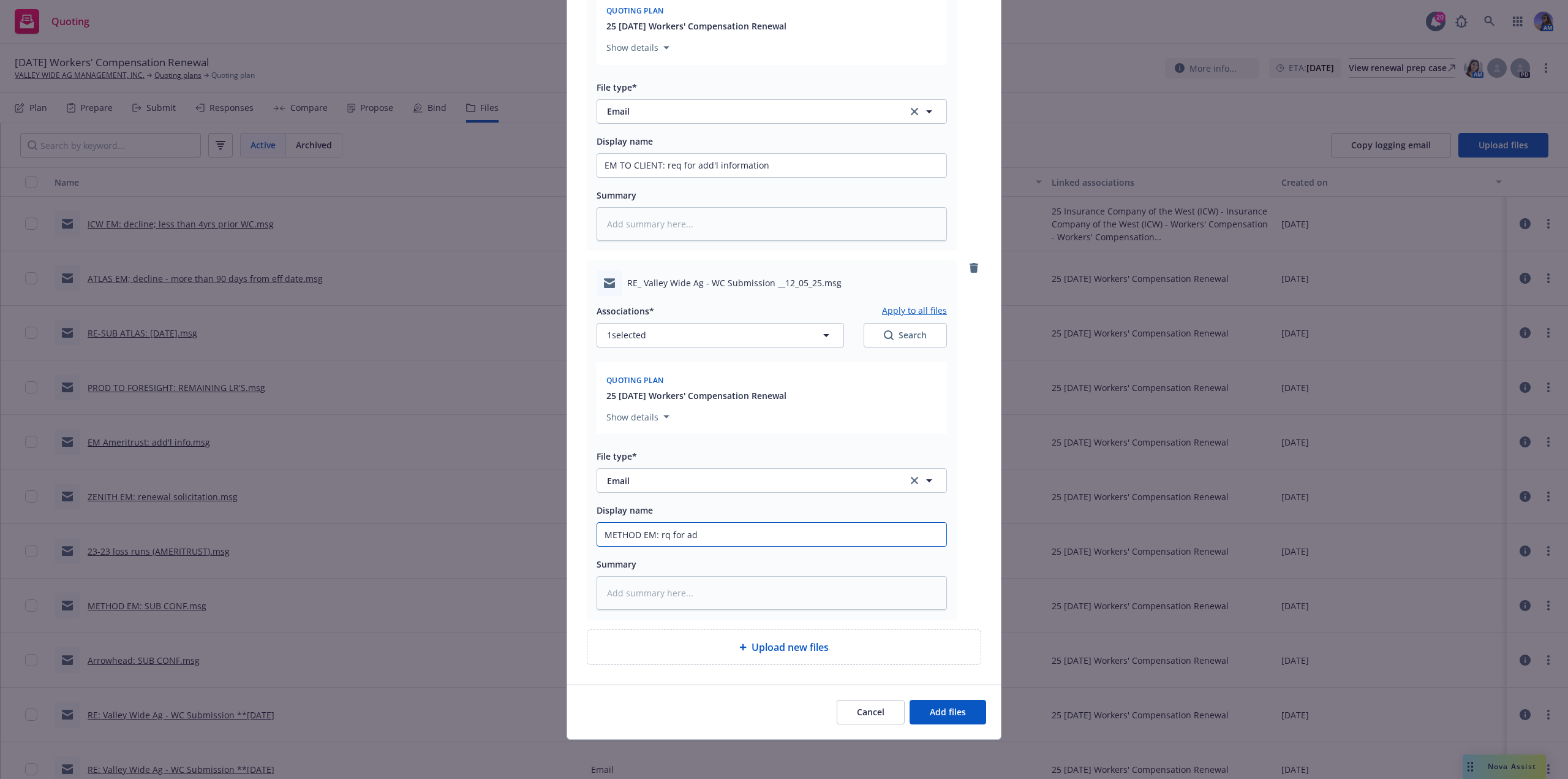
type input "METHOD EM: rq for add"
type textarea "x"
type input "METHOD EM: rq for add'"
type textarea "x"
type input "METHOD EM: rq for add'l"
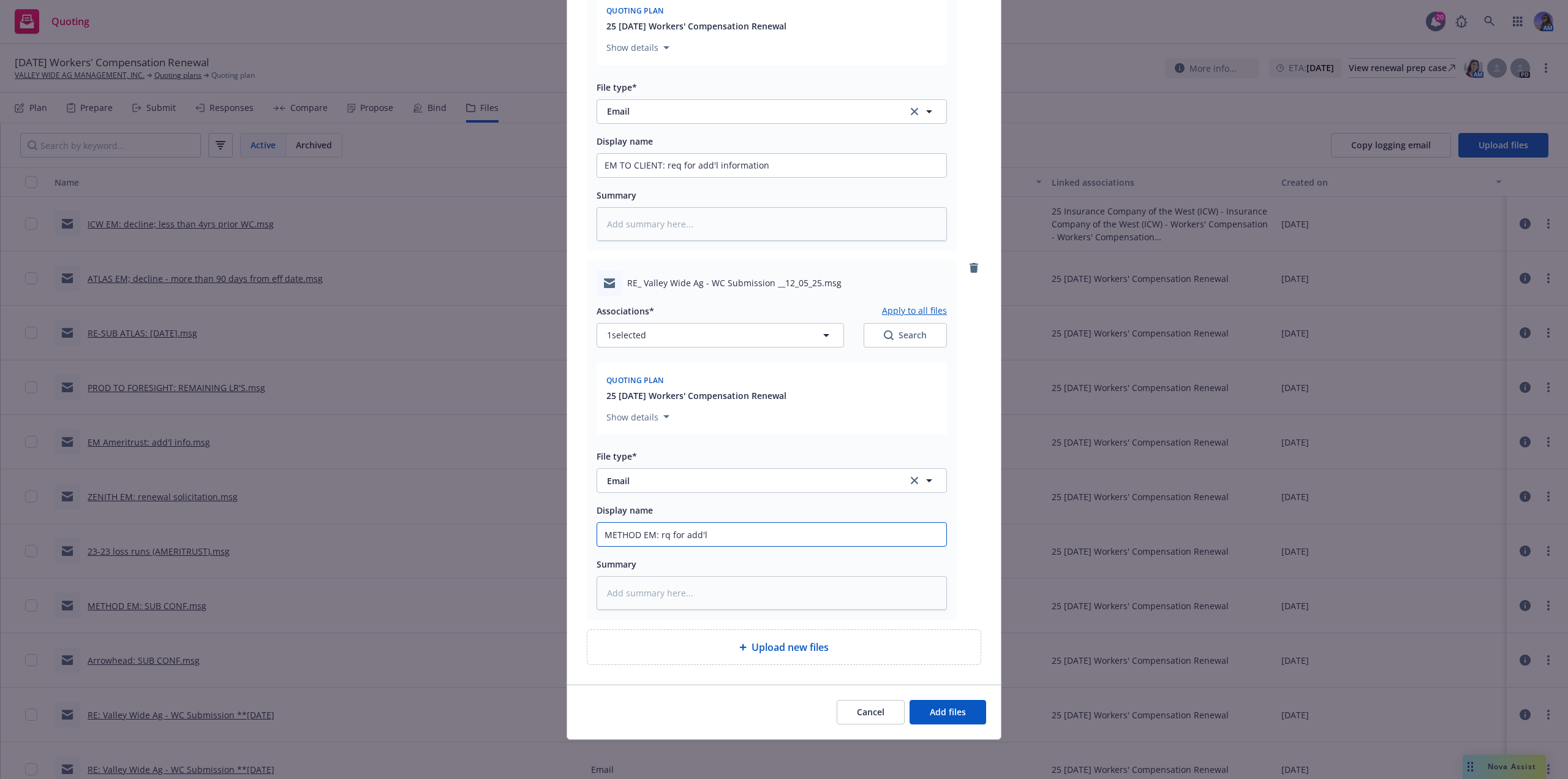
type textarea "x"
type input "METHOD EM: rq for add'l"
type textarea "x"
type input "METHOD EM: rq for add'l i"
type textarea "x"
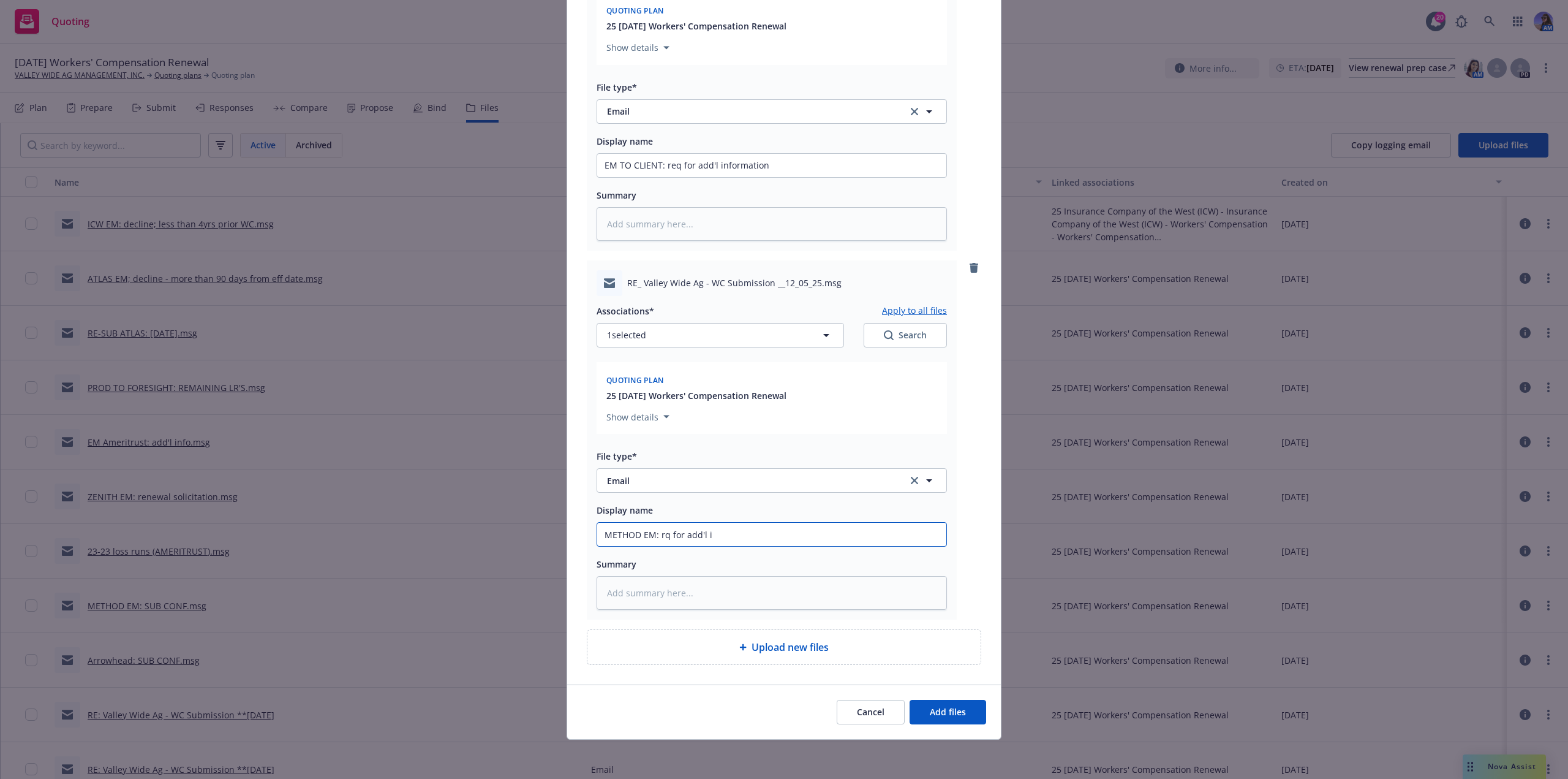
type input "METHOD EM: rq for add'l in"
type textarea "x"
type input "METHOD EM: rq for add'l inf"
type textarea "x"
type input "METHOD EM: rq for add'l info"
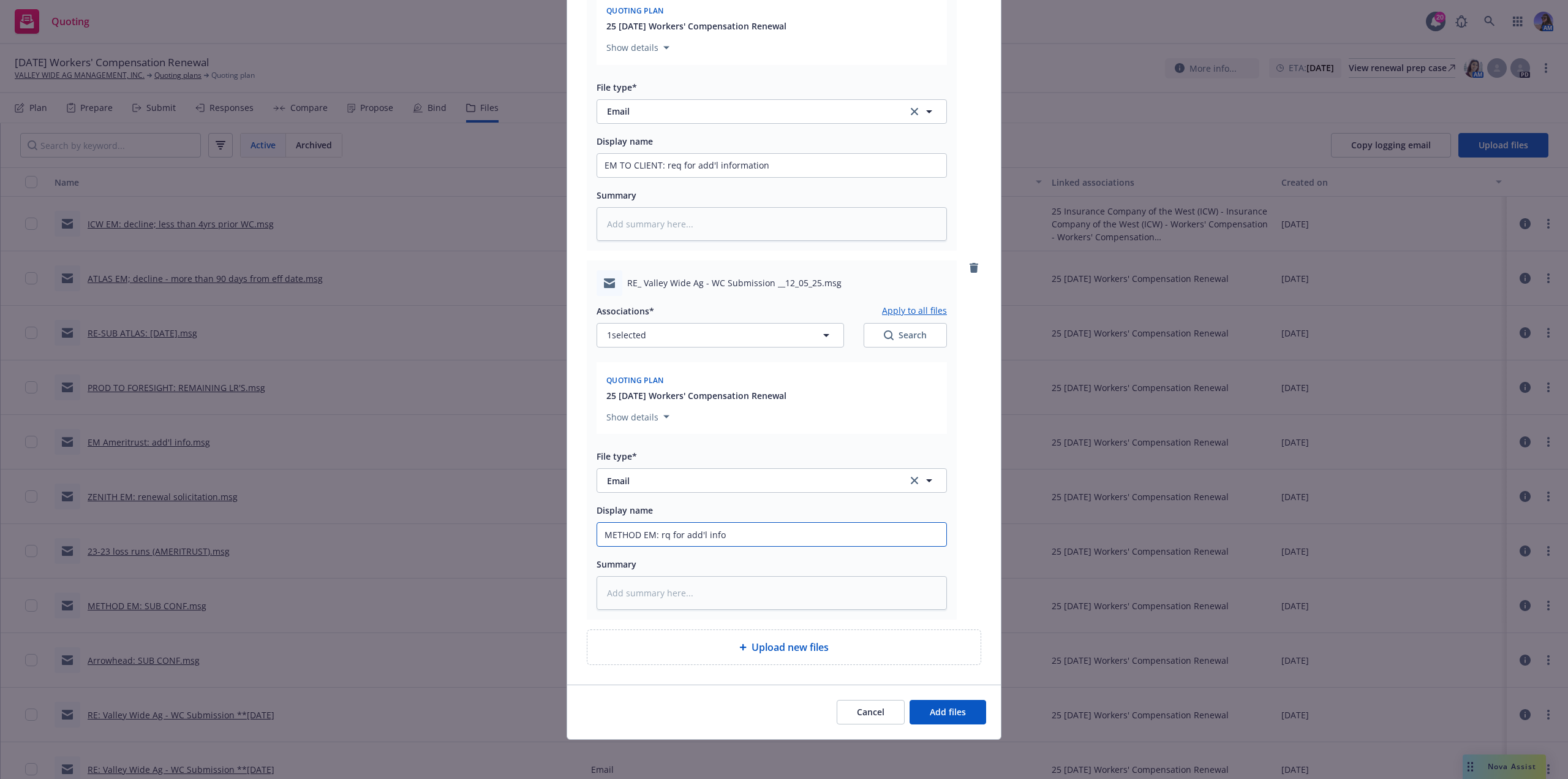
type textarea "x"
type input "METHOD EM: rq for add'l infor"
type textarea "x"
type input "METHOD EM: rq for add'l inform"
type textarea "x"
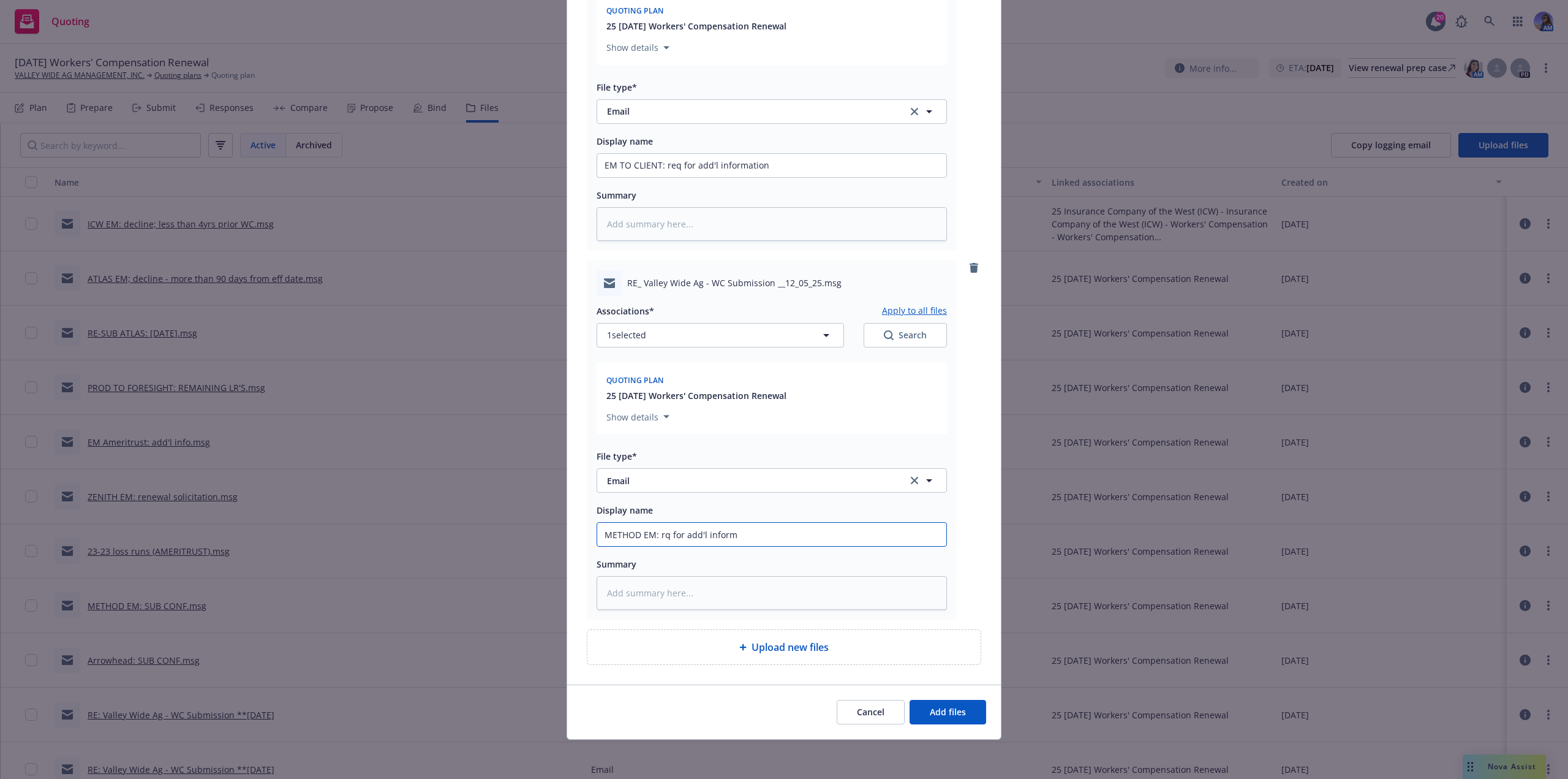
type input "METHOD EM: rq for add'l informa"
type textarea "x"
type input "METHOD EM: rq for add'l informat"
type textarea "x"
type input "METHOD EM: rq for add'l informati"
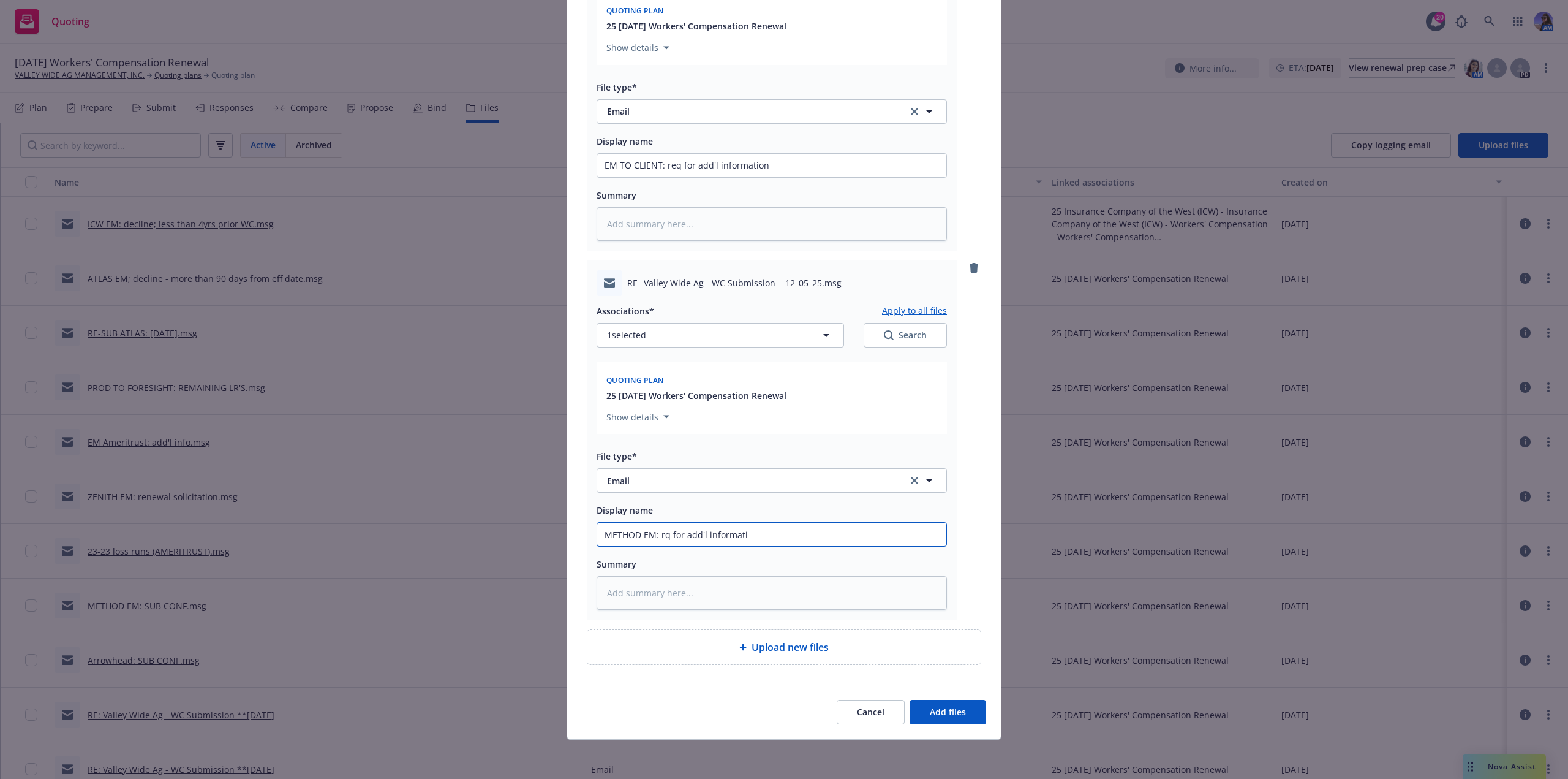
type textarea "x"
type input "METHOD EM: rq for add'l informatio"
type textarea "x"
type input "METHOD EM: rq for add'l information"
click at [931, 711] on span "Add files" at bounding box center [948, 711] width 36 height 12
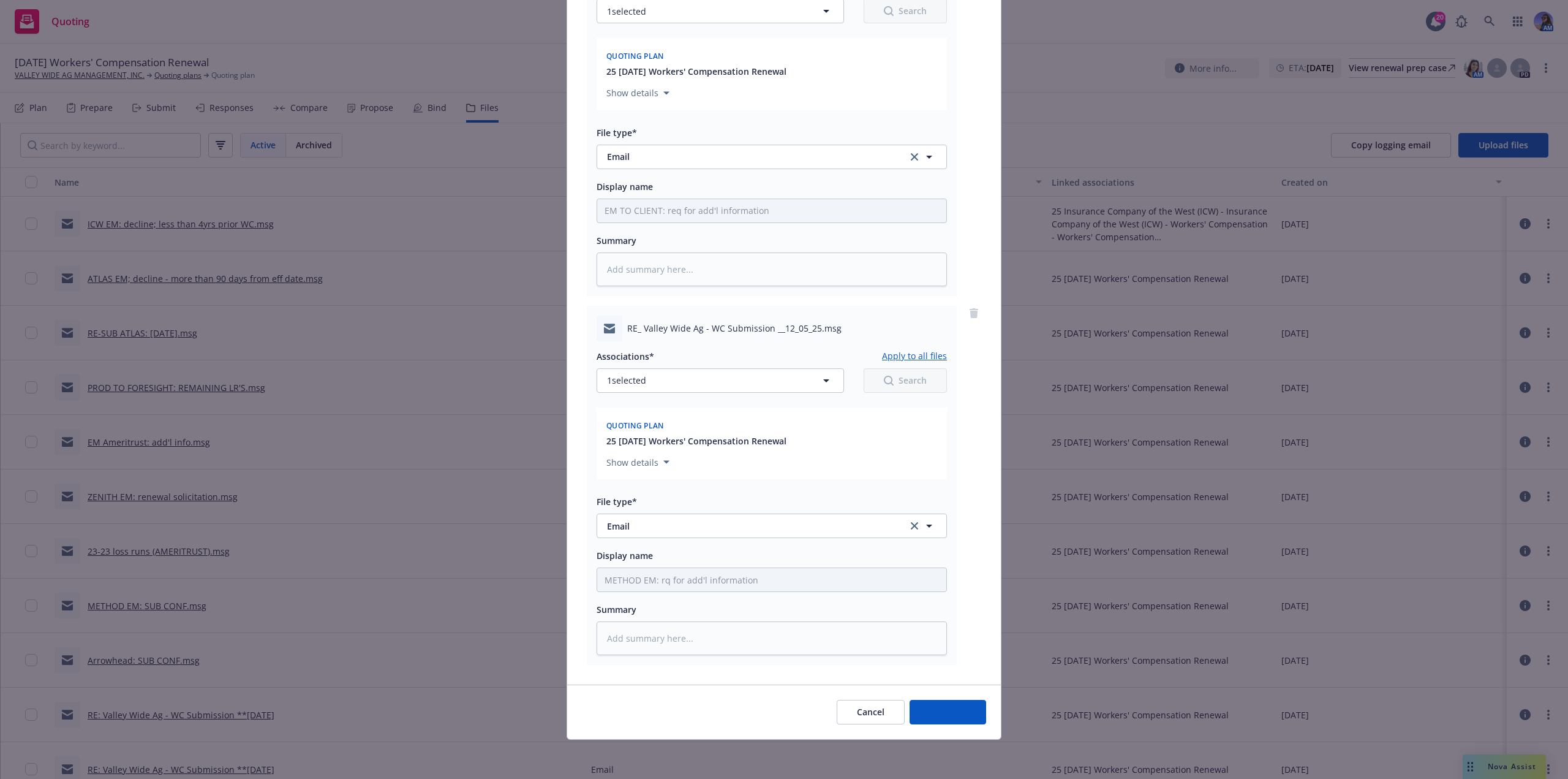
scroll to position [207, 0]
type textarea "x"
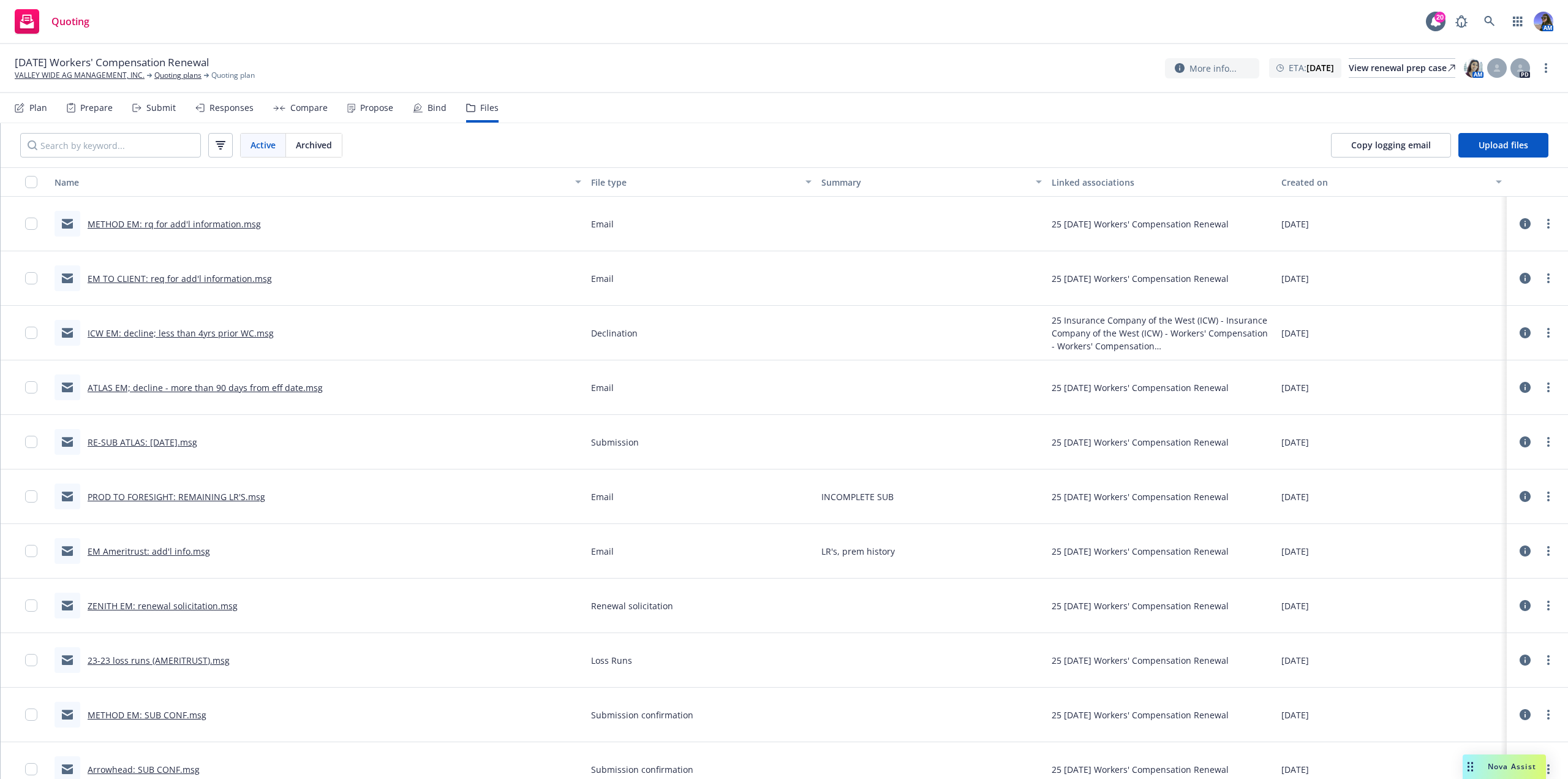
click at [81, 84] on div "12/05/25 Workers' Compensation Renewal VALLEY WIDE AG MANAGEMENT, INC. Quoting …" at bounding box center [784, 69] width 1568 height 49
click at [170, 105] on div "Submit" at bounding box center [161, 108] width 29 height 10
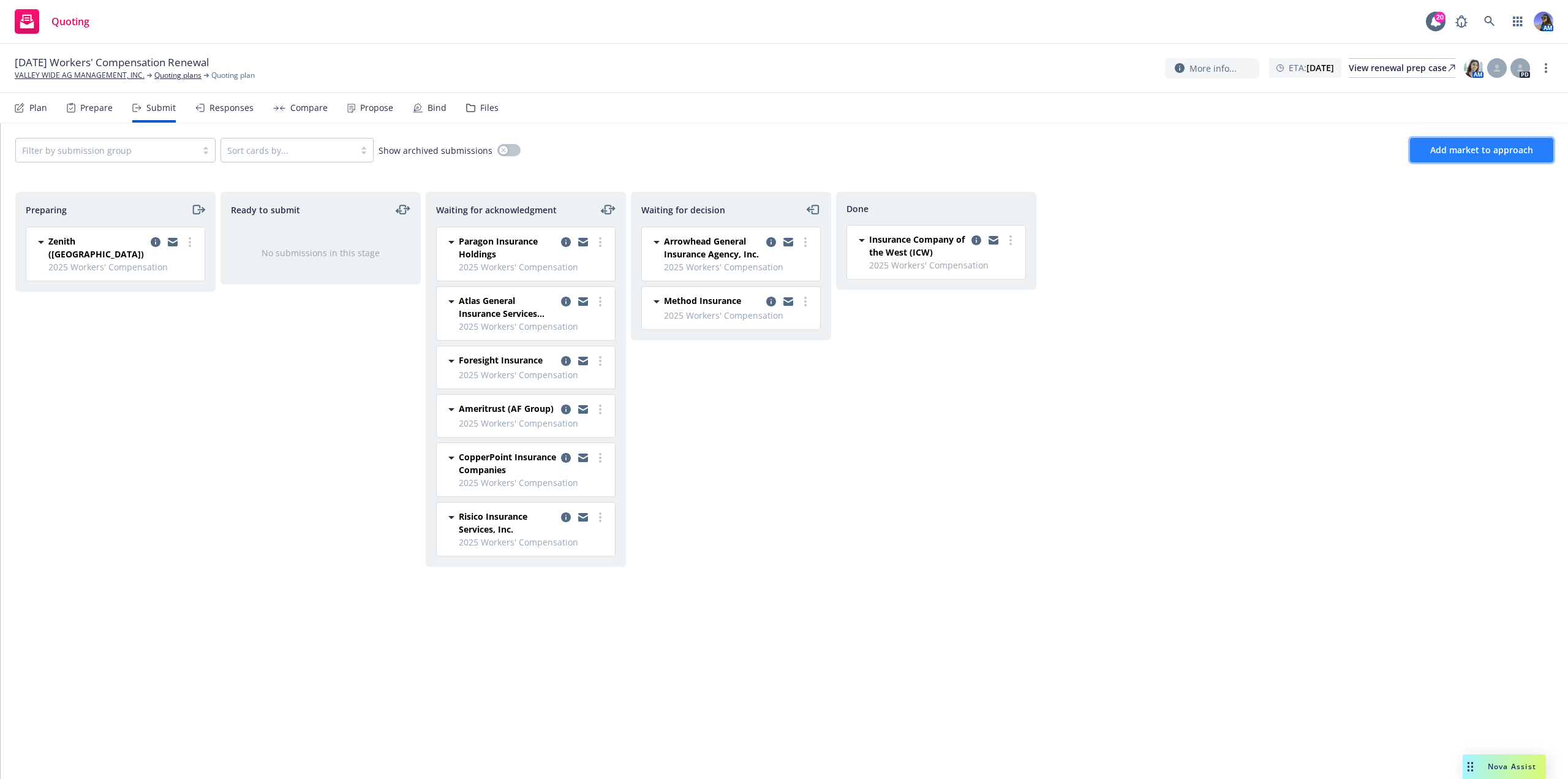
click at [1432, 146] on span "Add market to approach" at bounding box center [1482, 149] width 103 height 12
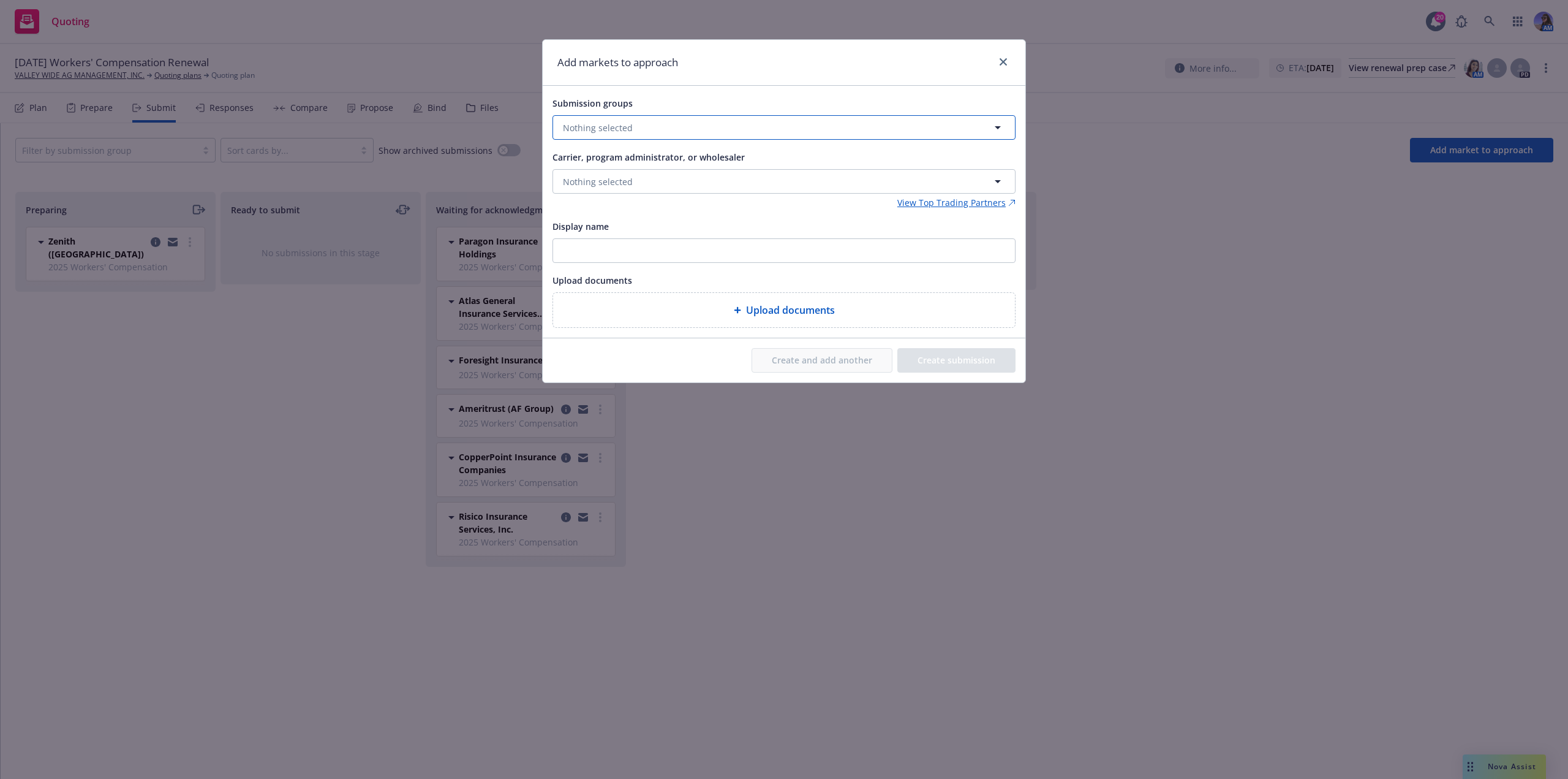
click at [757, 120] on button "Nothing selected" at bounding box center [784, 128] width 463 height 24
click at [646, 195] on span "Workers' Compensation" at bounding box center [647, 199] width 122 height 13
checkbox input "true"
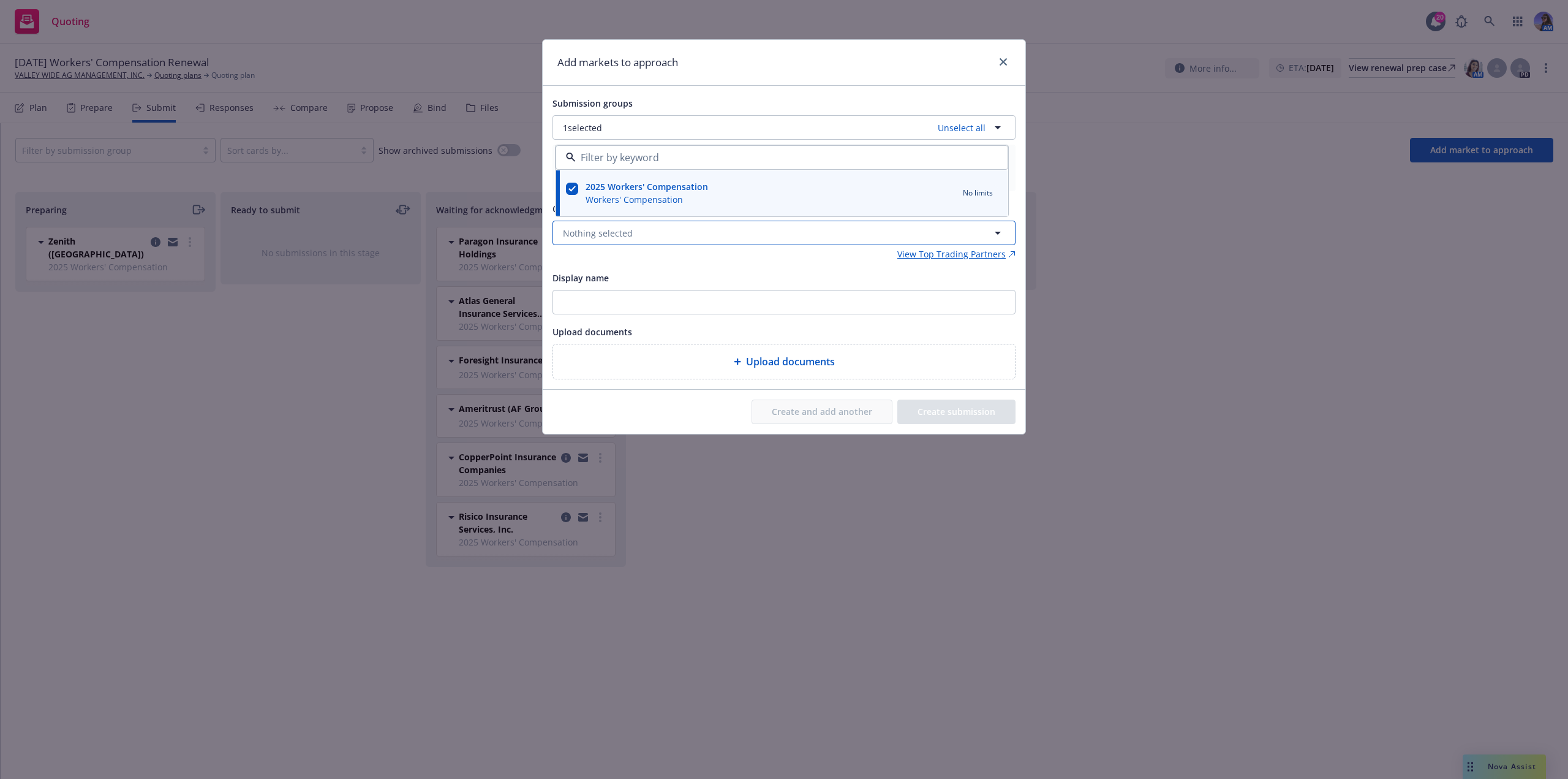
click at [615, 228] on span "Nothing selected" at bounding box center [597, 233] width 70 height 13
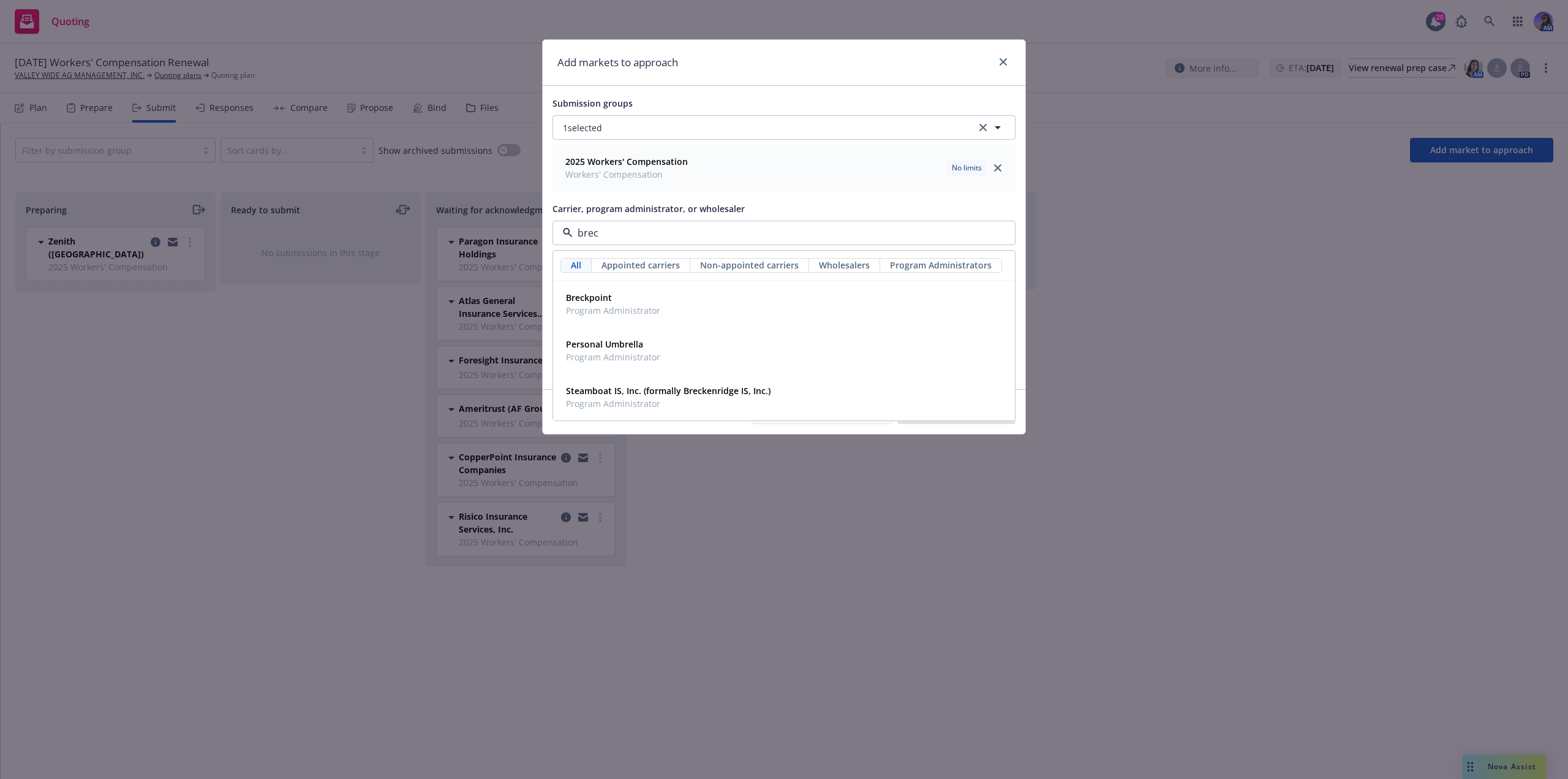
type input "breck"
click at [625, 293] on span "Breckpoint" at bounding box center [613, 297] width 94 height 13
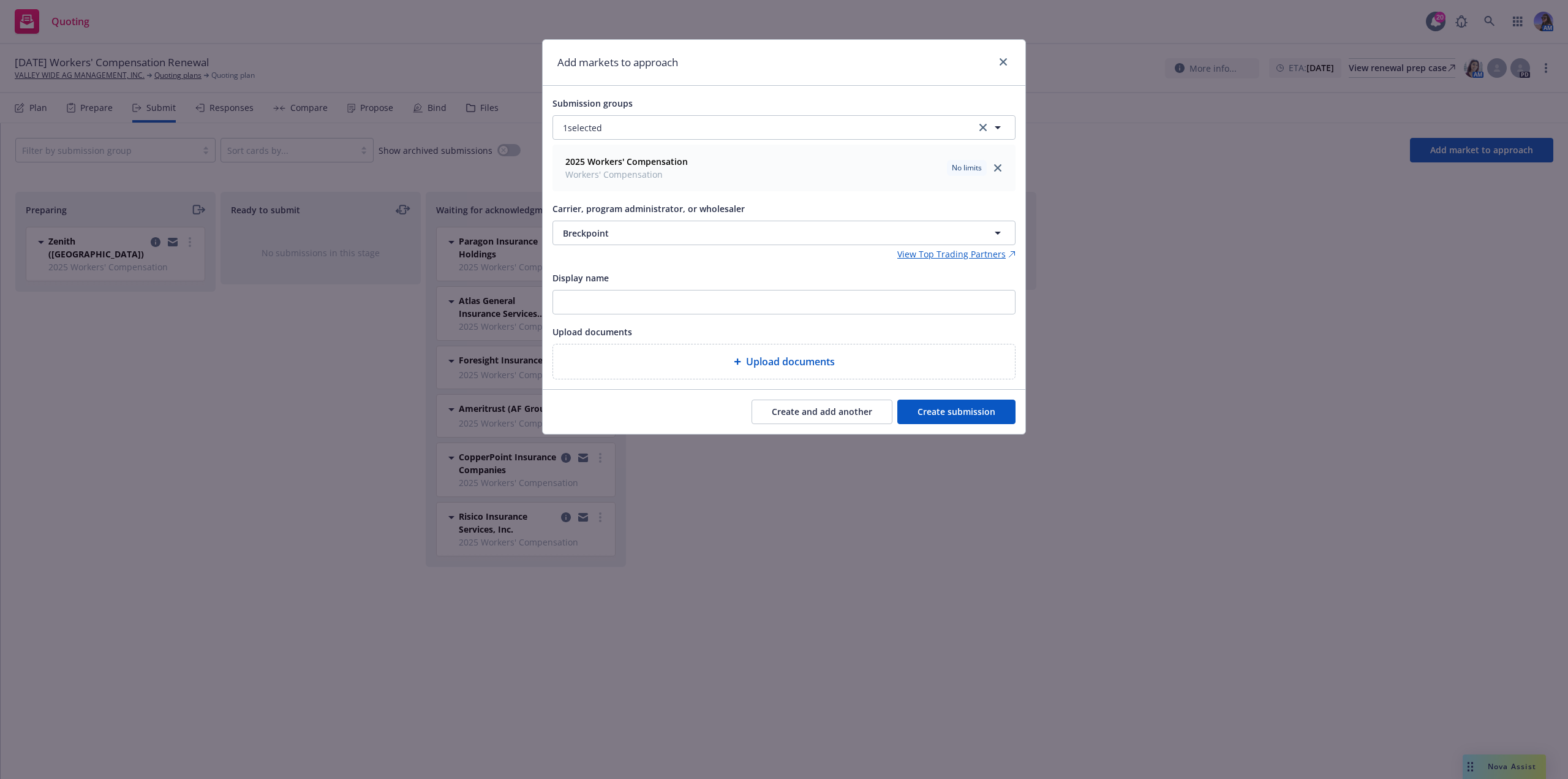
click at [924, 412] on button "Create submission" at bounding box center [956, 412] width 118 height 24
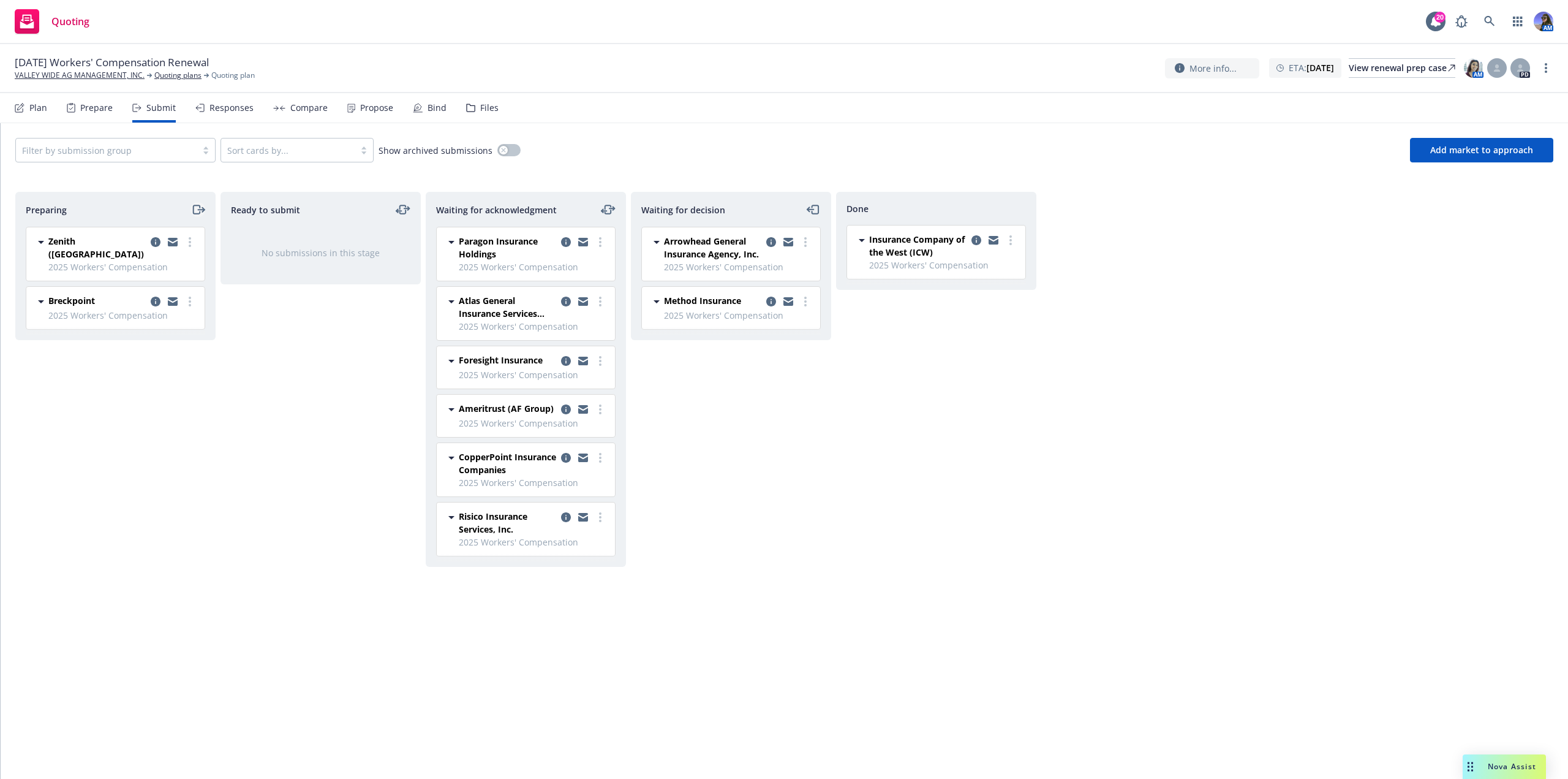
click at [194, 213] on icon "moveRight" at bounding box center [198, 210] width 14 height 15
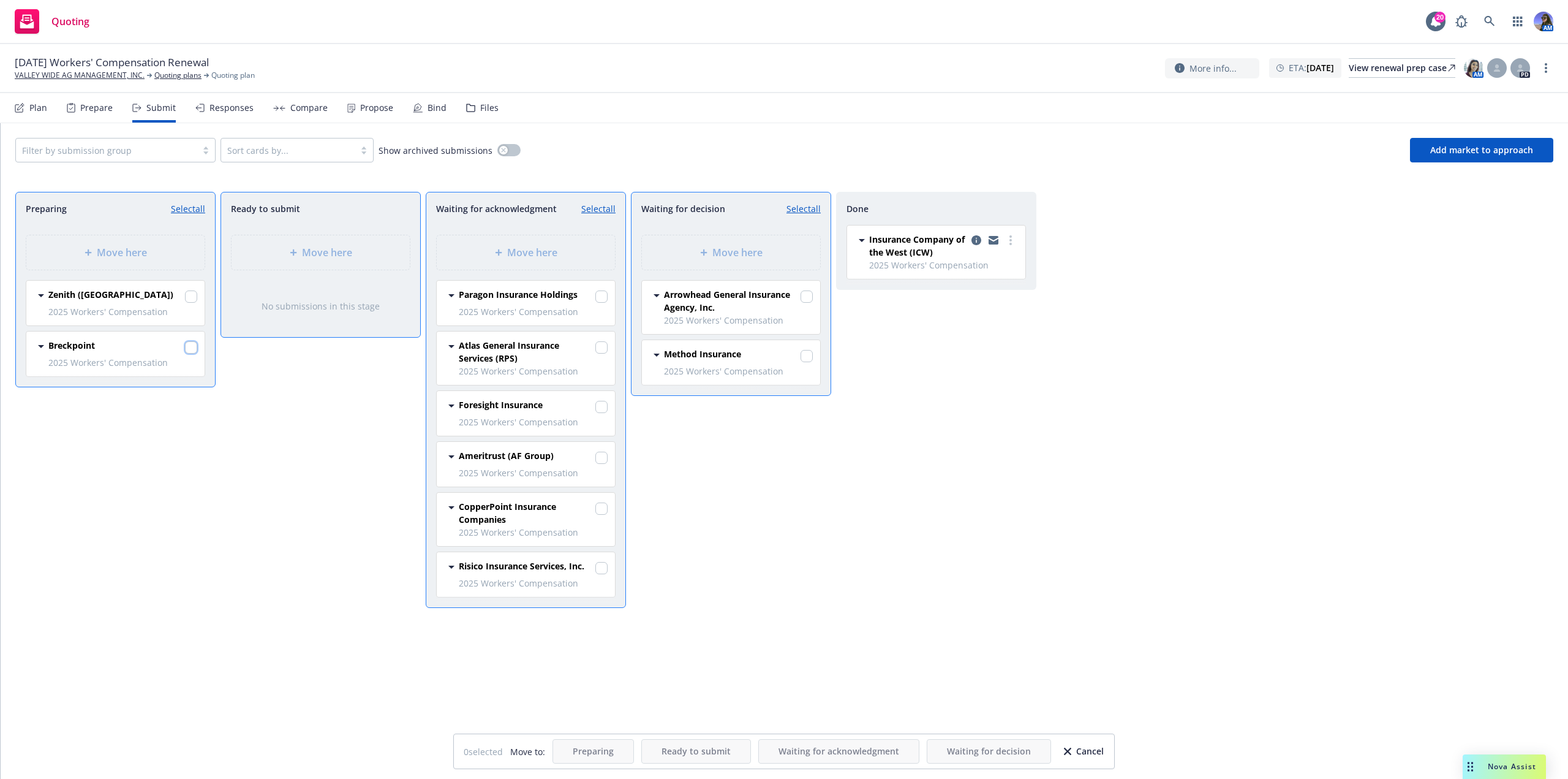
click at [194, 350] on input "checkbox" at bounding box center [191, 348] width 12 height 12
checkbox input "true"
click at [507, 248] on span "Move here" at bounding box center [532, 253] width 50 height 15
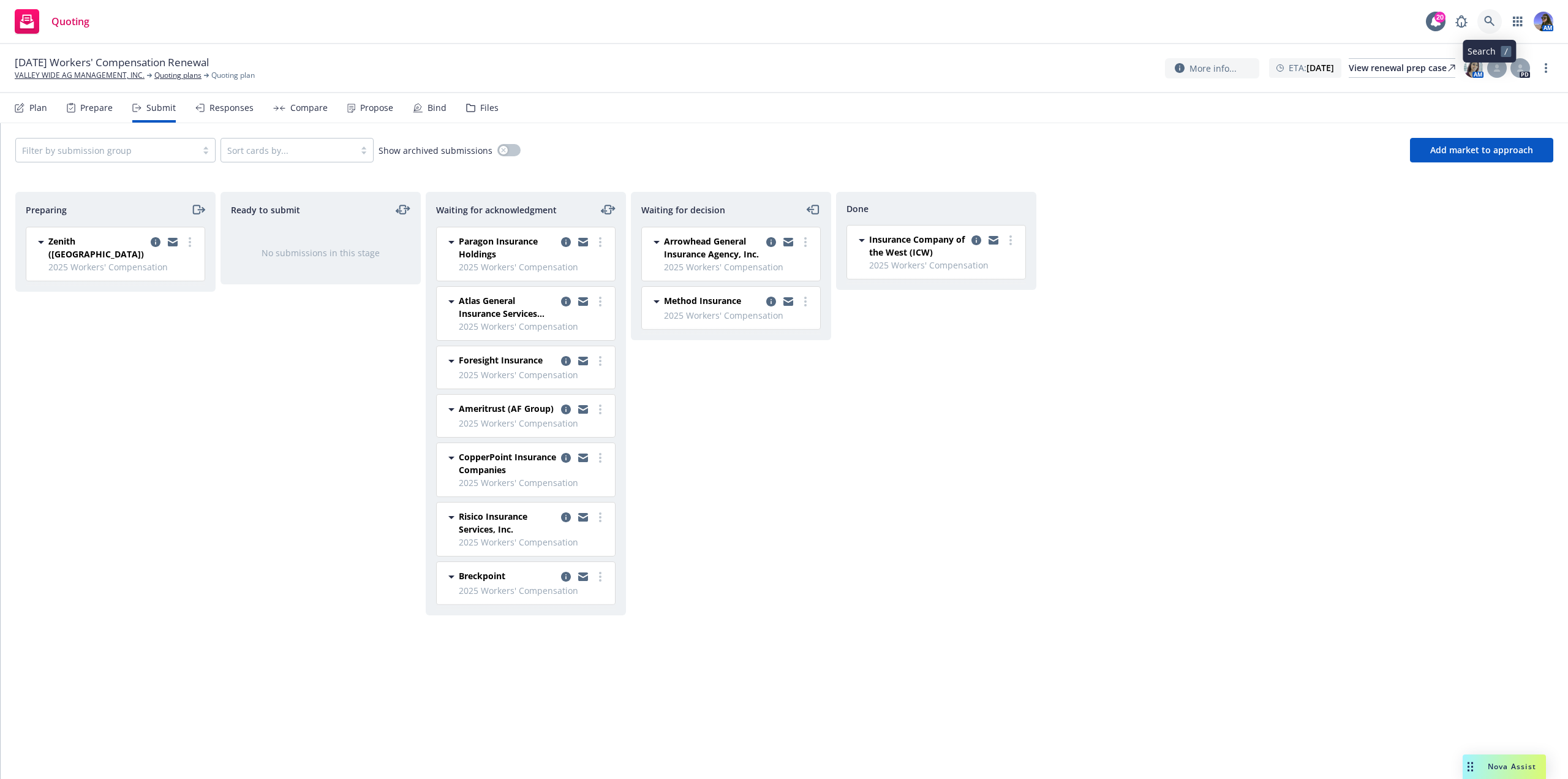
click at [1493, 24] on icon at bounding box center [1489, 20] width 10 height 10
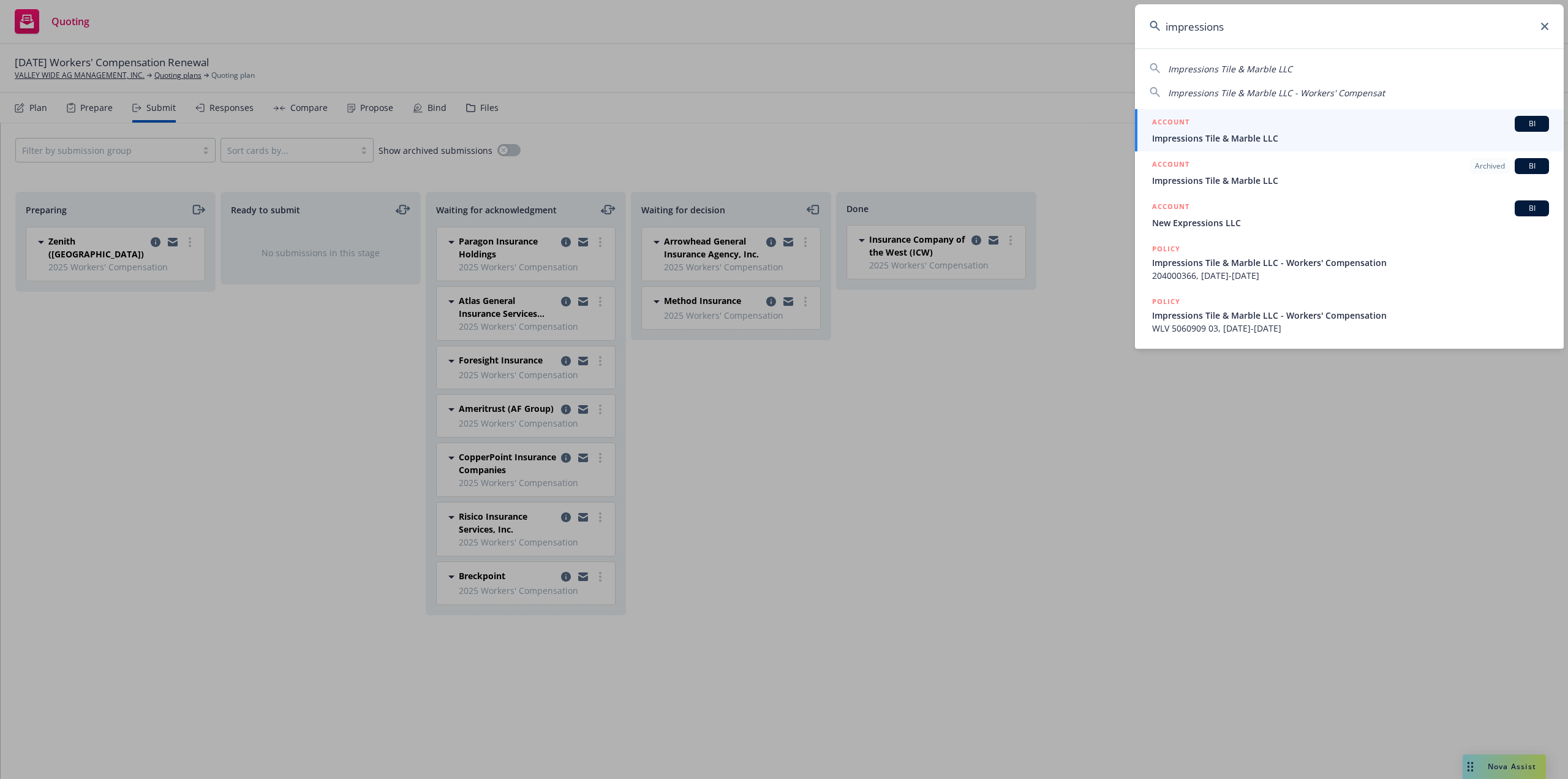
type input "impressions"
click at [1259, 140] on span "Impressions Tile & Marble LLC" at bounding box center [1350, 138] width 397 height 13
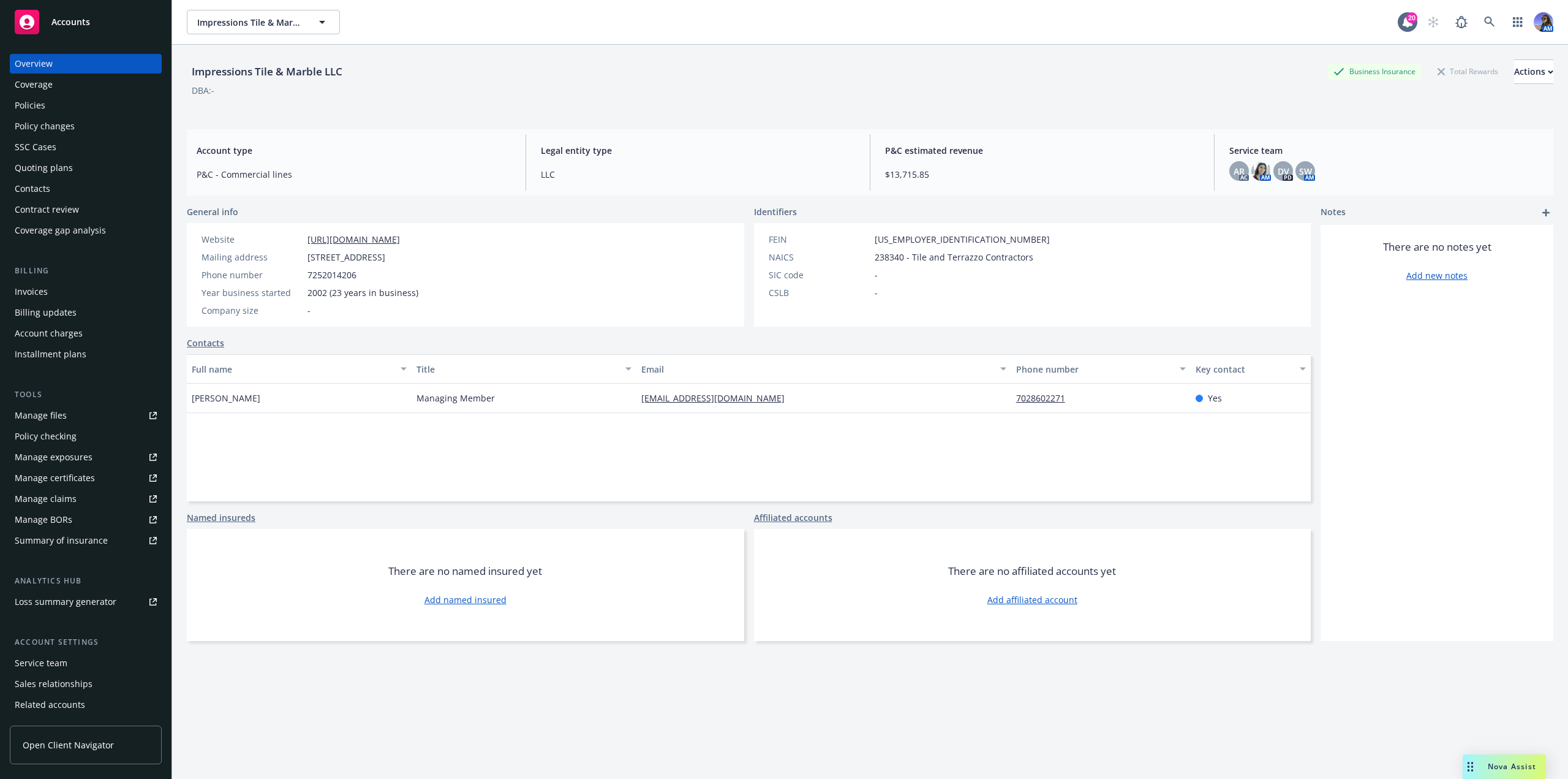
scroll to position [41, 0]
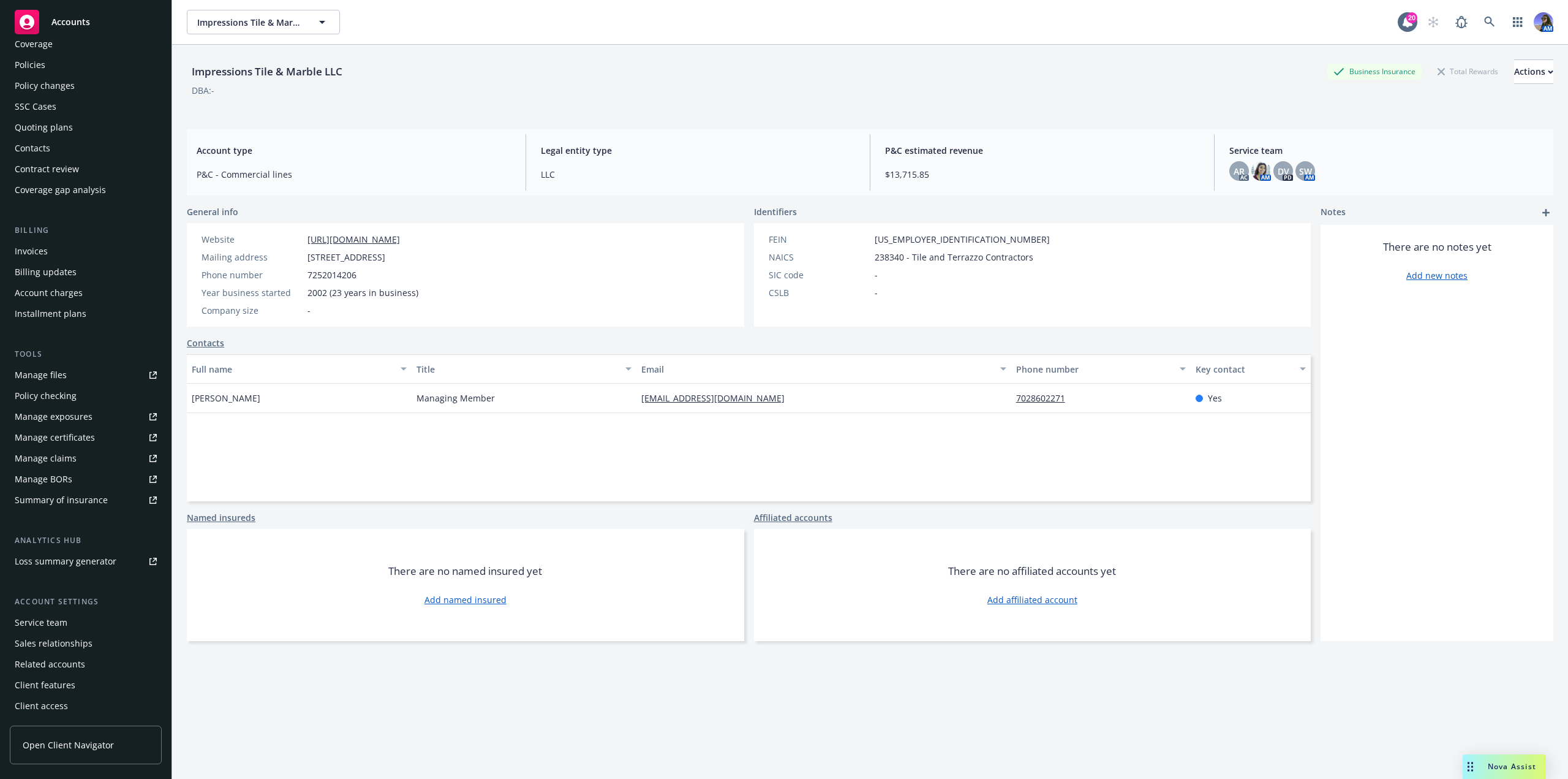
click at [73, 703] on div "Client access" at bounding box center [86, 706] width 142 height 20
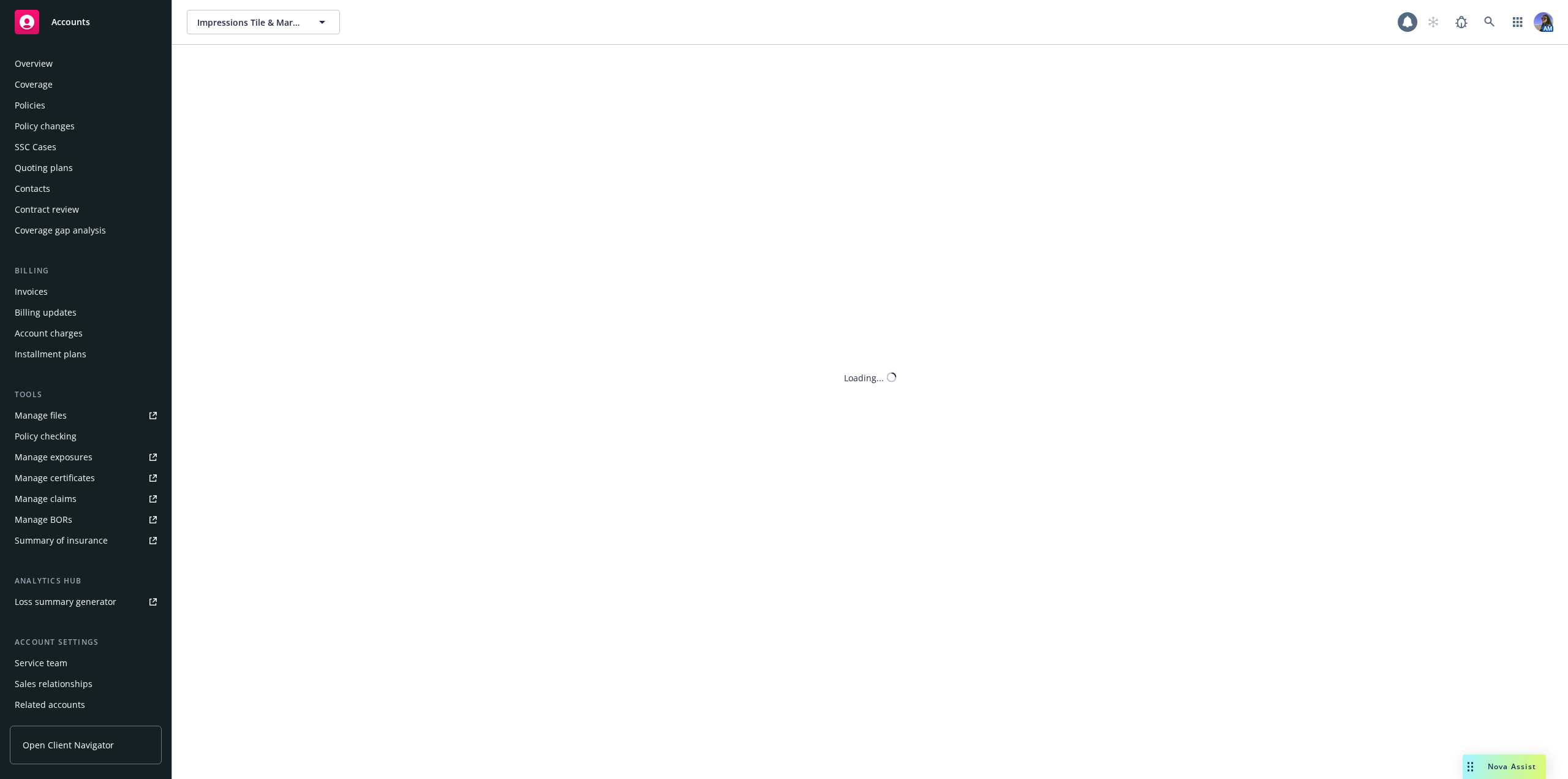
scroll to position [41, 0]
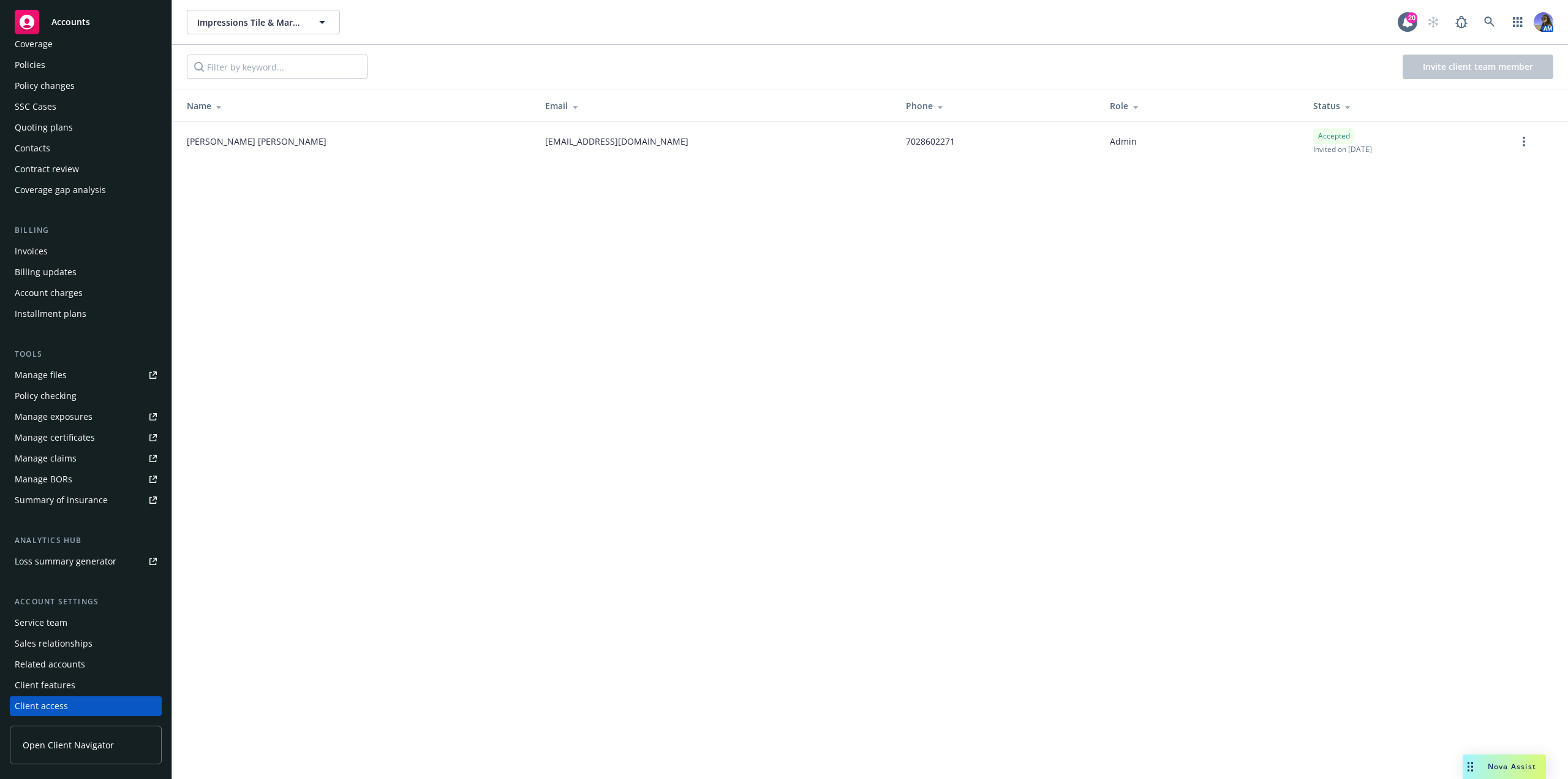
click at [78, 746] on span "Open Client Navigator" at bounding box center [68, 744] width 91 height 13
click at [1493, 24] on icon at bounding box center [1489, 22] width 11 height 11
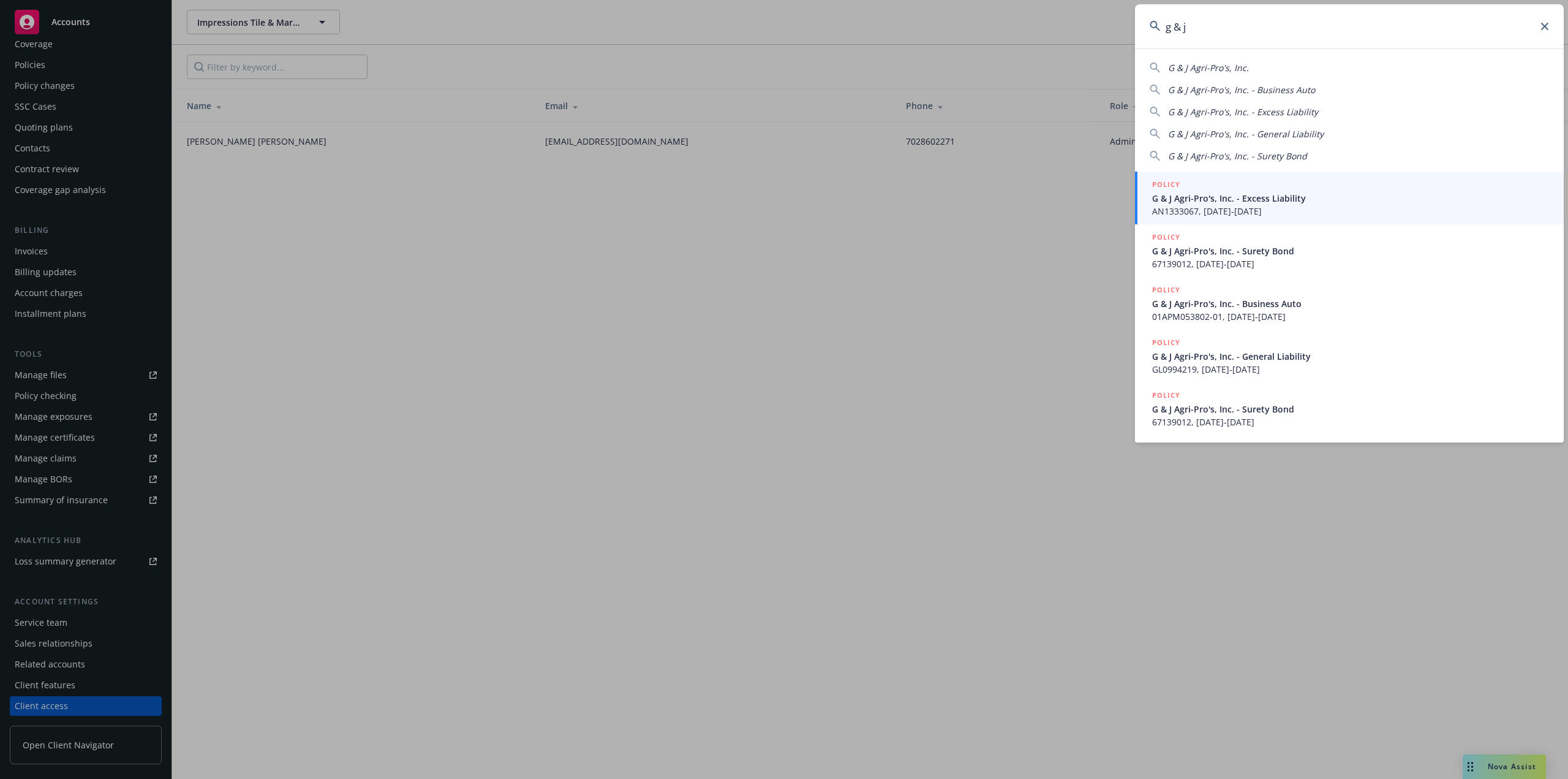
click at [1236, 73] on div "G & J Agri-Pro's, Inc." at bounding box center [1208, 67] width 81 height 13
type input "G & J Agri-Pro's, Inc."
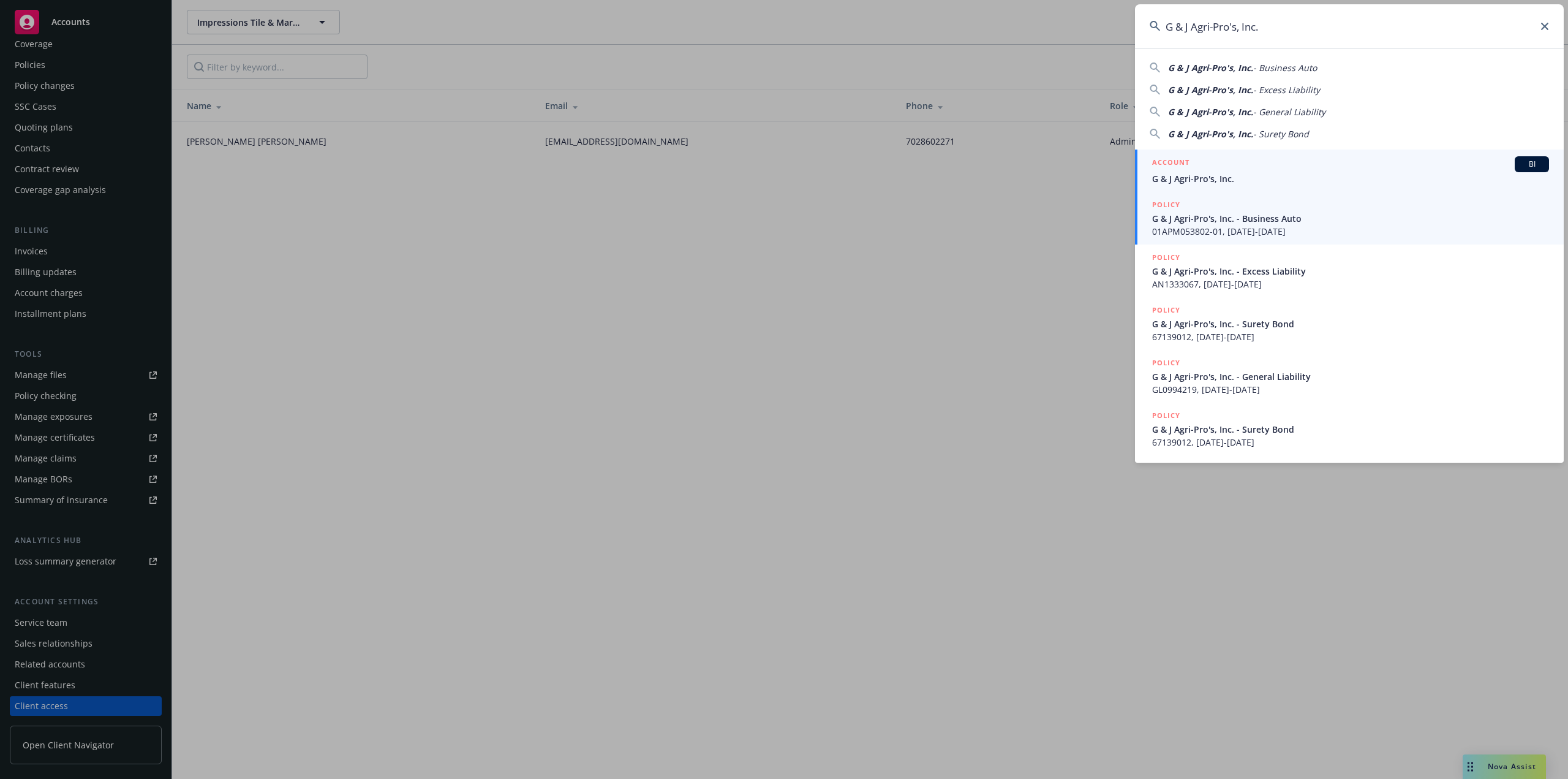
click at [1178, 177] on span "G & J Agri-Pro's, Inc." at bounding box center [1350, 179] width 397 height 13
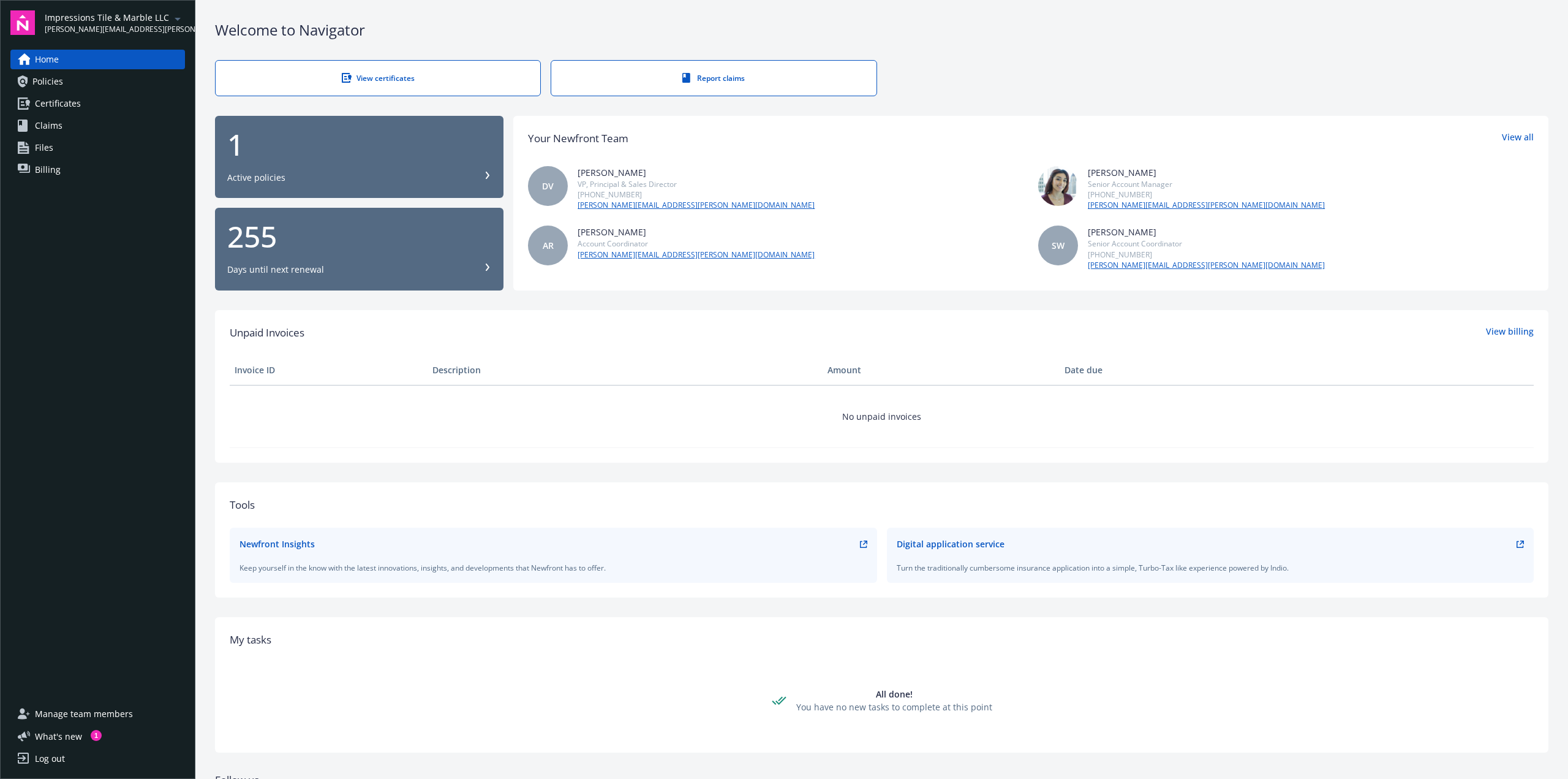
click at [67, 98] on span "Certificates" at bounding box center [58, 103] width 46 height 20
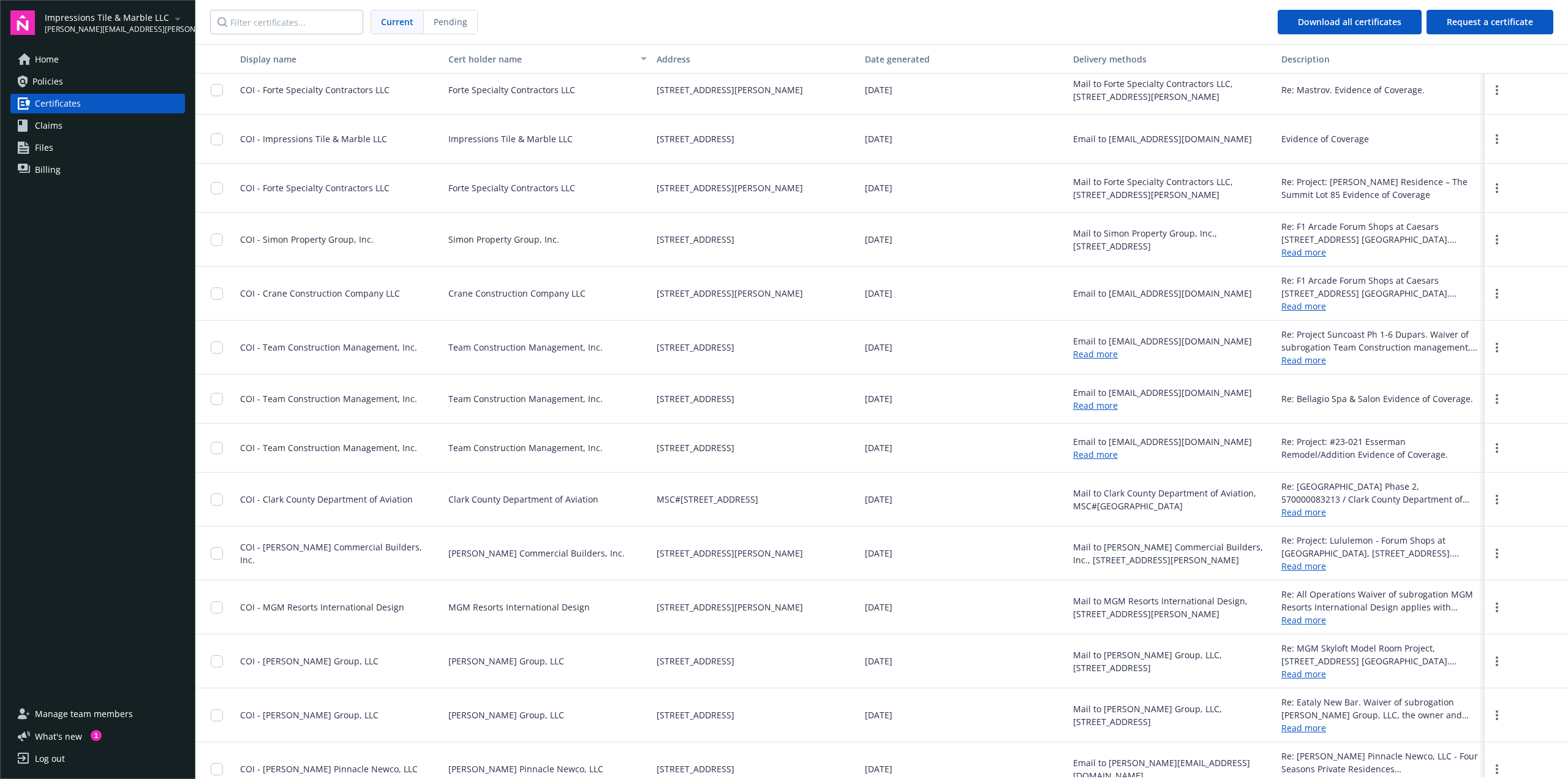
scroll to position [625, 0]
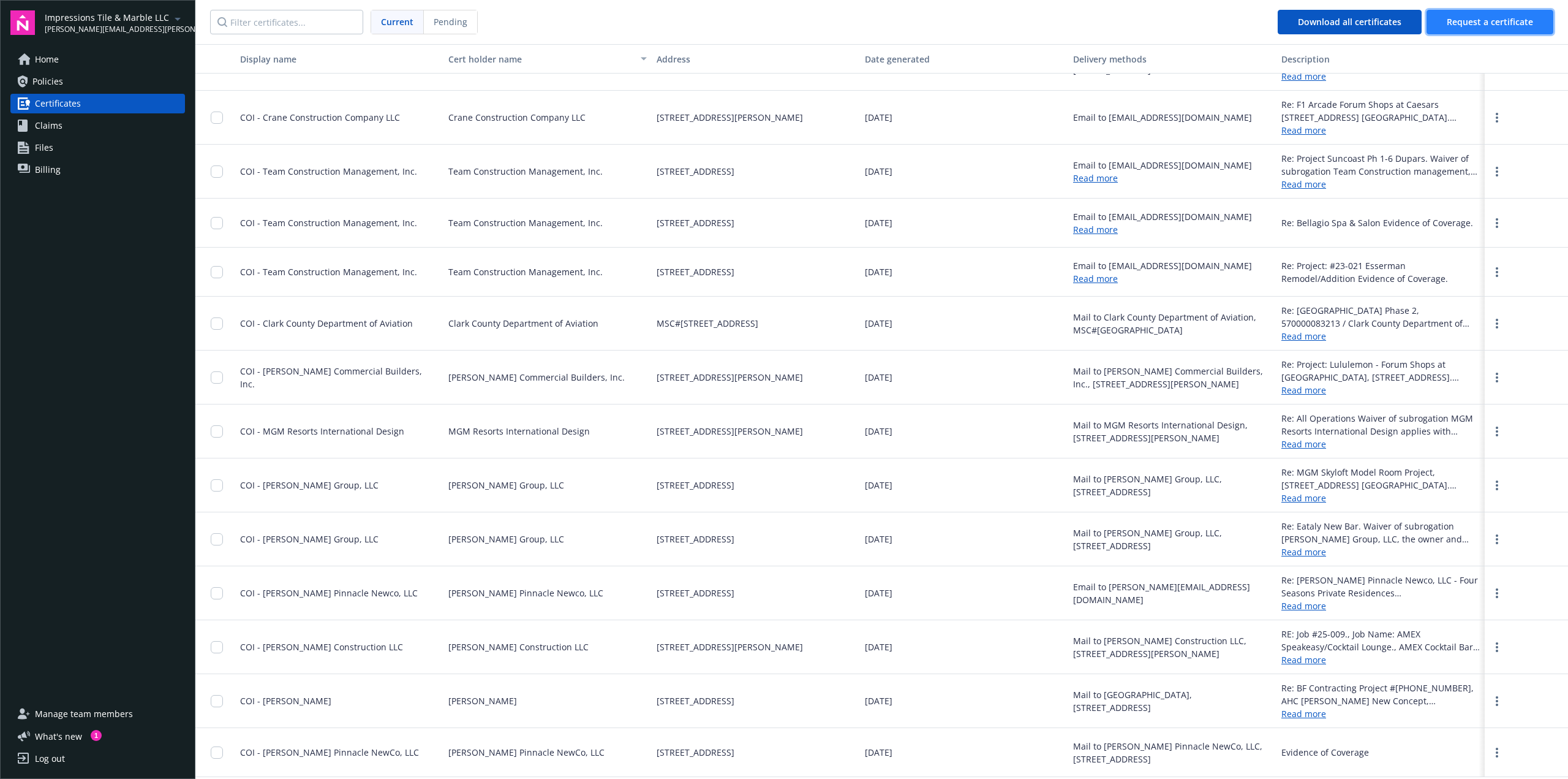
click at [1453, 29] on button "Request a certificate" at bounding box center [1489, 22] width 127 height 24
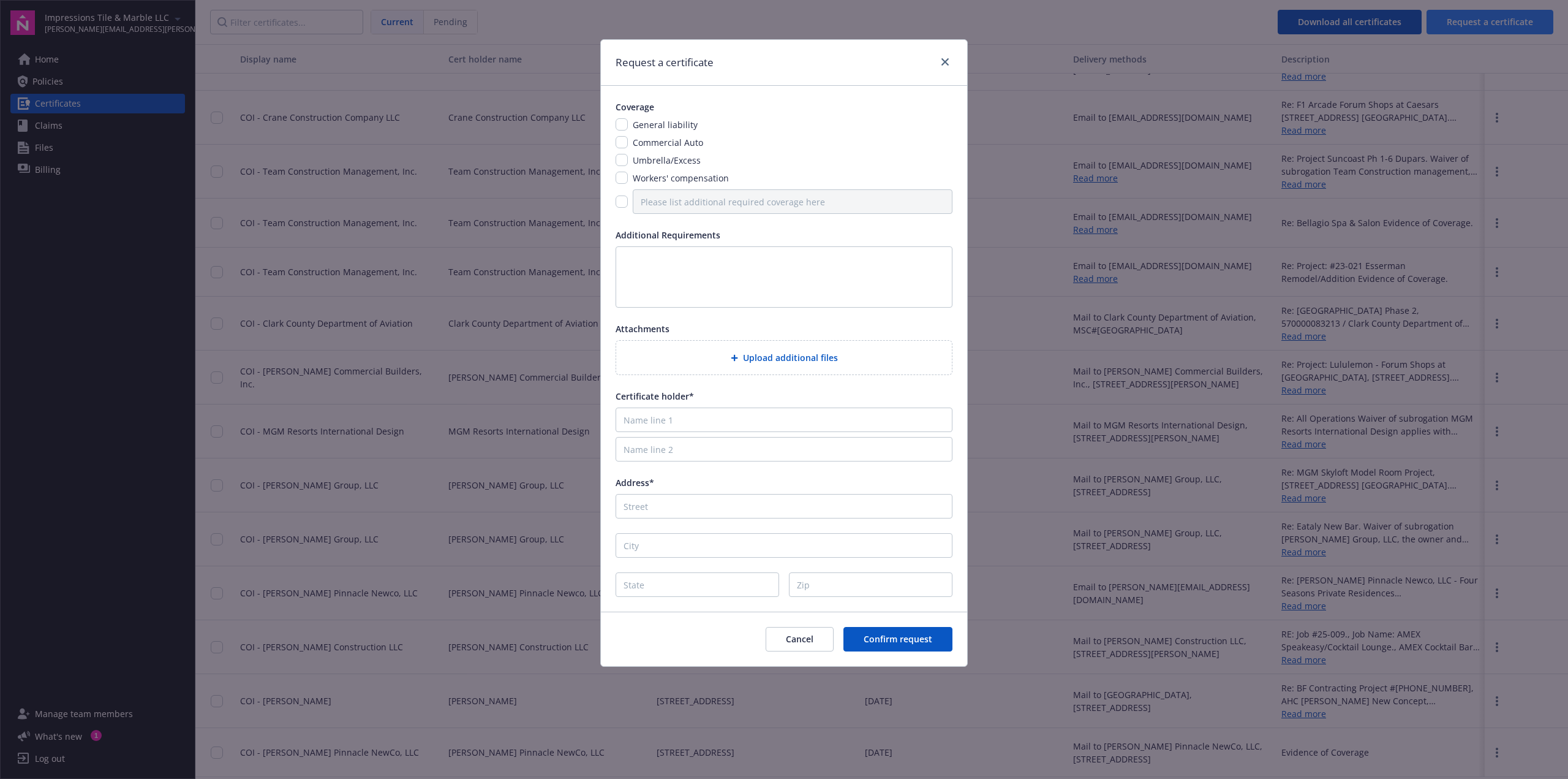
scroll to position [571, 0]
click at [948, 62] on icon "close" at bounding box center [945, 62] width 7 height 7
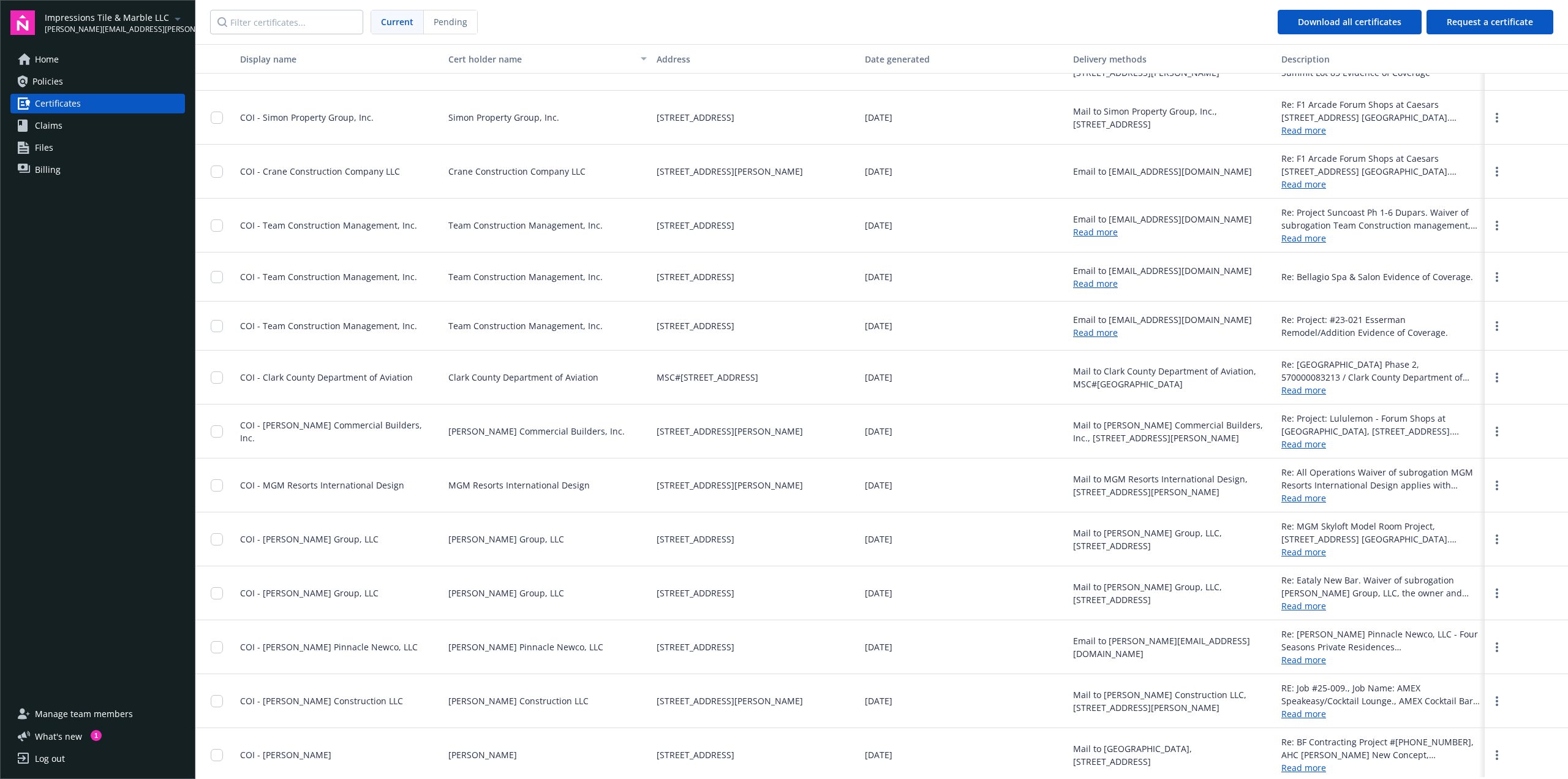
click at [52, 142] on span "Files" at bounding box center [43, 147] width 18 height 20
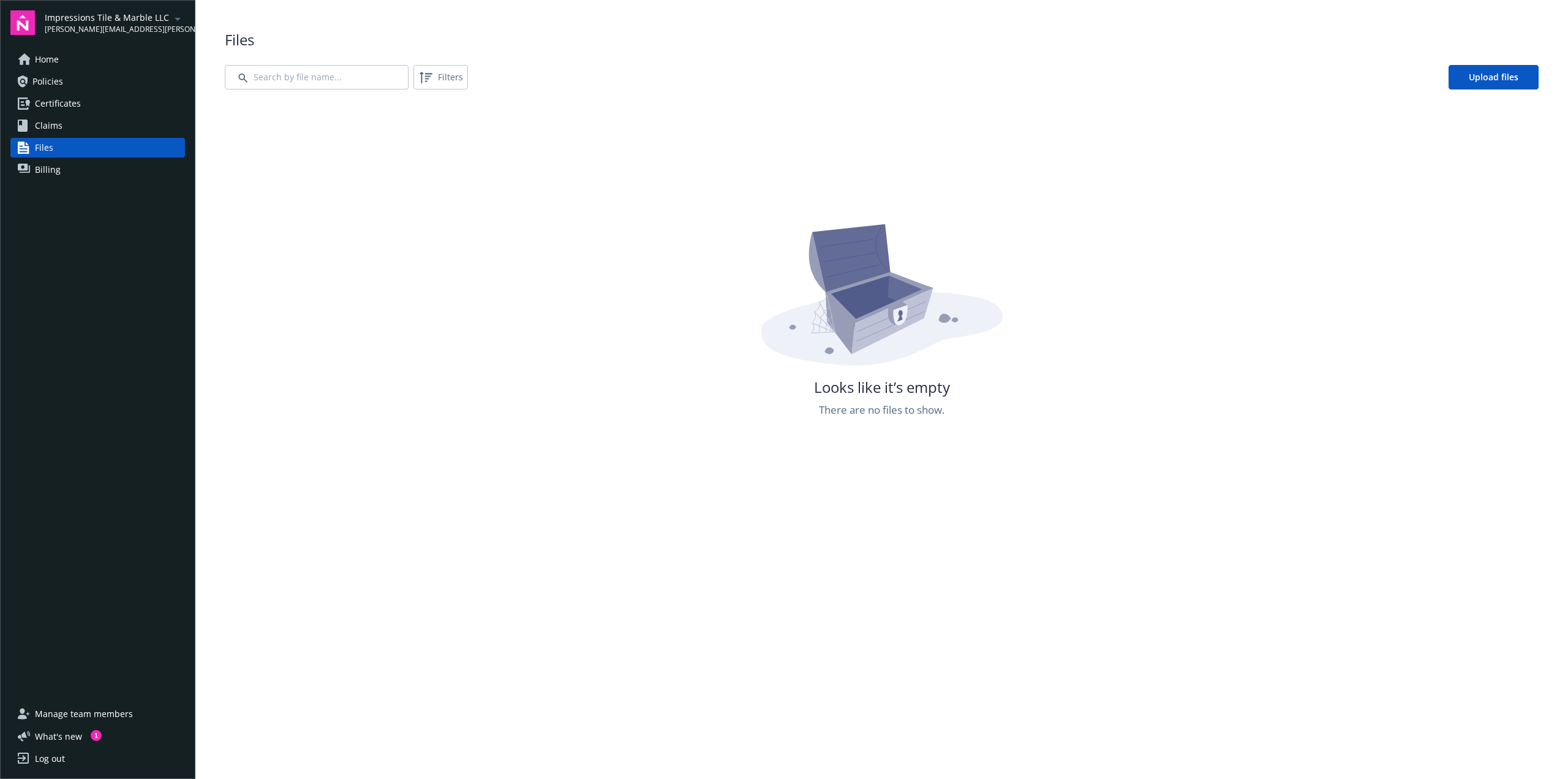
click at [60, 174] on link "Billing" at bounding box center [97, 169] width 174 height 20
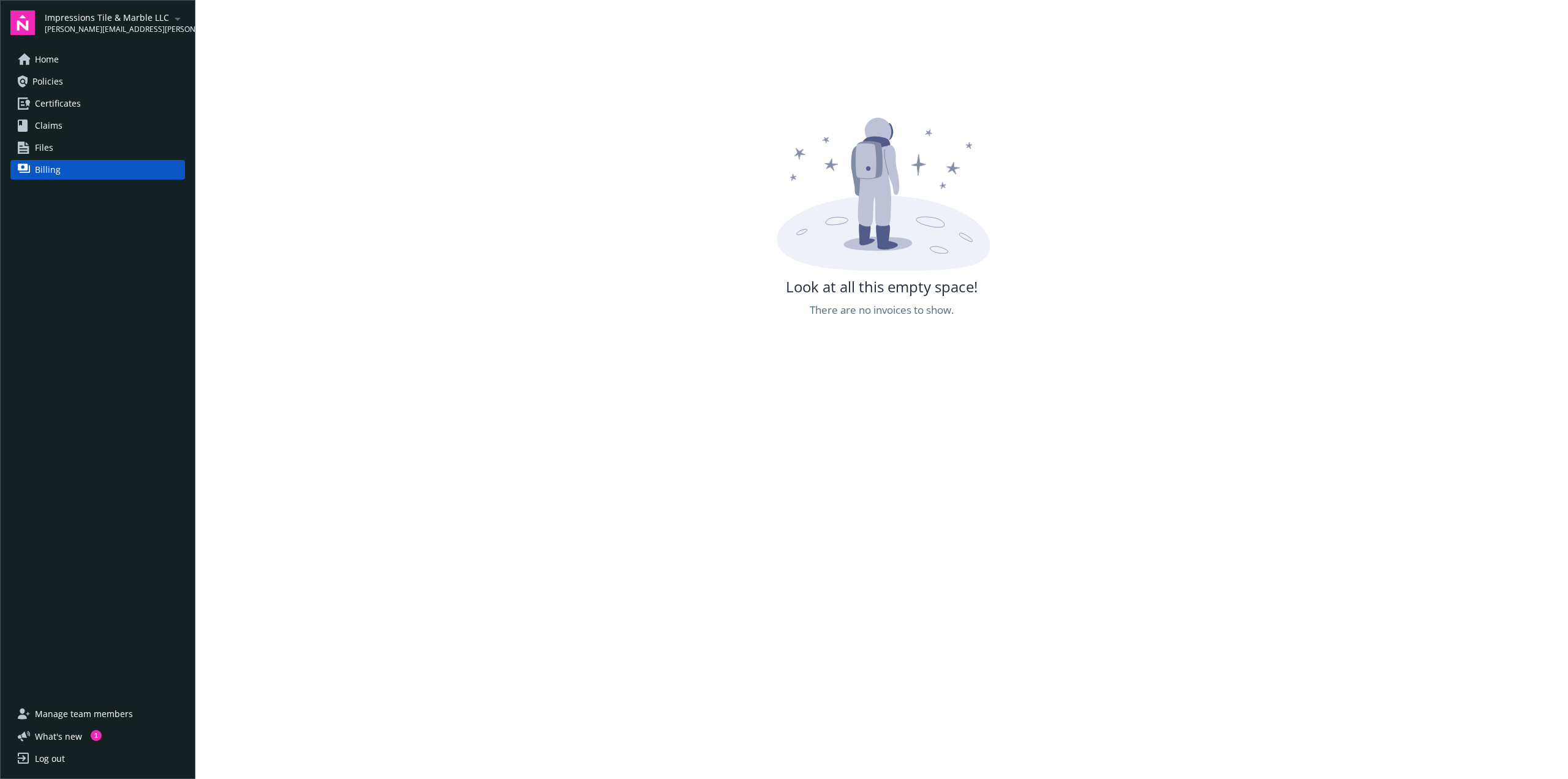
click at [44, 111] on span "Certificates" at bounding box center [58, 103] width 46 height 20
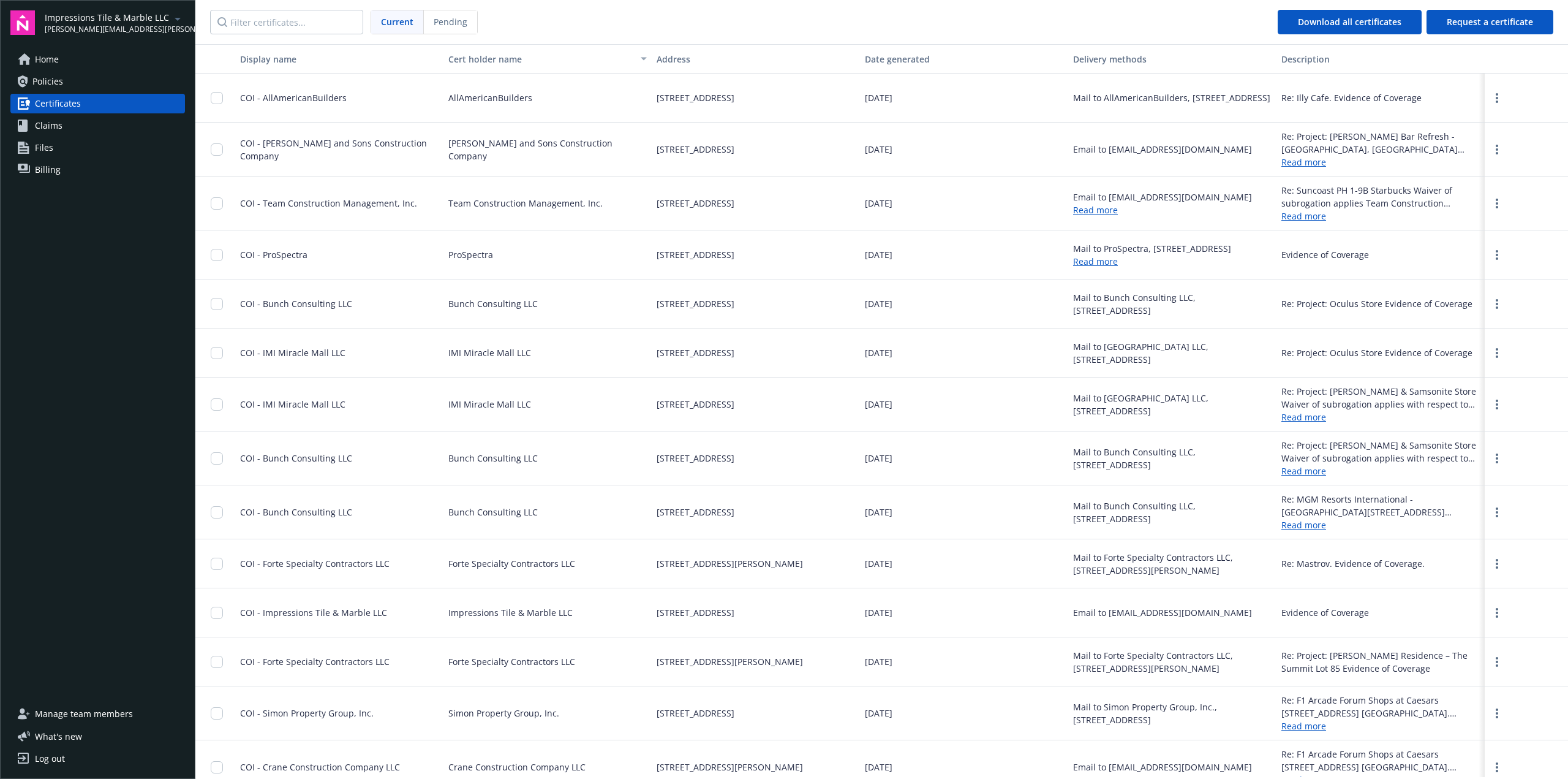
click at [41, 162] on span "Billing" at bounding box center [48, 169] width 26 height 20
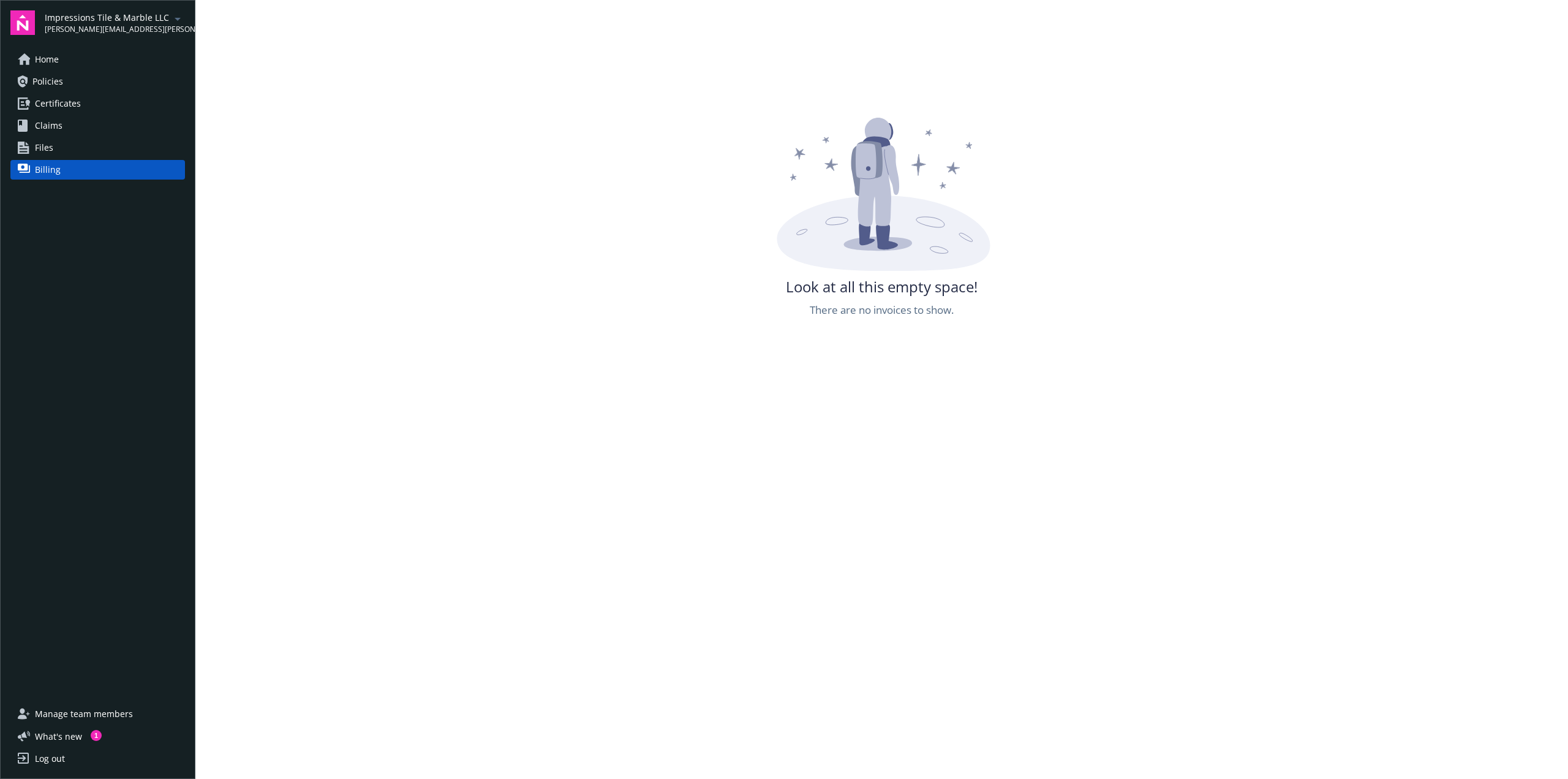
click at [57, 94] on span "Certificates" at bounding box center [58, 103] width 46 height 20
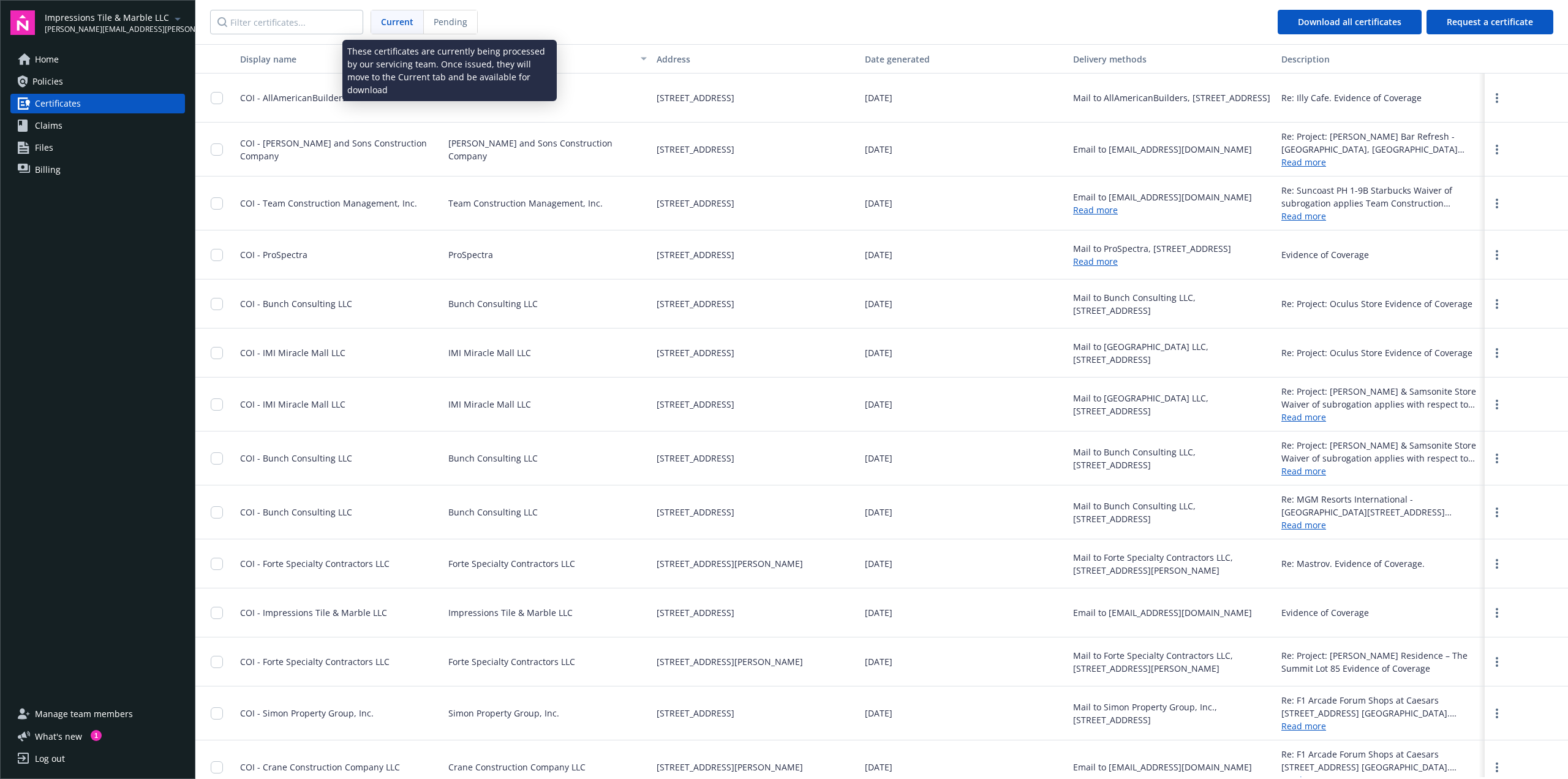
click at [457, 24] on span "Pending" at bounding box center [451, 22] width 34 height 13
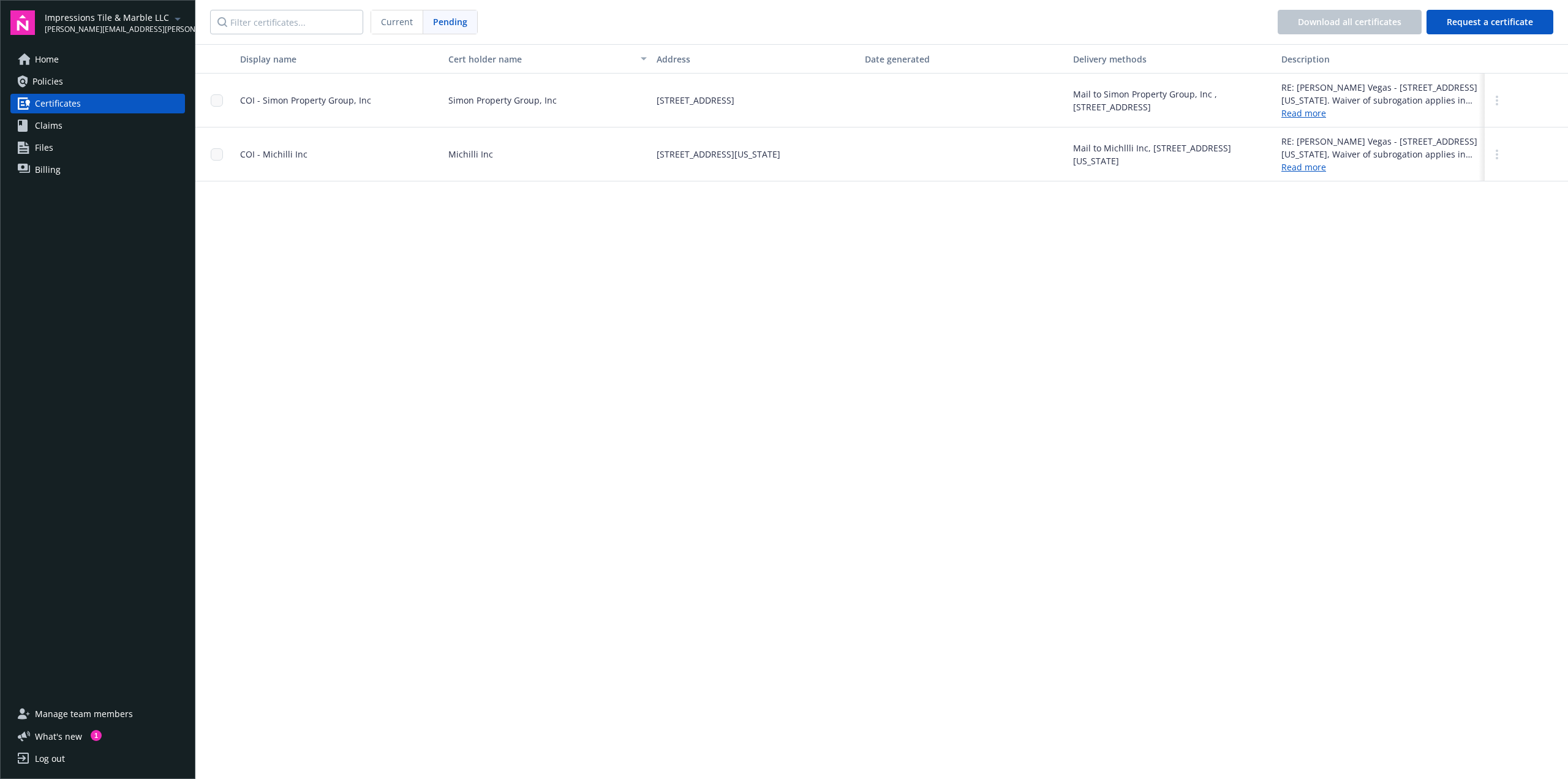
click at [419, 20] on div "Current" at bounding box center [397, 22] width 52 height 23
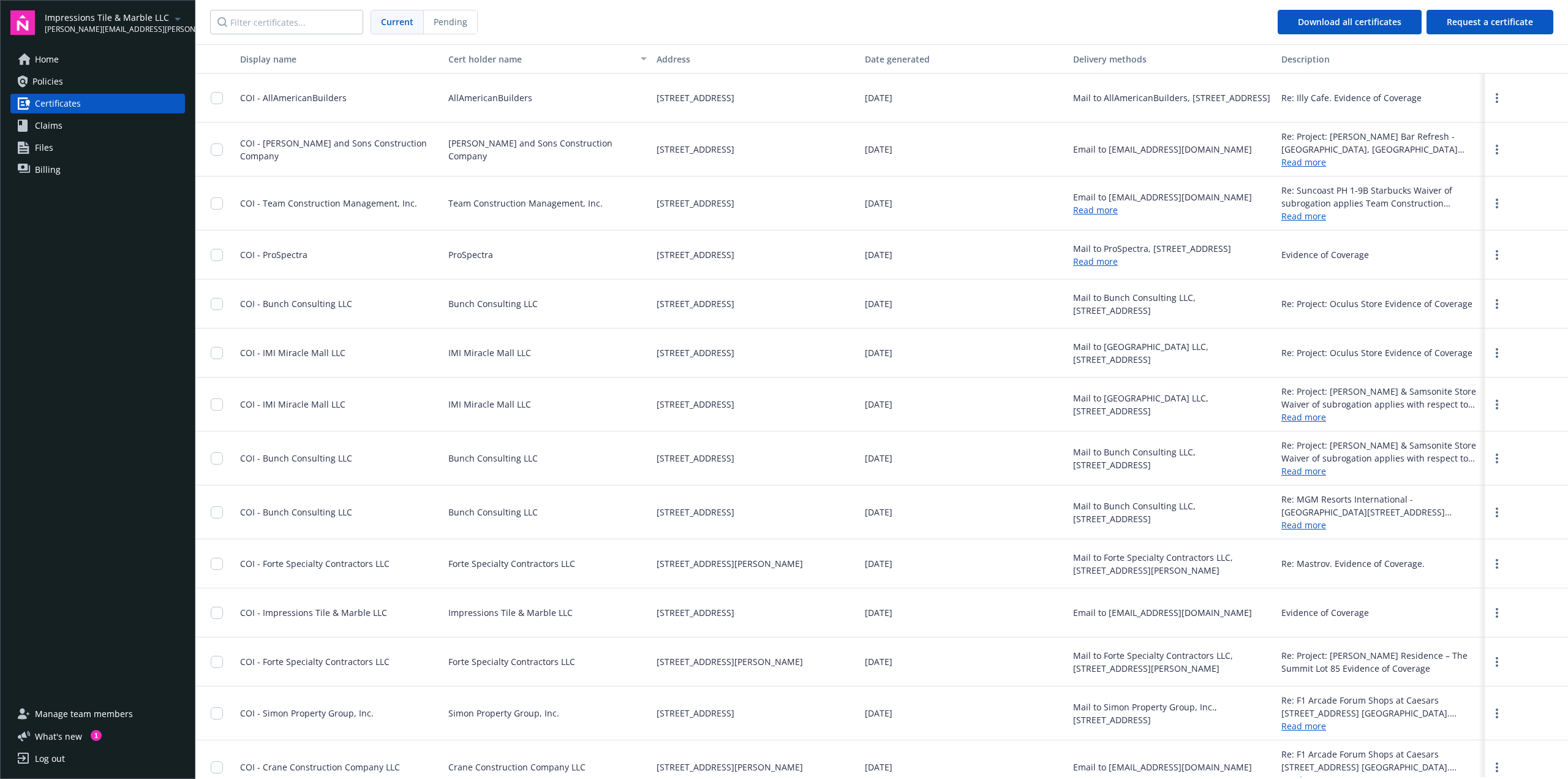
click at [80, 70] on div "Home Policies Certificates Claims Files Billing" at bounding box center [97, 114] width 174 height 130
click at [79, 83] on link "Policies" at bounding box center [97, 81] width 174 height 20
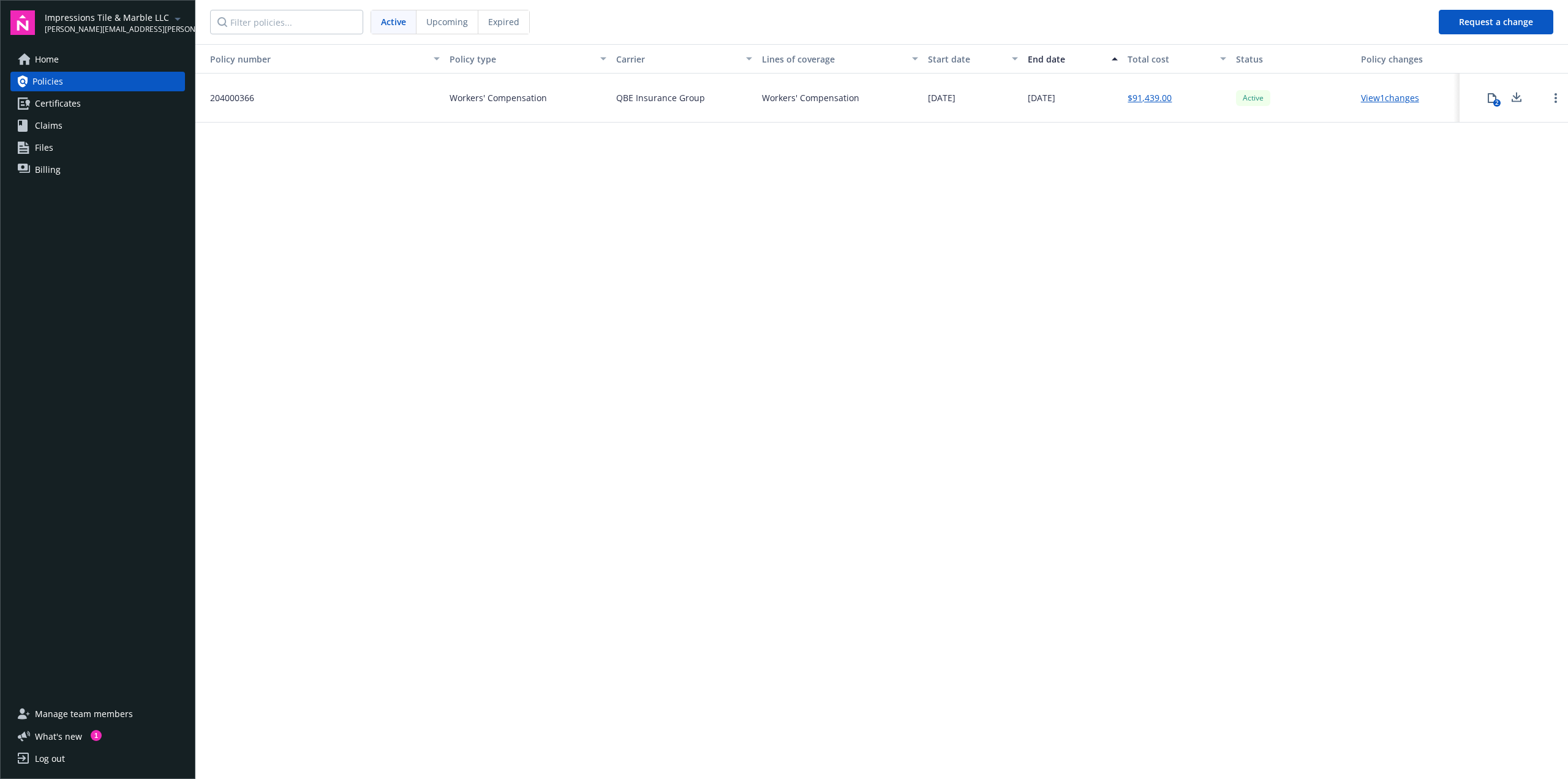
click at [1383, 98] on link "View 1 changes" at bounding box center [1390, 97] width 58 height 12
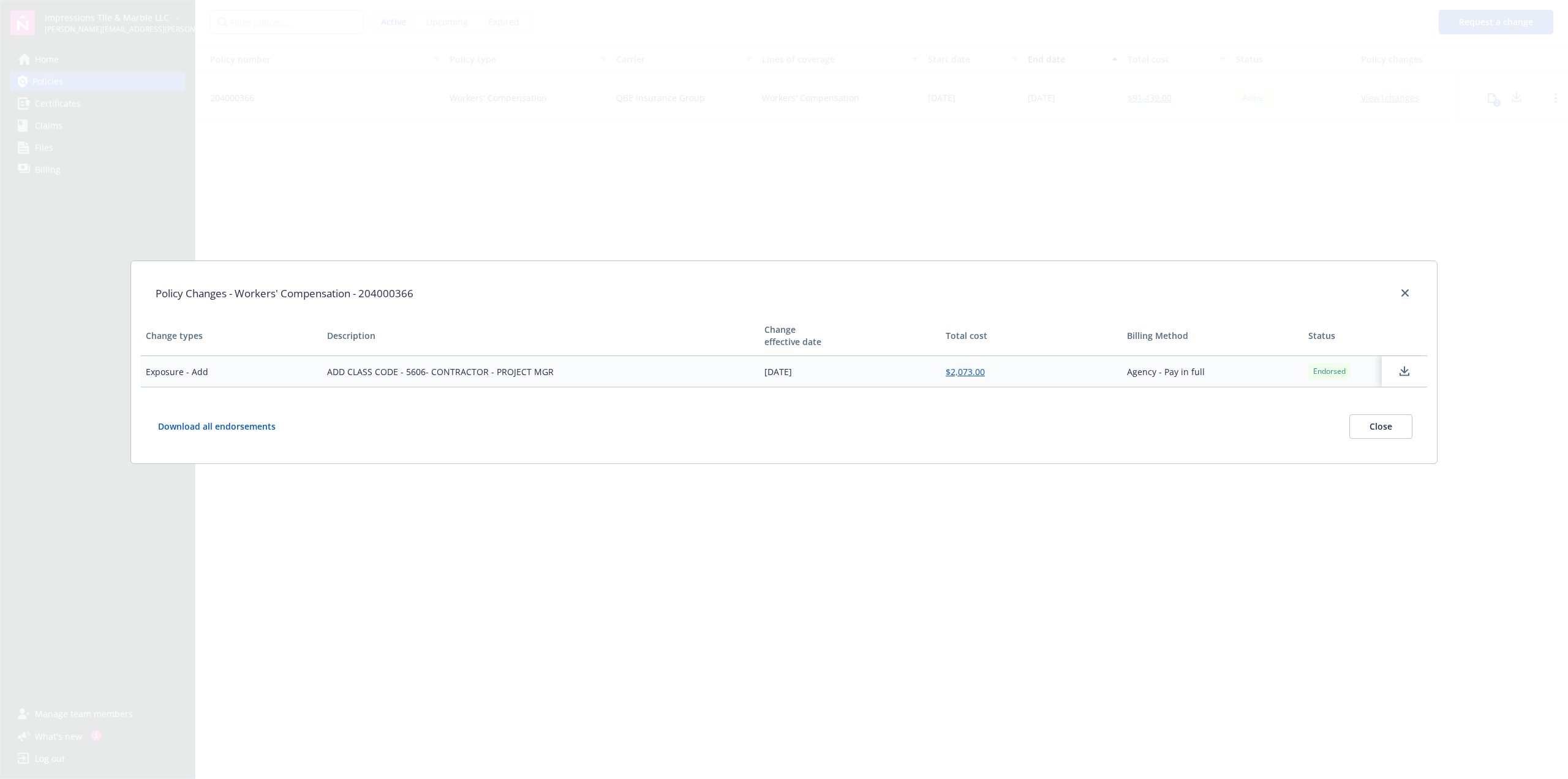
click at [1400, 367] on icon at bounding box center [1404, 372] width 15 height 16
click at [1395, 290] on div at bounding box center [1402, 293] width 20 height 16
click at [1403, 291] on icon "close" at bounding box center [1404, 293] width 7 height 7
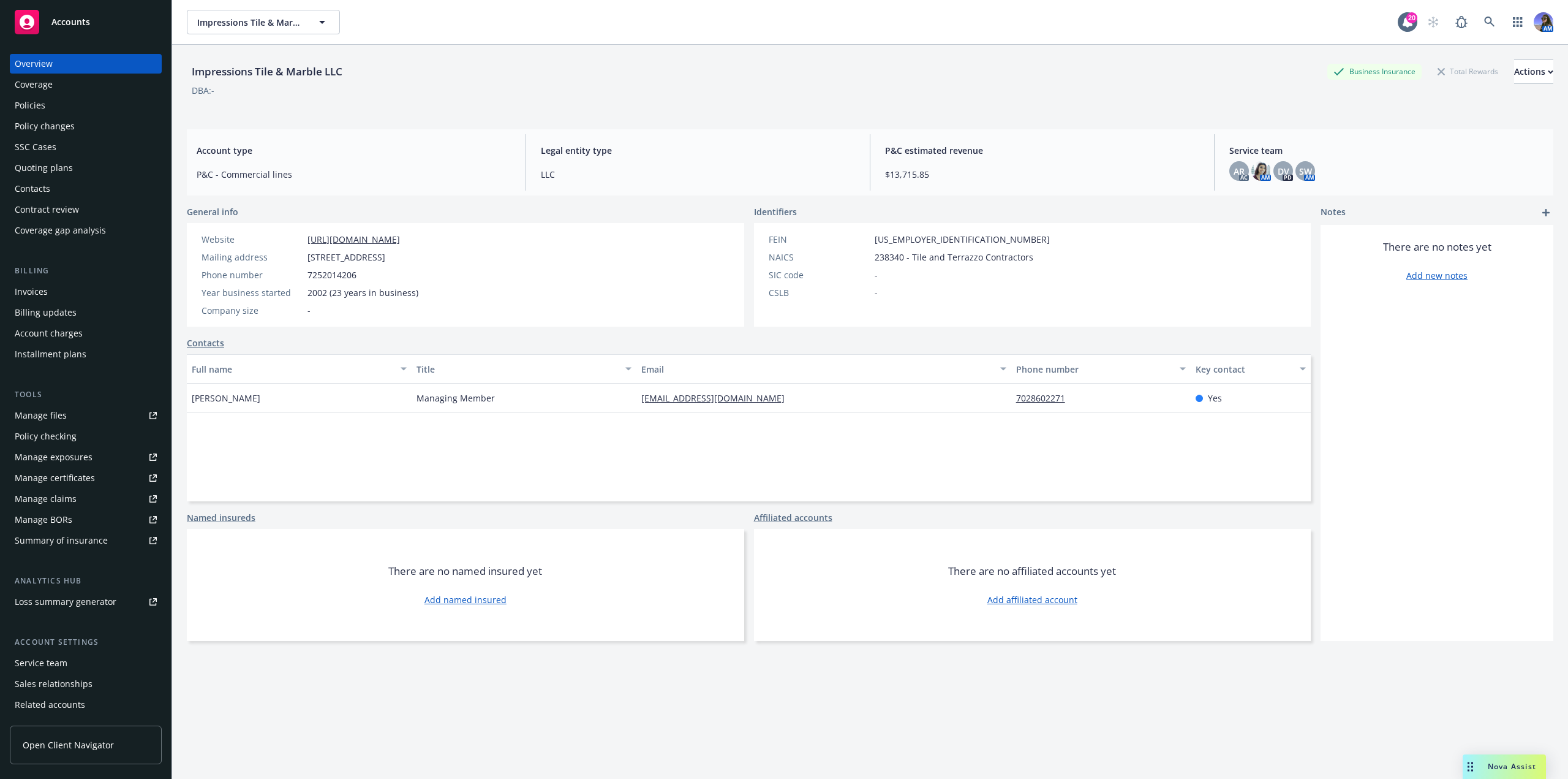
click at [22, 105] on div "Policies" at bounding box center [30, 105] width 31 height 20
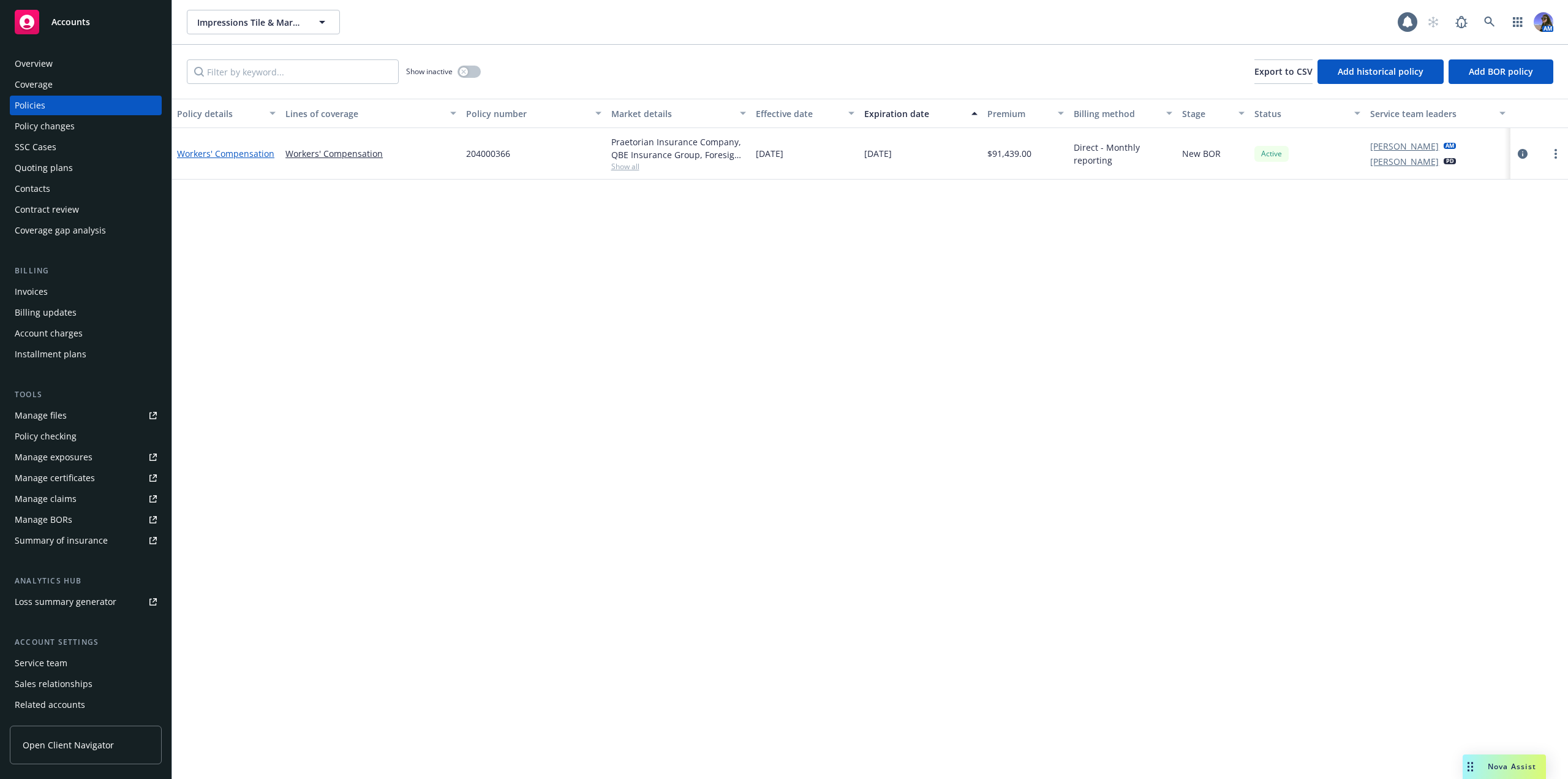
click at [257, 158] on link "Workers' Compensation" at bounding box center [225, 153] width 97 height 12
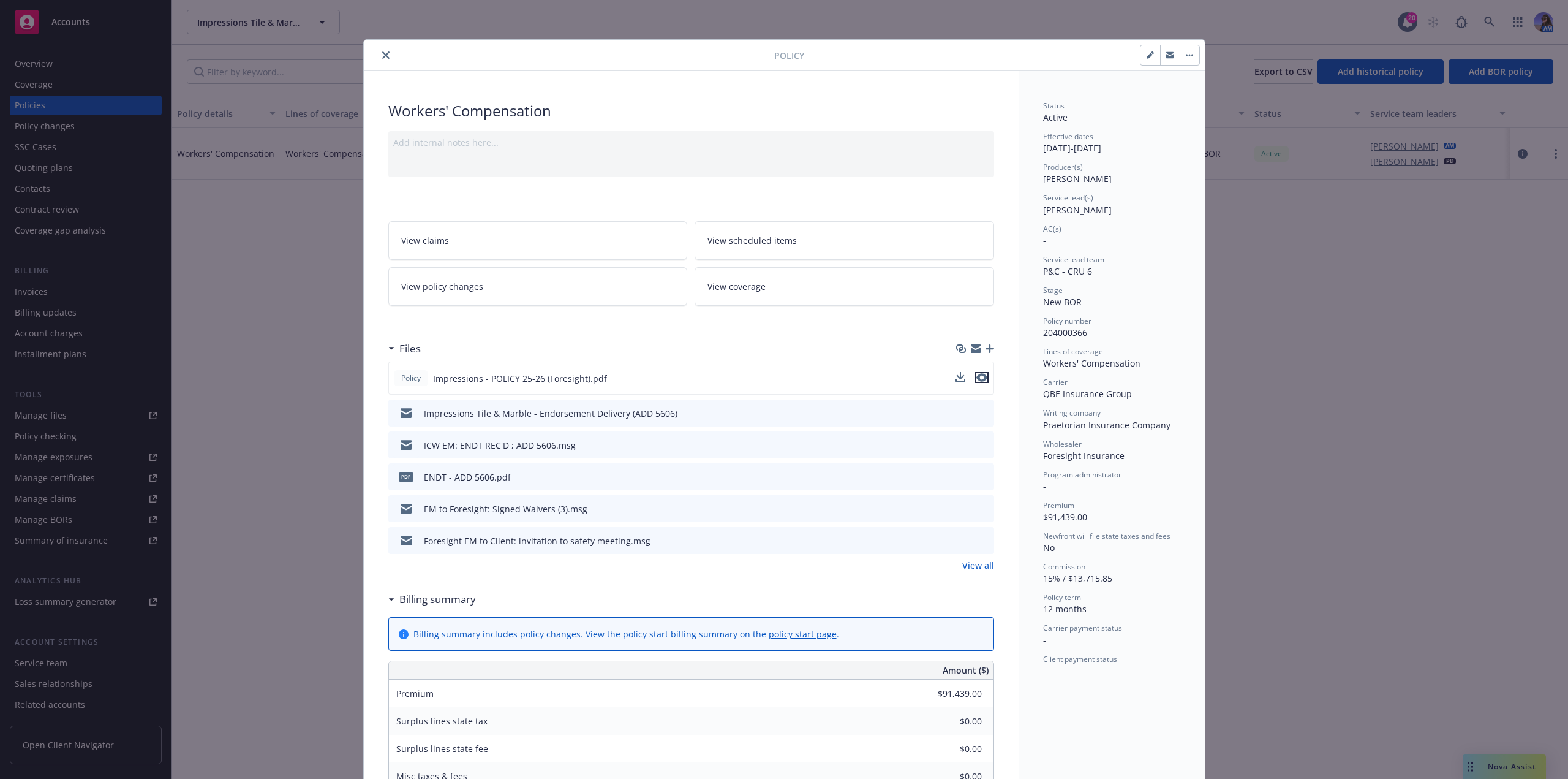
click at [979, 379] on icon "preview file" at bounding box center [982, 377] width 11 height 9
click at [382, 55] on icon "close" at bounding box center [386, 55] width 7 height 7
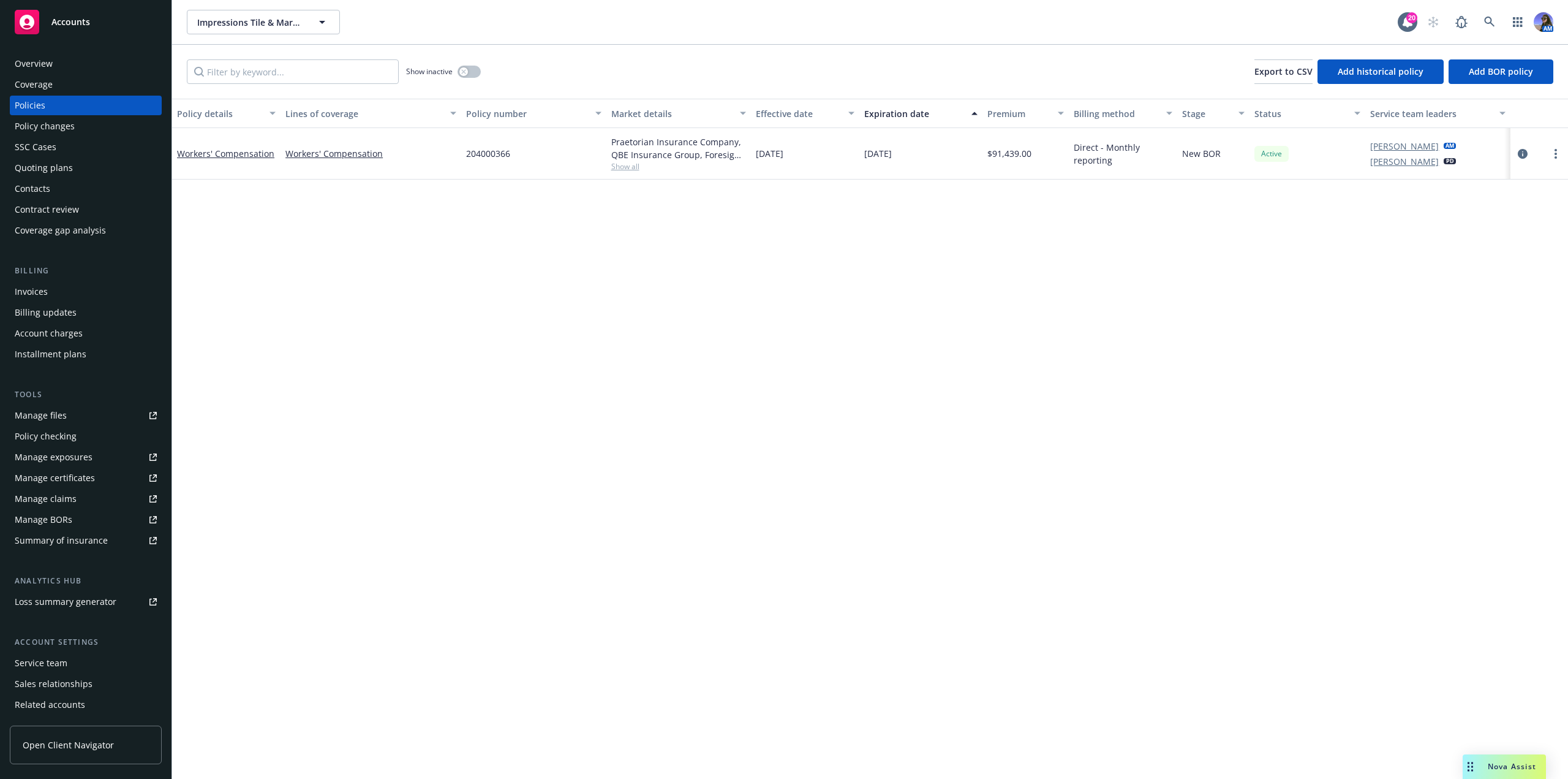
click at [74, 65] on div "Overview" at bounding box center [86, 63] width 142 height 20
